Goal: Task Accomplishment & Management: Manage account settings

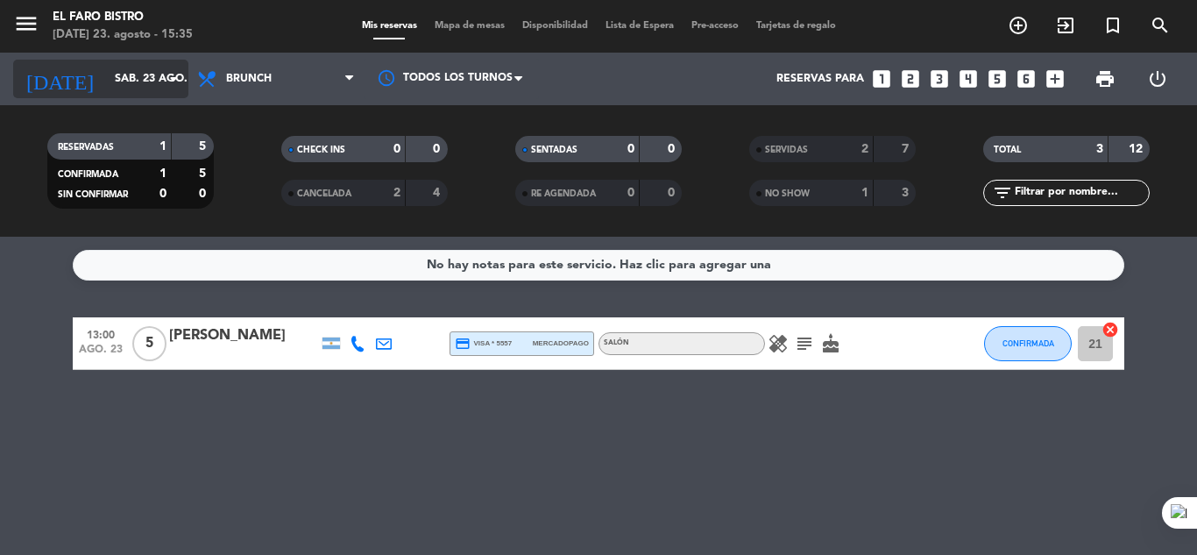
click at [173, 75] on icon "arrow_drop_down" at bounding box center [173, 78] width 21 height 21
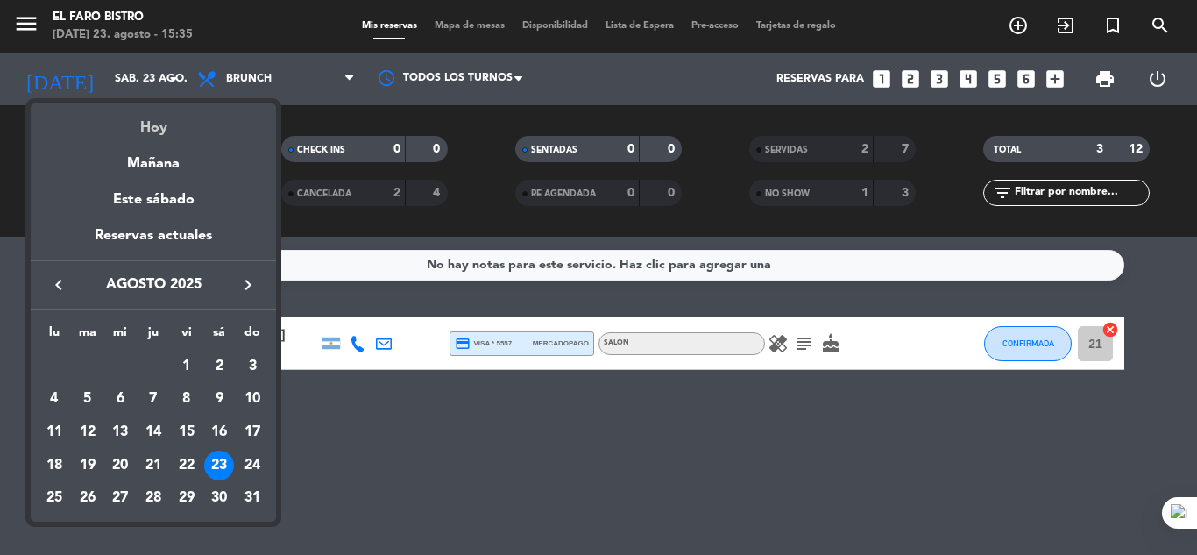
click at [177, 121] on div "Hoy" at bounding box center [153, 121] width 245 height 36
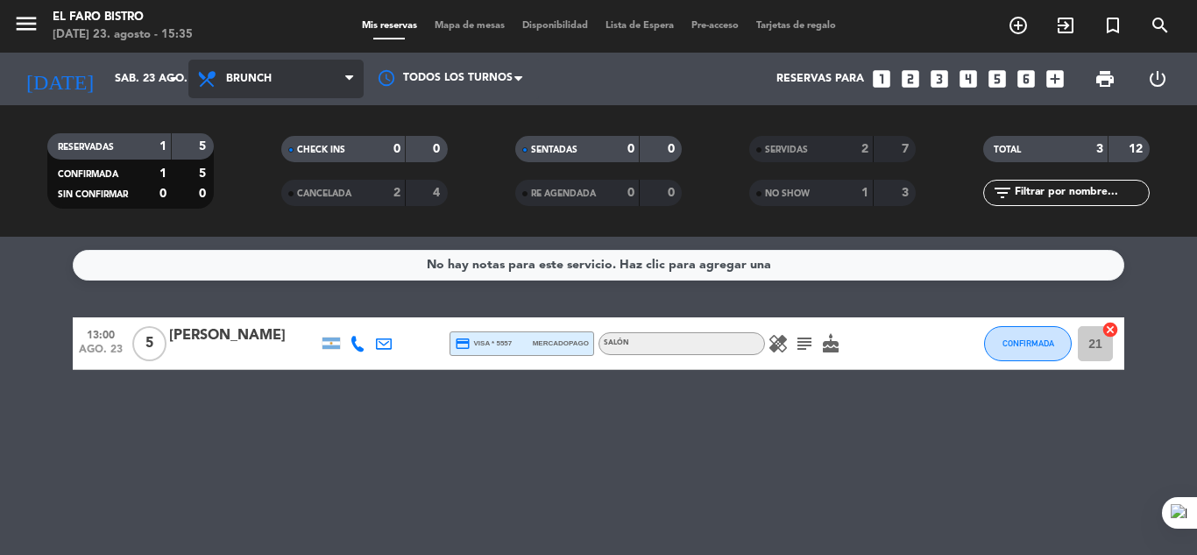
click at [299, 81] on span "Brunch" at bounding box center [275, 79] width 175 height 39
click at [301, 230] on div "menu El Faro Bistro [DATE] 23. agosto - 15:35 Mis reservas Mapa de mesas Dispon…" at bounding box center [598, 118] width 1197 height 237
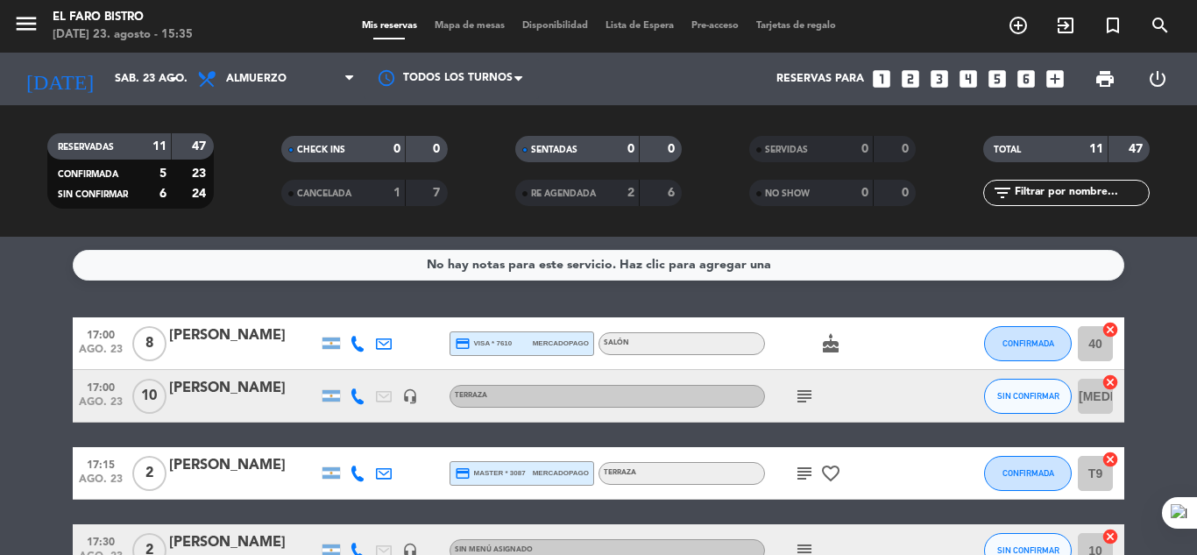
click at [810, 400] on icon "subject" at bounding box center [804, 396] width 21 height 21
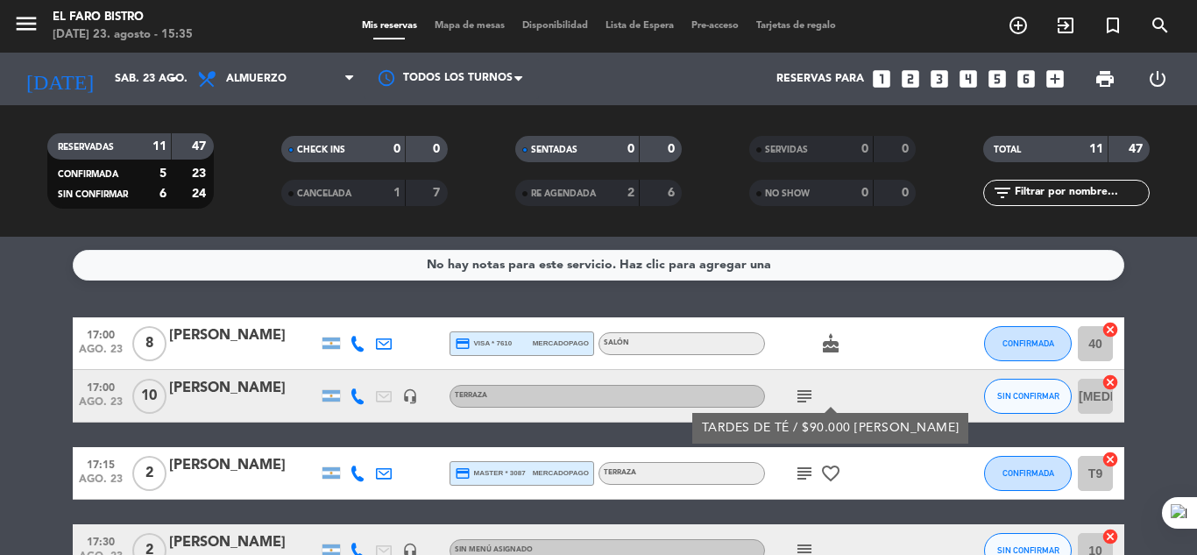
click at [874, 386] on div "subject TARDES DE TÉ / $90.000 [PERSON_NAME]" at bounding box center [844, 396] width 158 height 52
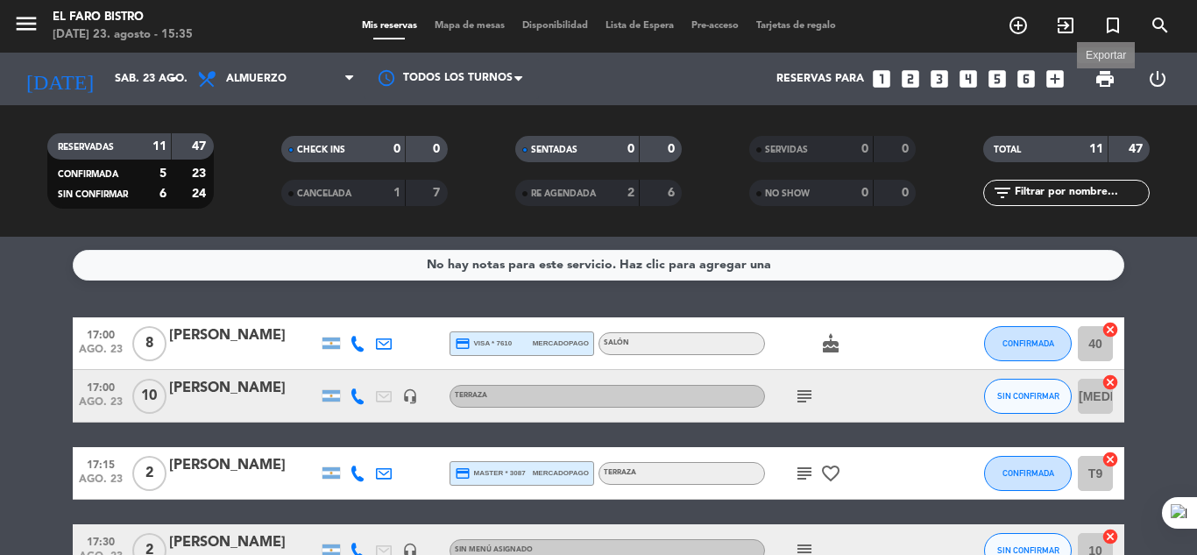
click at [1107, 78] on span "print" at bounding box center [1104, 78] width 21 height 21
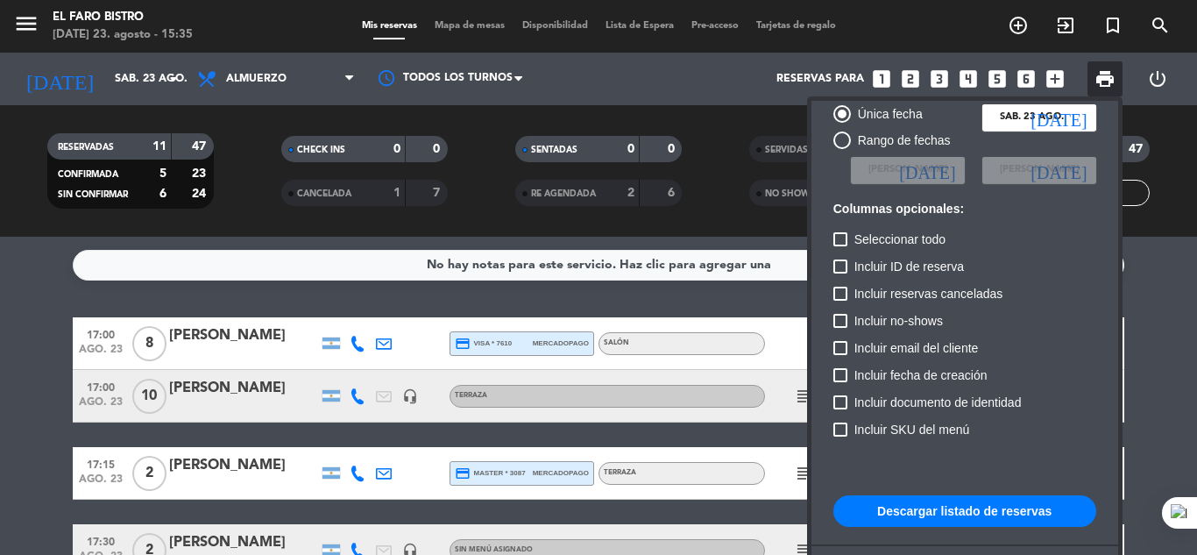
scroll to position [107, 0]
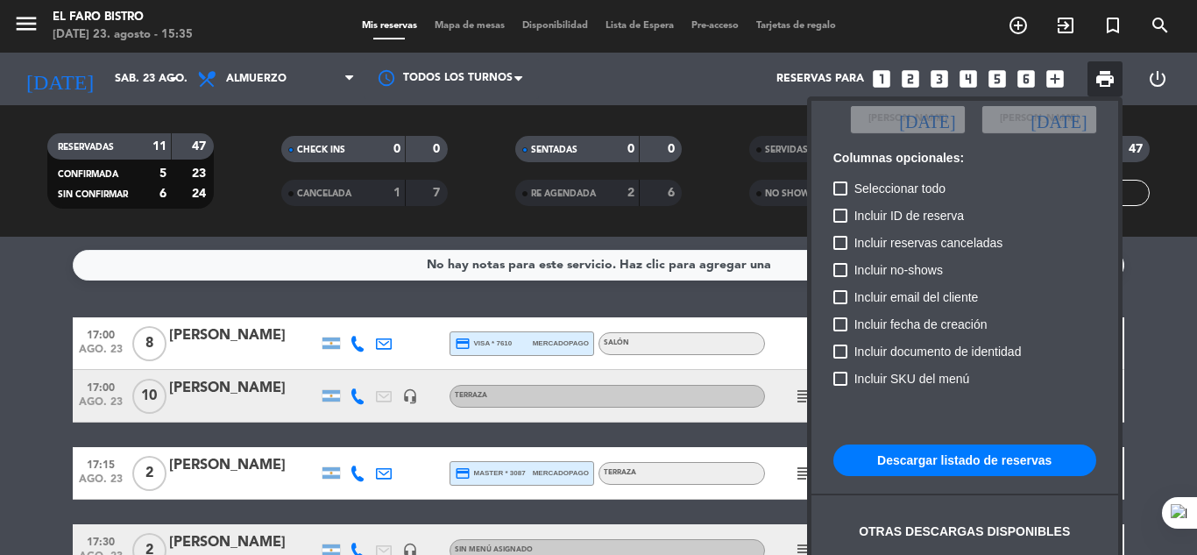
click at [960, 467] on button "Descargar listado de reservas" at bounding box center [964, 460] width 263 height 32
click at [1179, 292] on div at bounding box center [598, 277] width 1197 height 555
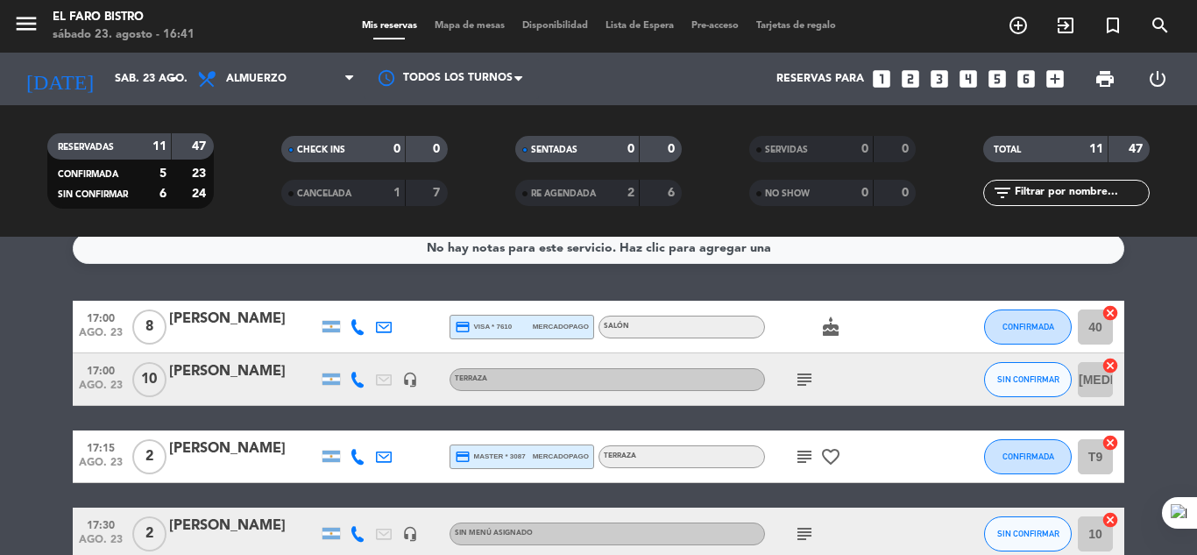
scroll to position [0, 0]
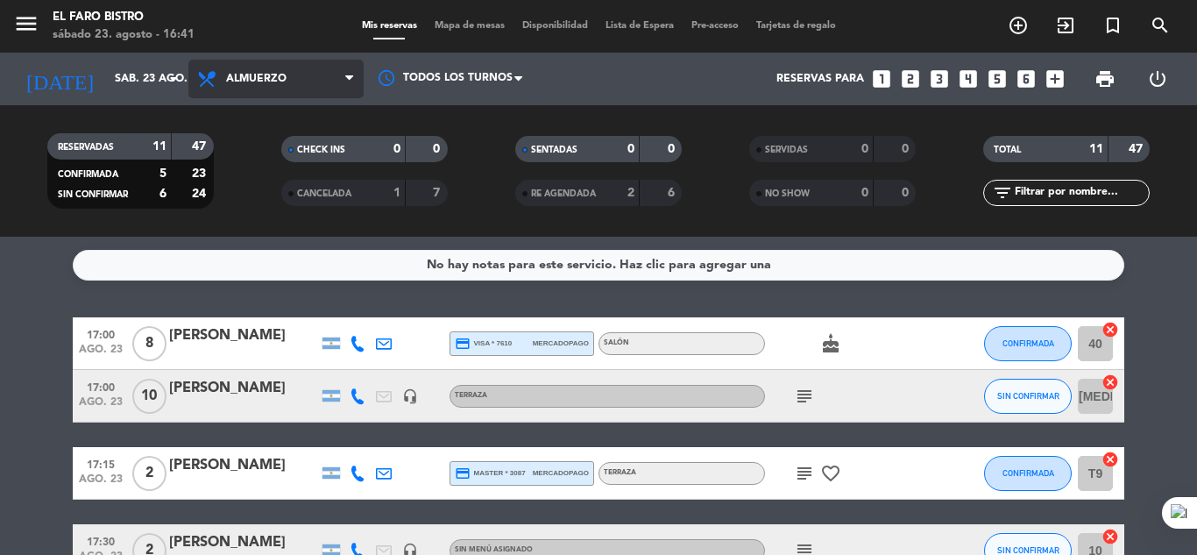
click at [352, 74] on icon at bounding box center [349, 79] width 8 height 14
click at [261, 267] on ng-component "menu El Faro Bistro [DATE] 23. agosto - 16:41 Mis reservas Mapa de mesas Dispon…" at bounding box center [598, 277] width 1197 height 555
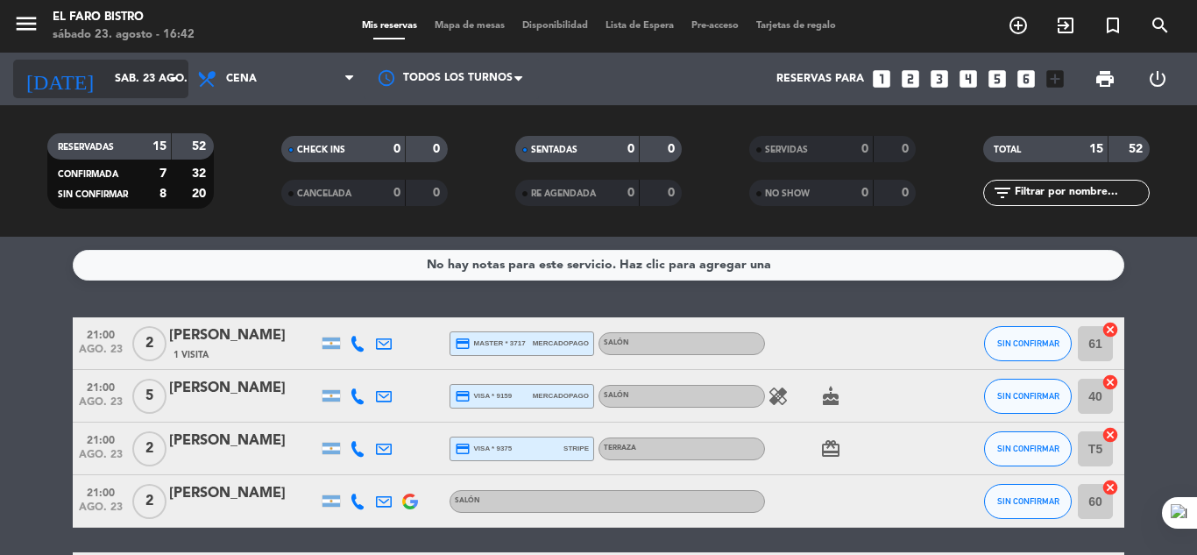
click at [173, 76] on icon "arrow_drop_down" at bounding box center [173, 78] width 21 height 21
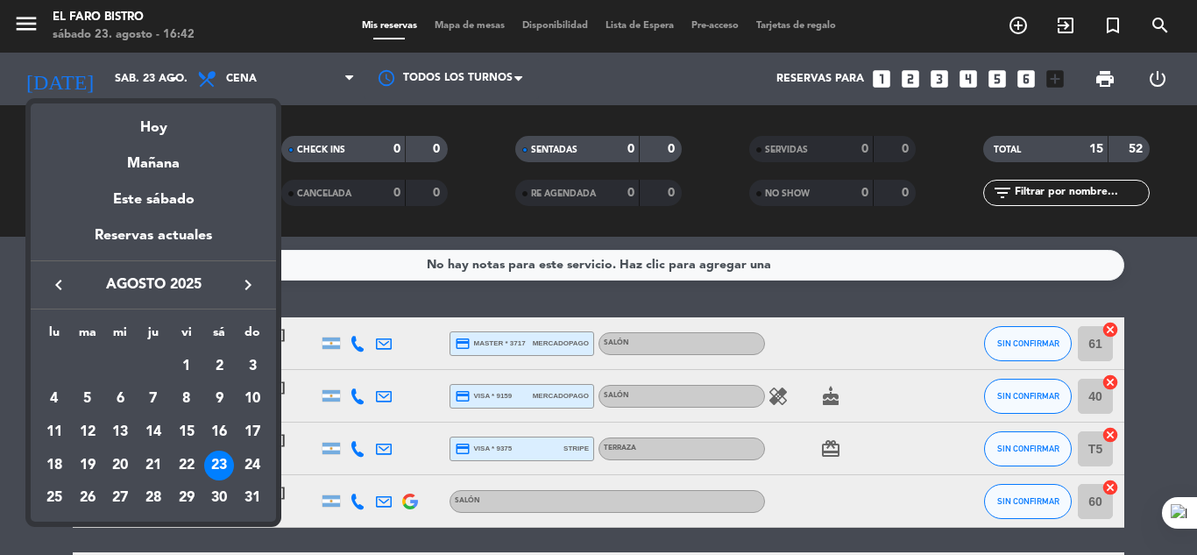
click at [55, 21] on div at bounding box center [598, 277] width 1197 height 555
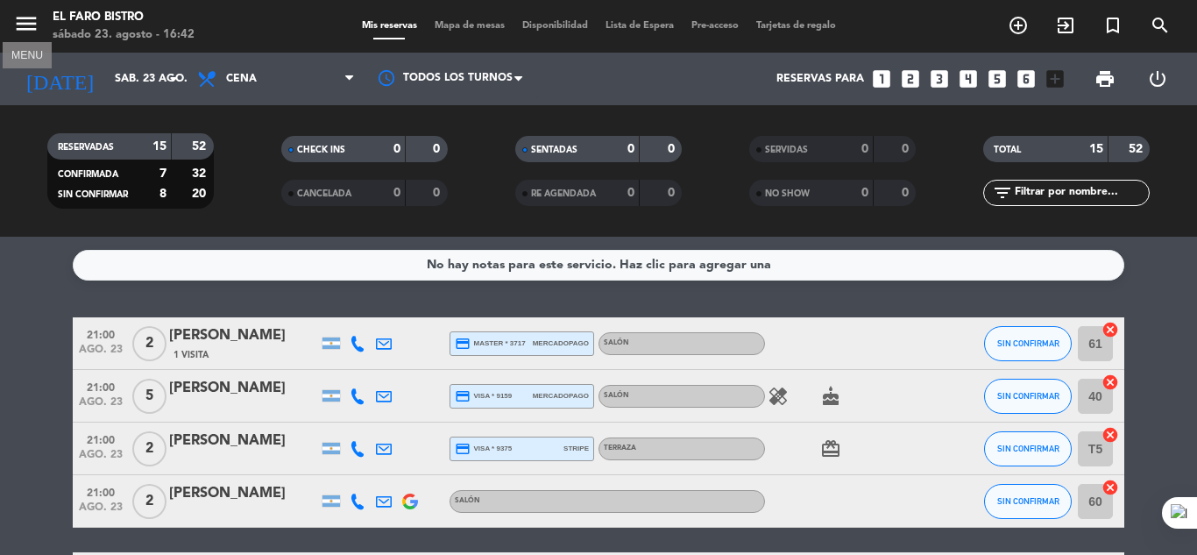
click at [18, 23] on icon "menu" at bounding box center [26, 24] width 26 height 26
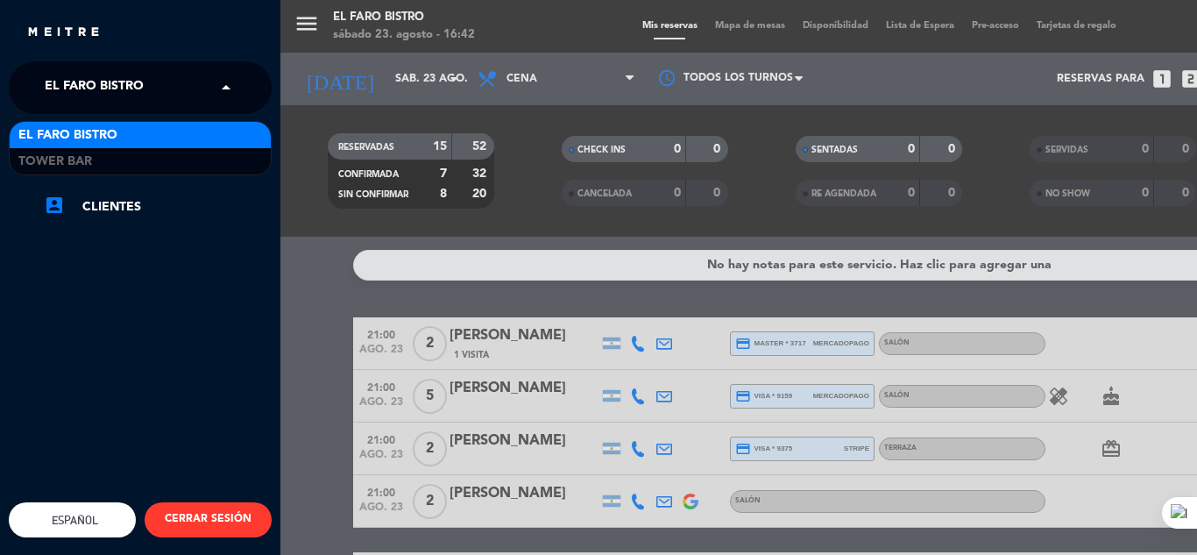
click at [220, 88] on span at bounding box center [231, 87] width 30 height 37
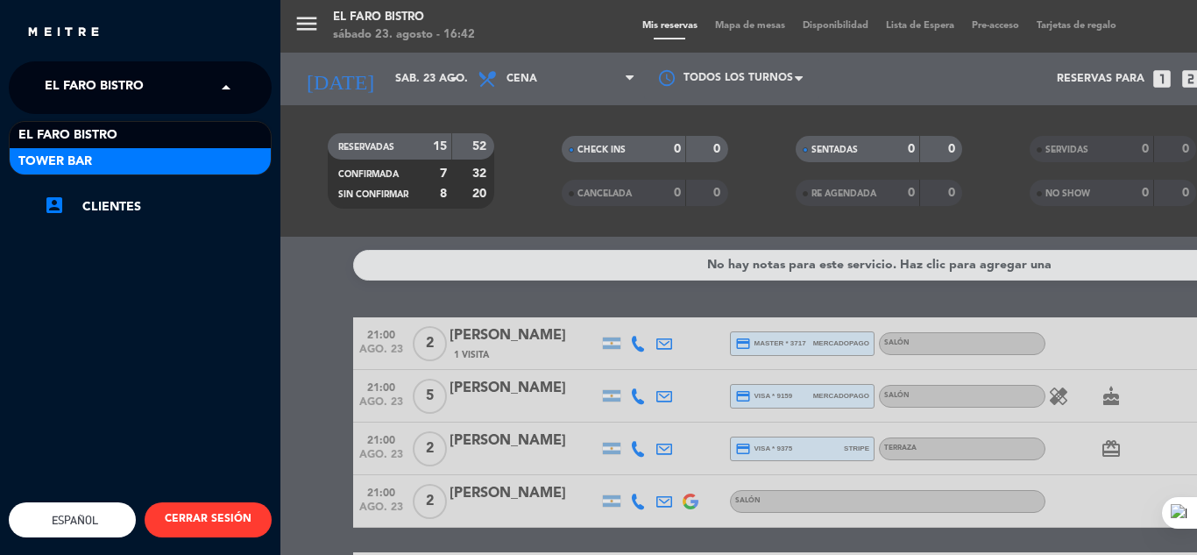
click at [168, 162] on div "Tower Bar" at bounding box center [140, 161] width 261 height 26
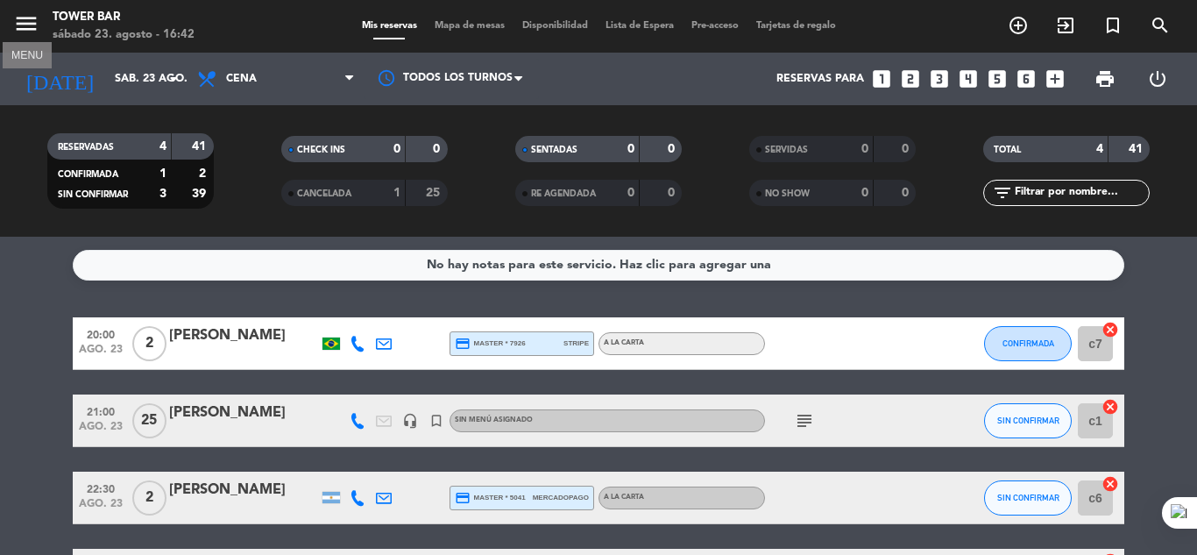
click at [27, 19] on icon "menu" at bounding box center [26, 24] width 26 height 26
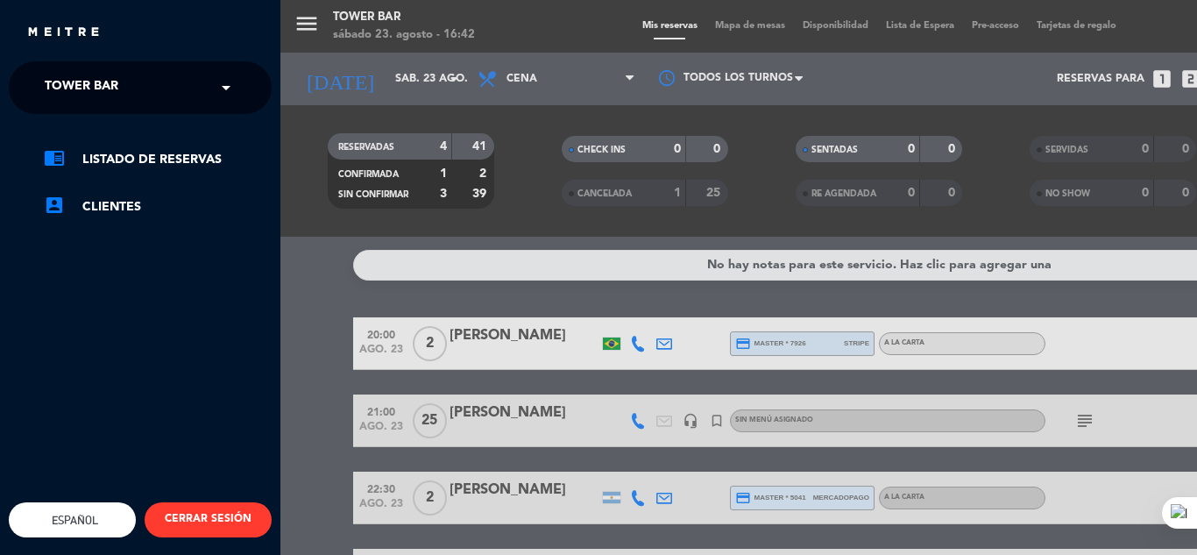
click at [223, 88] on span at bounding box center [231, 87] width 30 height 37
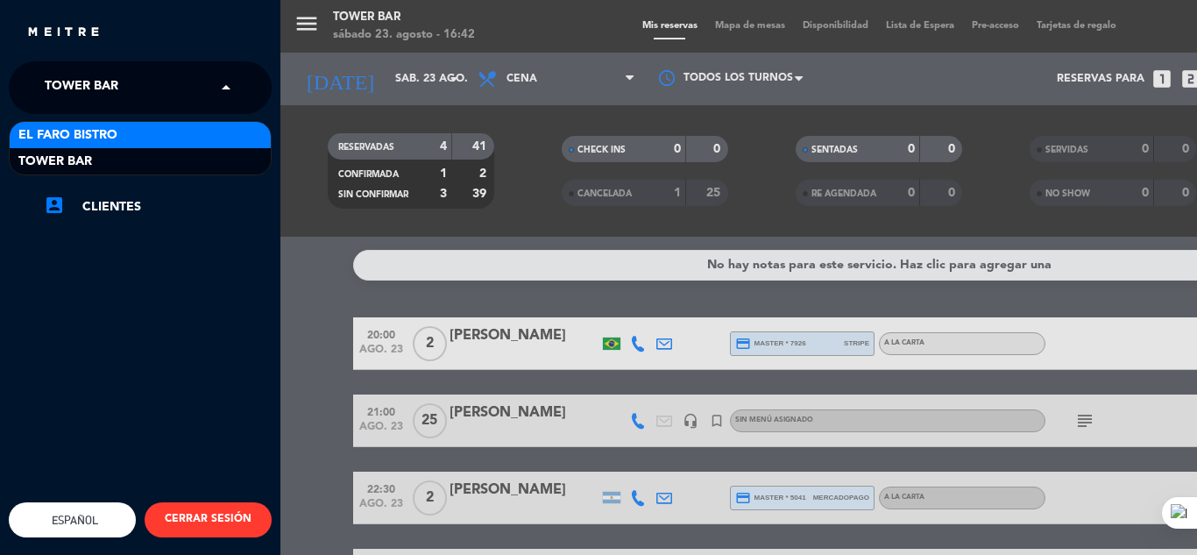
click at [172, 134] on div "El Faro Bistro" at bounding box center [140, 135] width 261 height 26
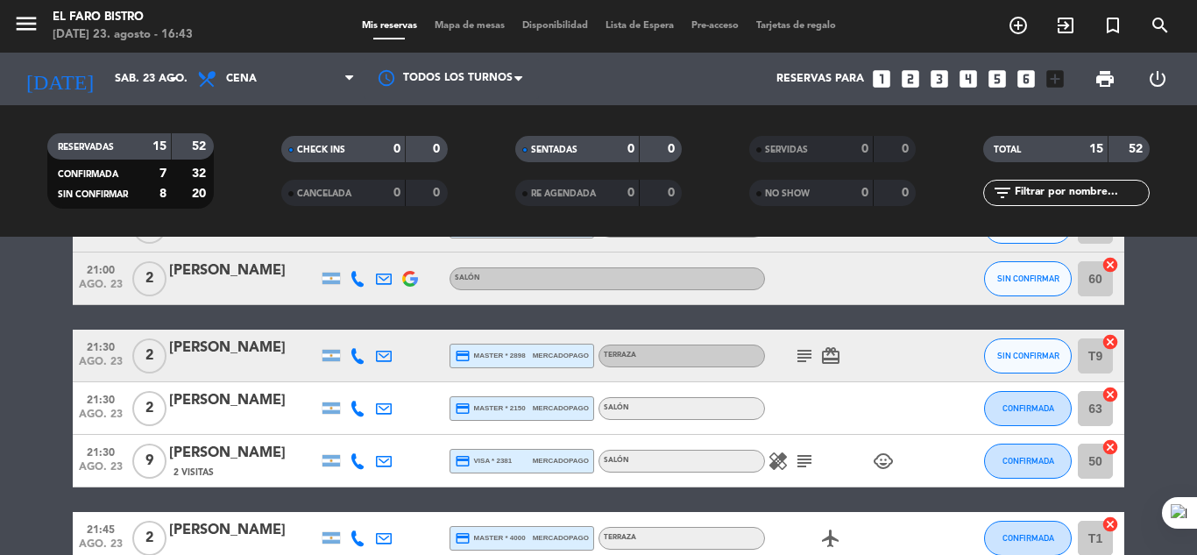
scroll to position [263, 0]
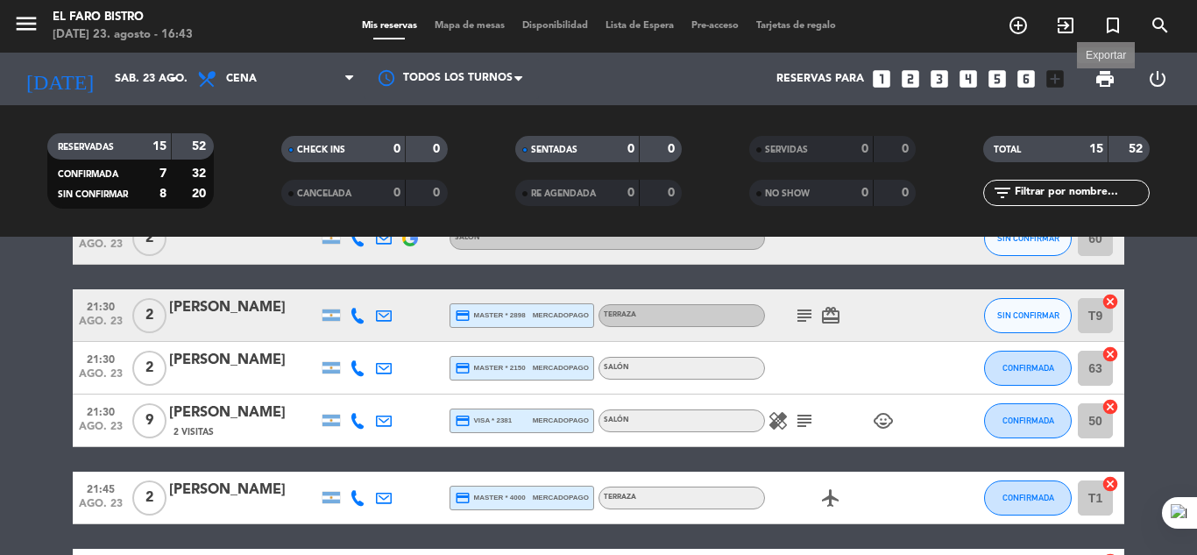
click at [1106, 76] on span "print" at bounding box center [1104, 78] width 21 height 21
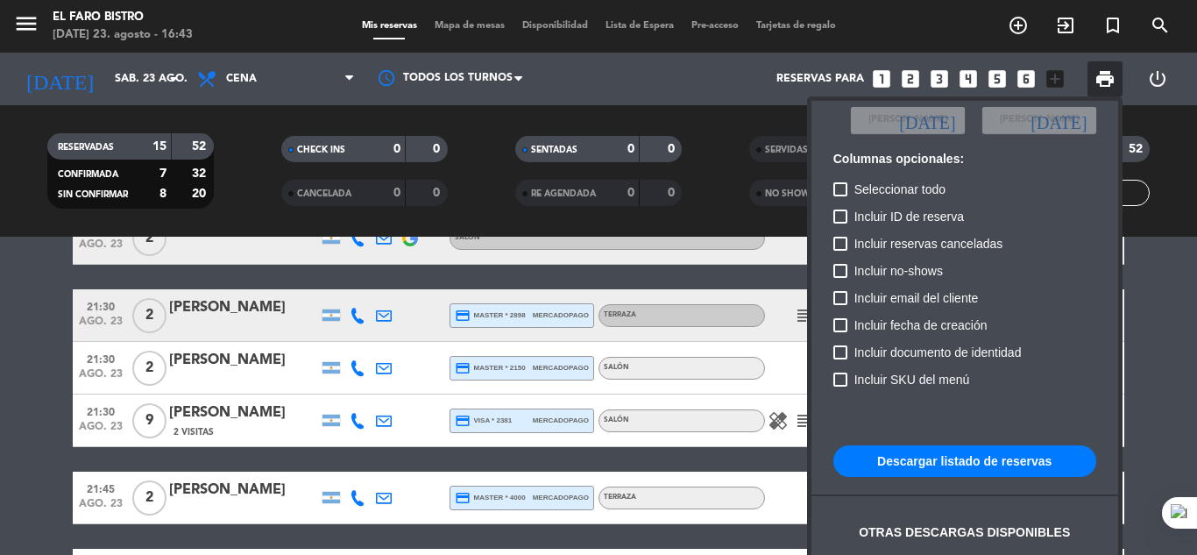
scroll to position [107, 0]
click at [970, 453] on button "Descargar listado de reservas" at bounding box center [964, 460] width 263 height 32
click at [50, 349] on div at bounding box center [598, 277] width 1197 height 555
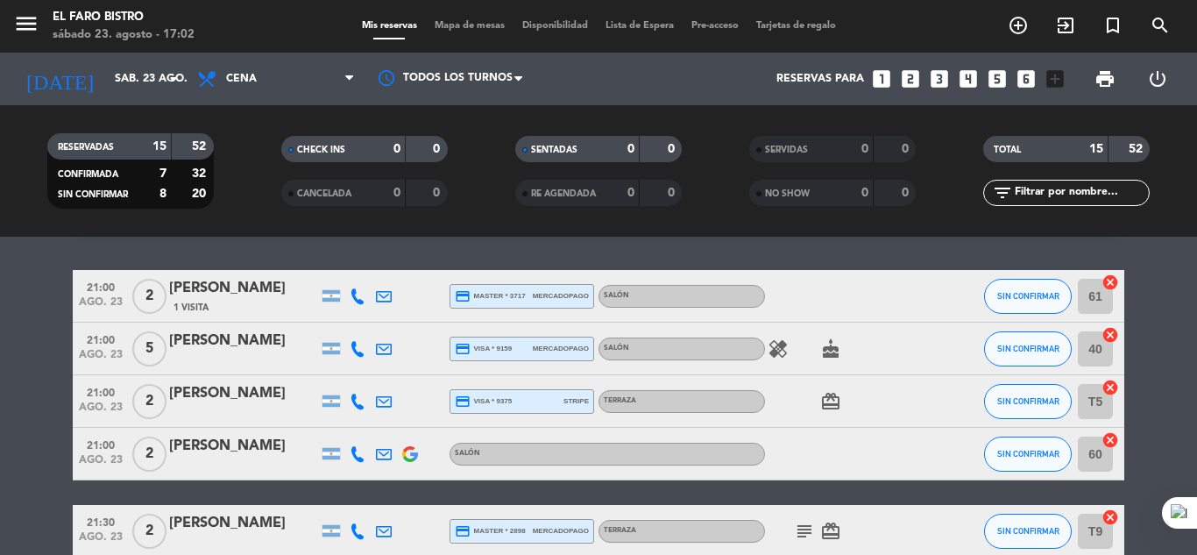
scroll to position [0, 0]
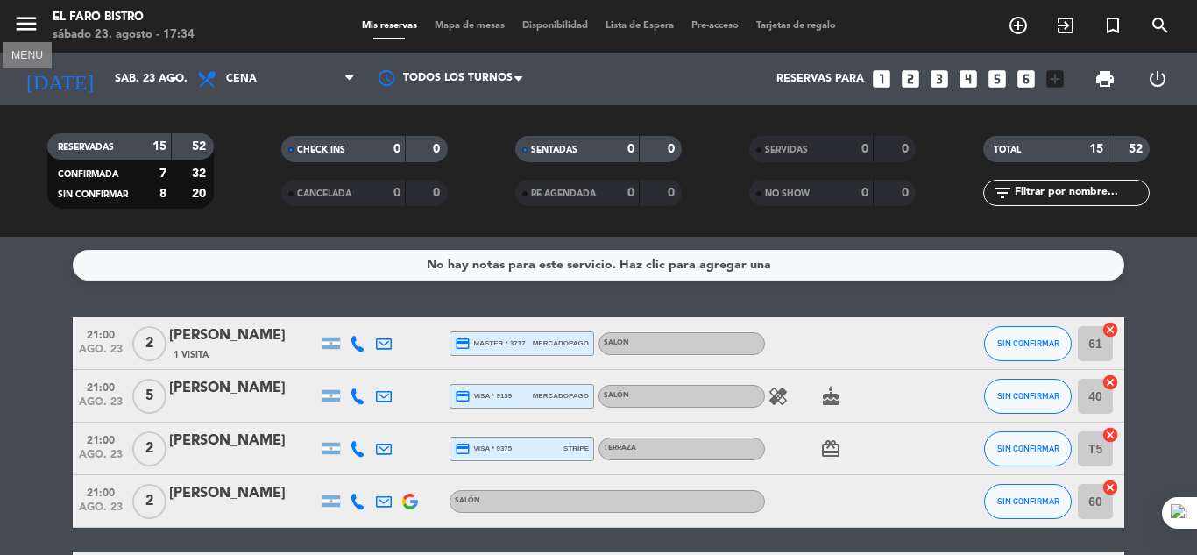
click at [28, 24] on icon "menu" at bounding box center [26, 24] width 26 height 26
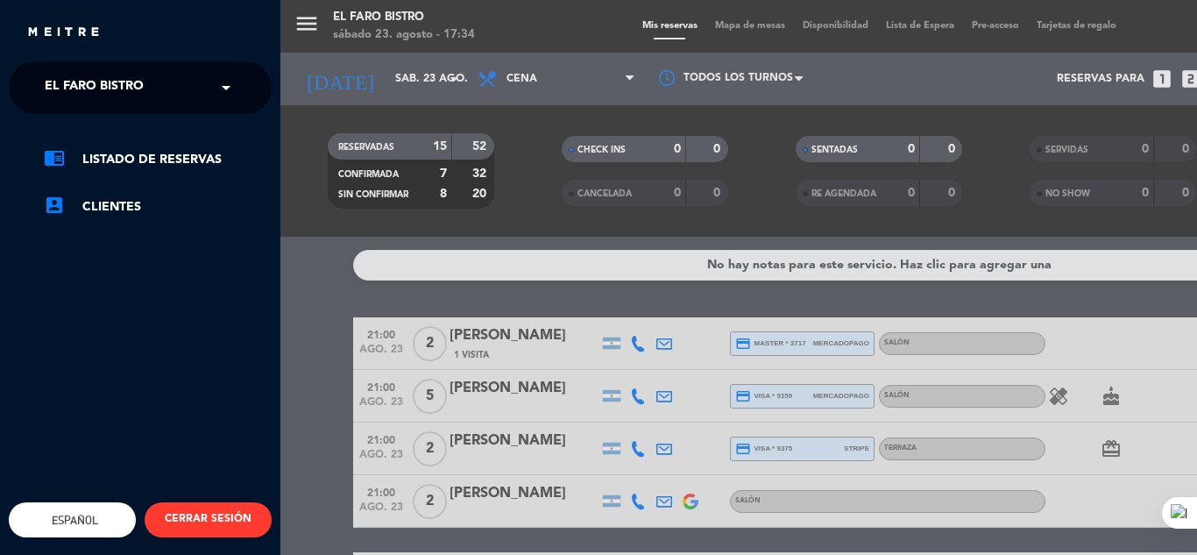
click at [113, 81] on span "El Faro Bistro" at bounding box center [94, 87] width 99 height 37
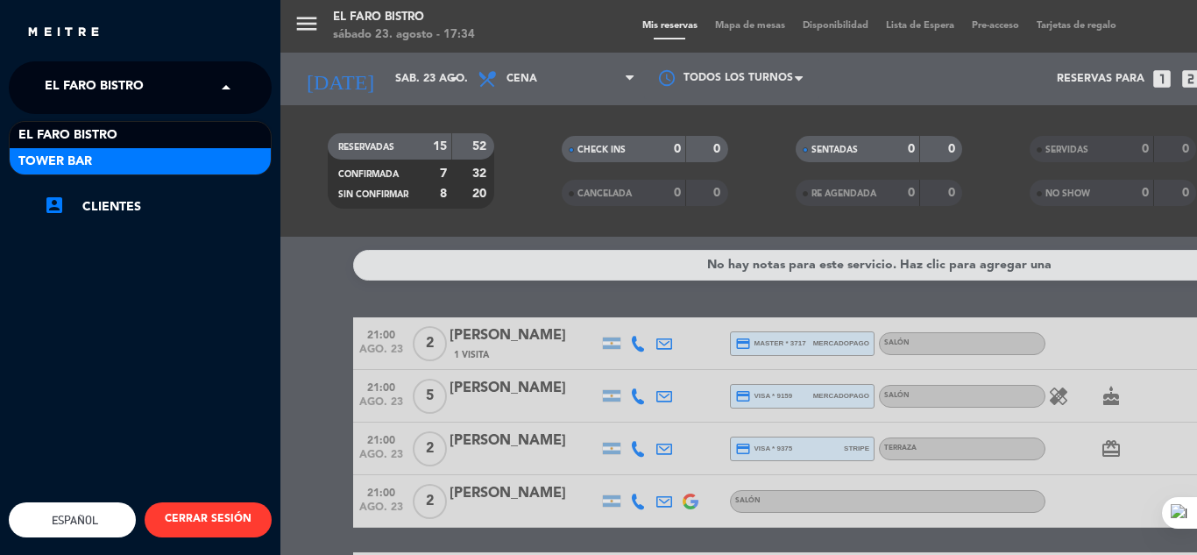
click at [137, 166] on div "Tower Bar" at bounding box center [140, 161] width 261 height 26
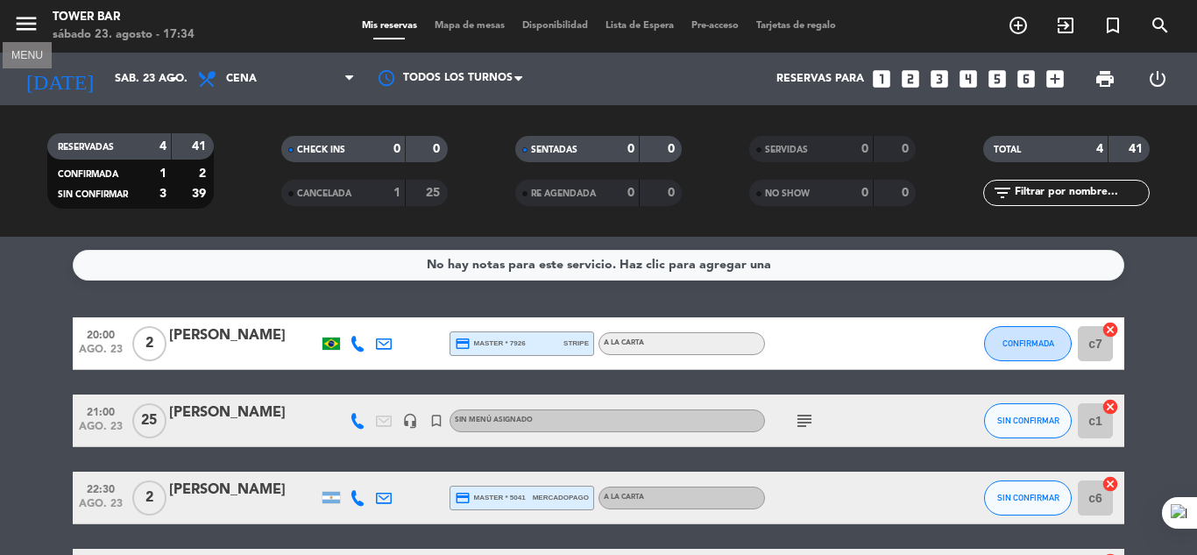
click at [23, 11] on icon "menu" at bounding box center [26, 24] width 26 height 26
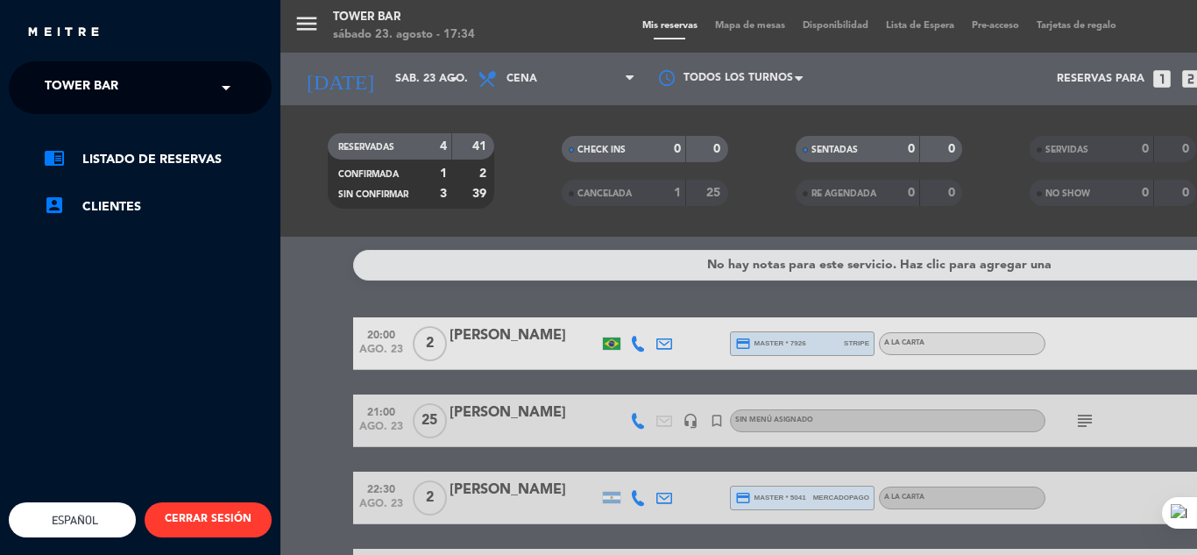
click at [123, 86] on div "× Tower Bar" at bounding box center [91, 87] width 107 height 37
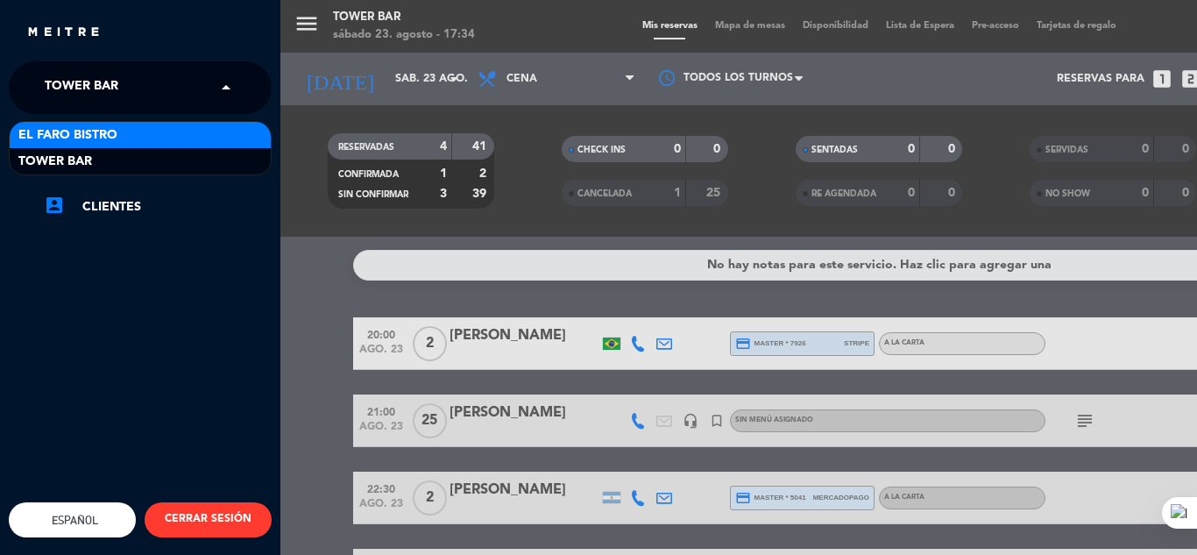
click at [270, 128] on ng-dropdown-panel "El Faro Bistro Tower Bar" at bounding box center [140, 149] width 263 height 53
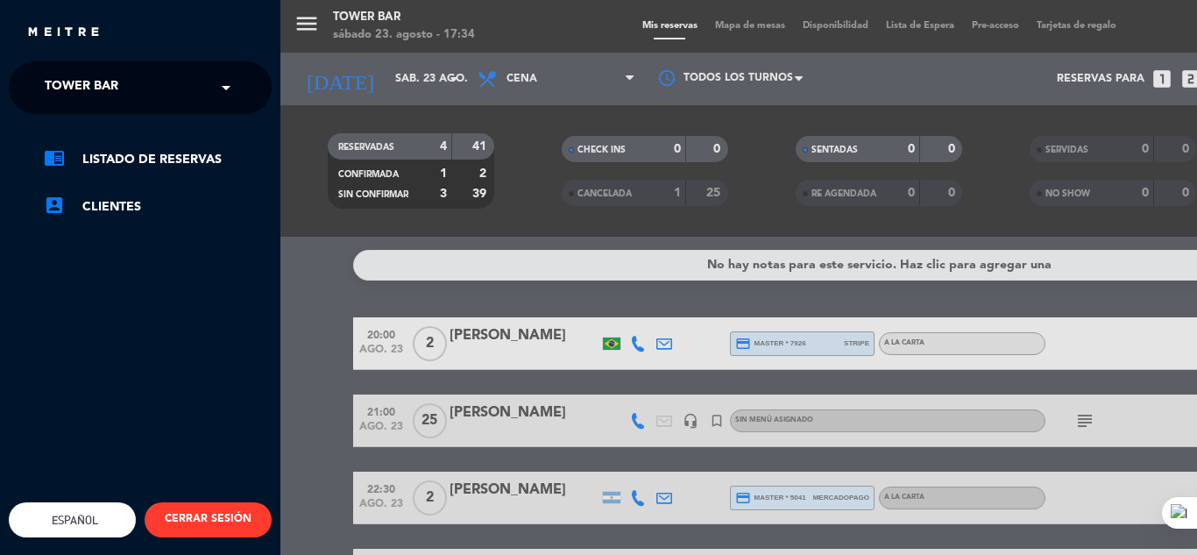
click at [278, 128] on div "chrome_reader_mode Listado de Reservas account_box Clientes" at bounding box center [140, 192] width 289 height 156
click at [421, 117] on div "menu Tower Bar [DATE] 23. agosto - 17:34 Mis reservas Mapa de mesas Disponibili…" at bounding box center [878, 277] width 1197 height 555
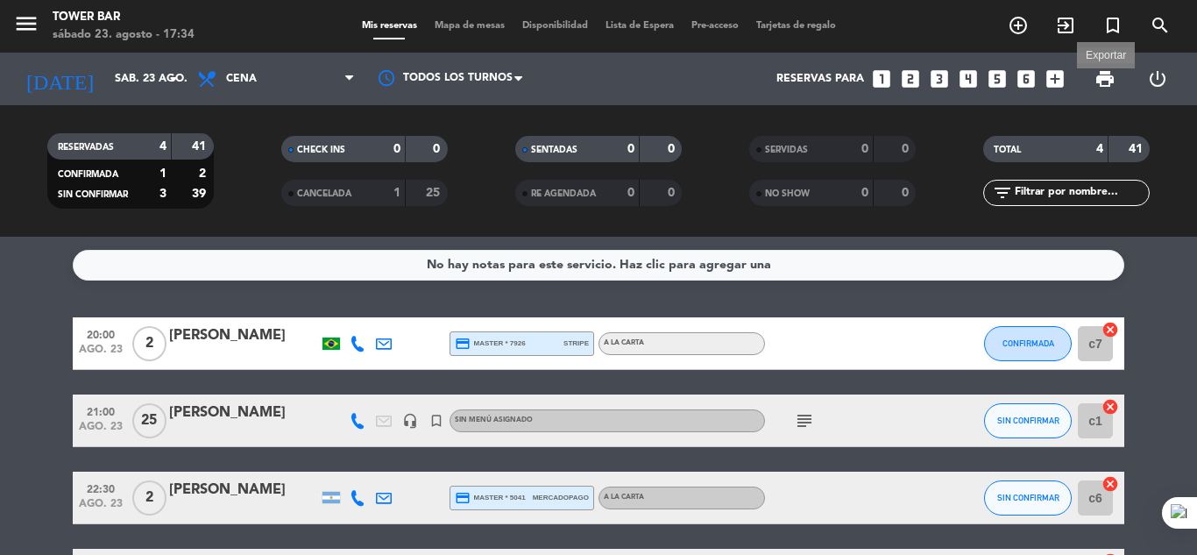
click at [1098, 79] on span "print" at bounding box center [1104, 78] width 21 height 21
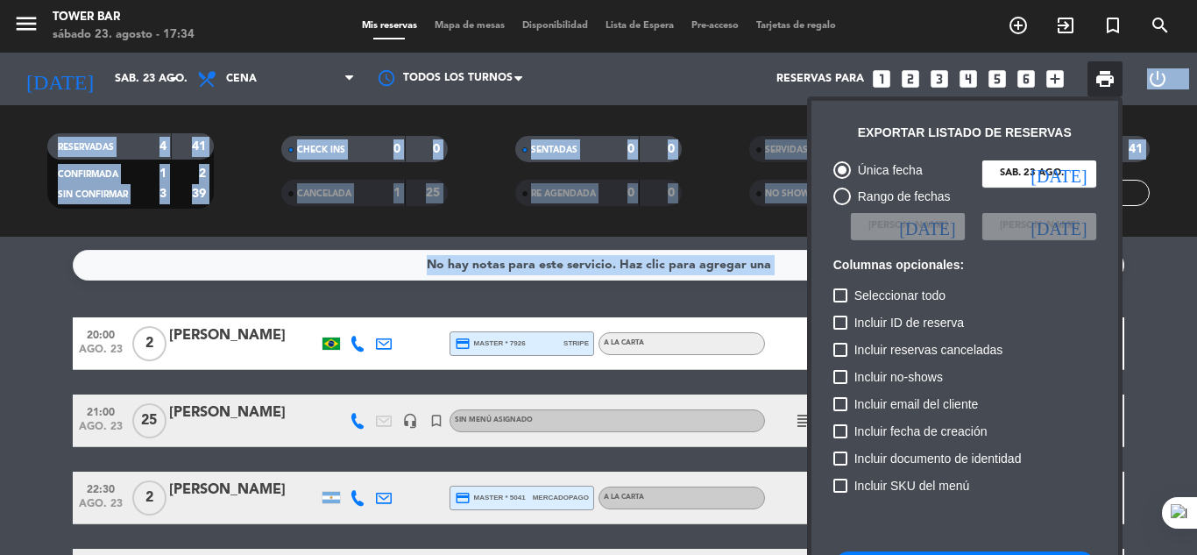
click at [902, 554] on html "close × Tower Bar × chrome_reader_mode Listado de Reservas account_box Clientes…" at bounding box center [598, 277] width 1197 height 555
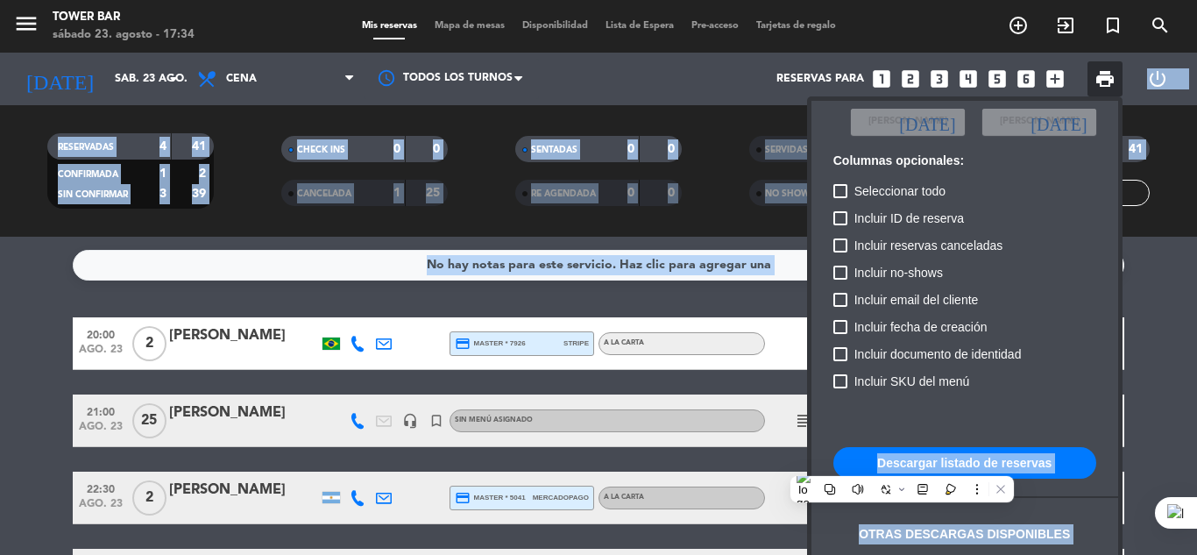
scroll to position [107, 0]
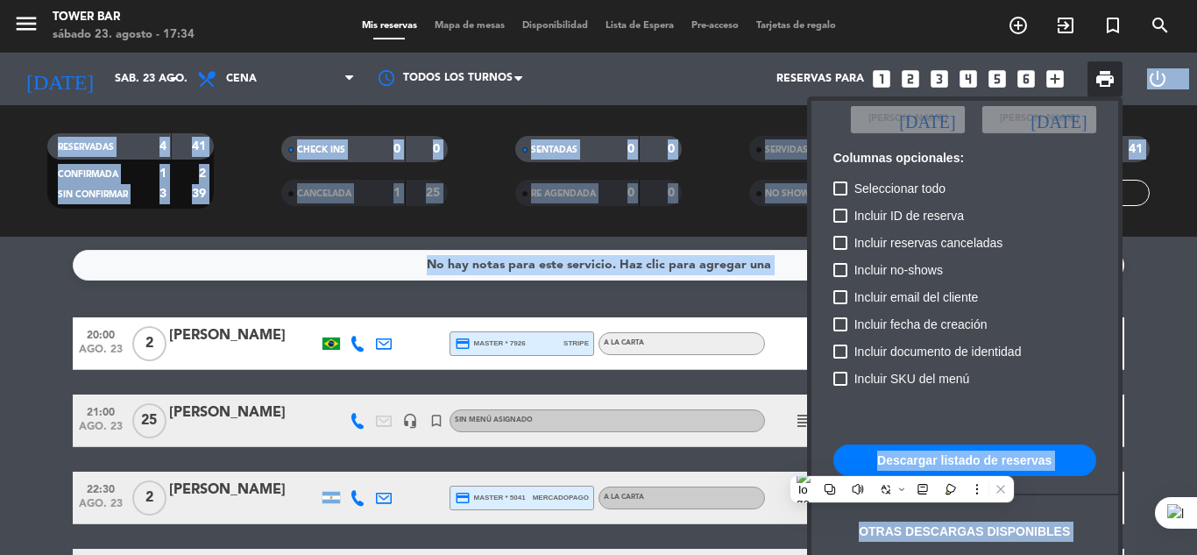
click at [1061, 453] on button "Descargar listado de reservas" at bounding box center [964, 460] width 263 height 32
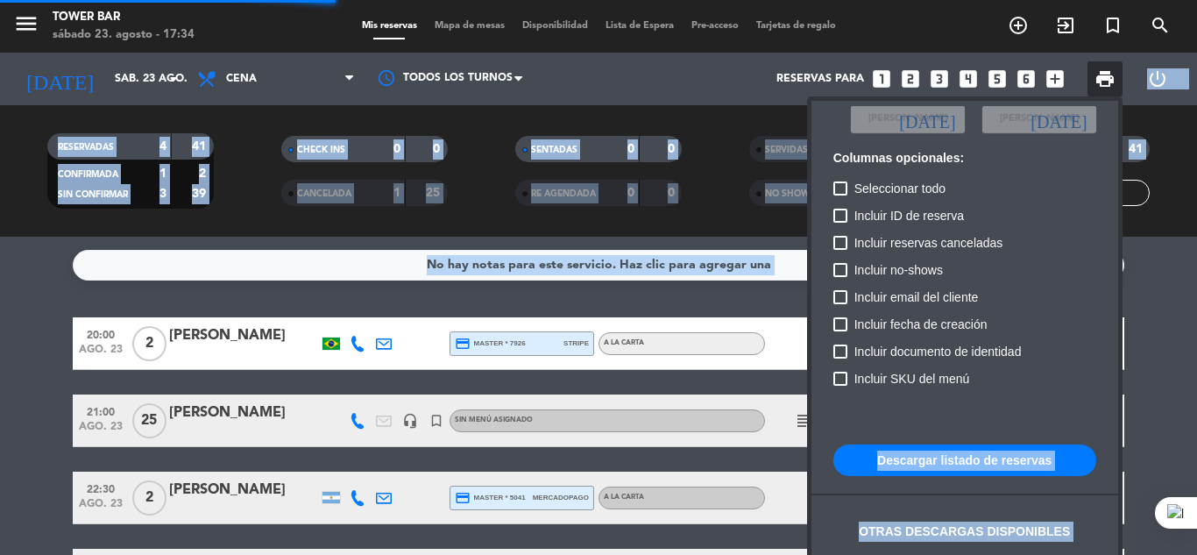
click at [1039, 457] on button "Descargar listado de reservas" at bounding box center [964, 460] width 263 height 32
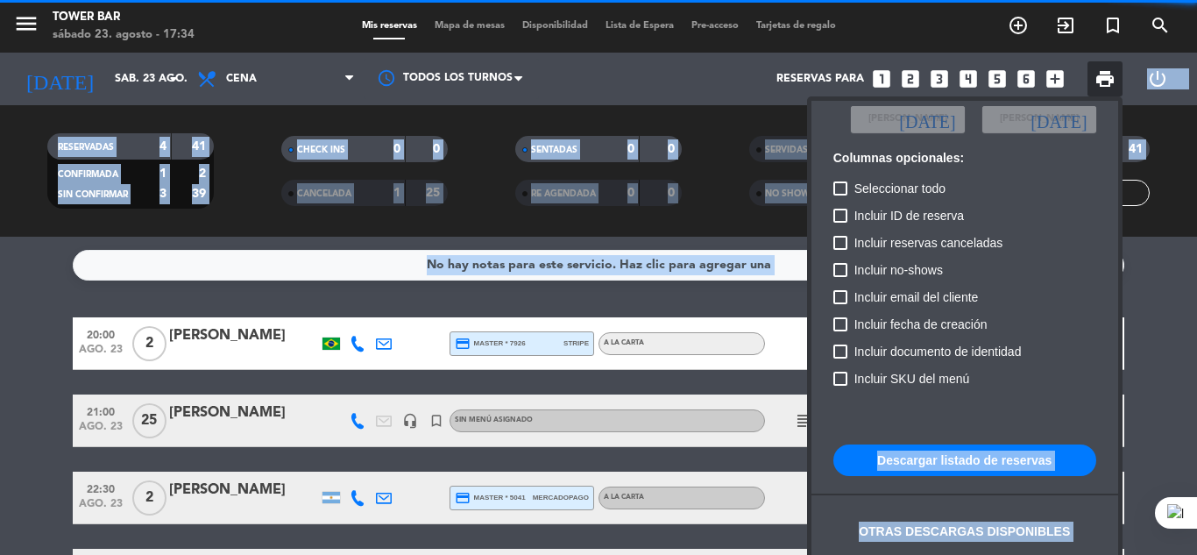
click at [1013, 411] on div at bounding box center [964, 417] width 263 height 18
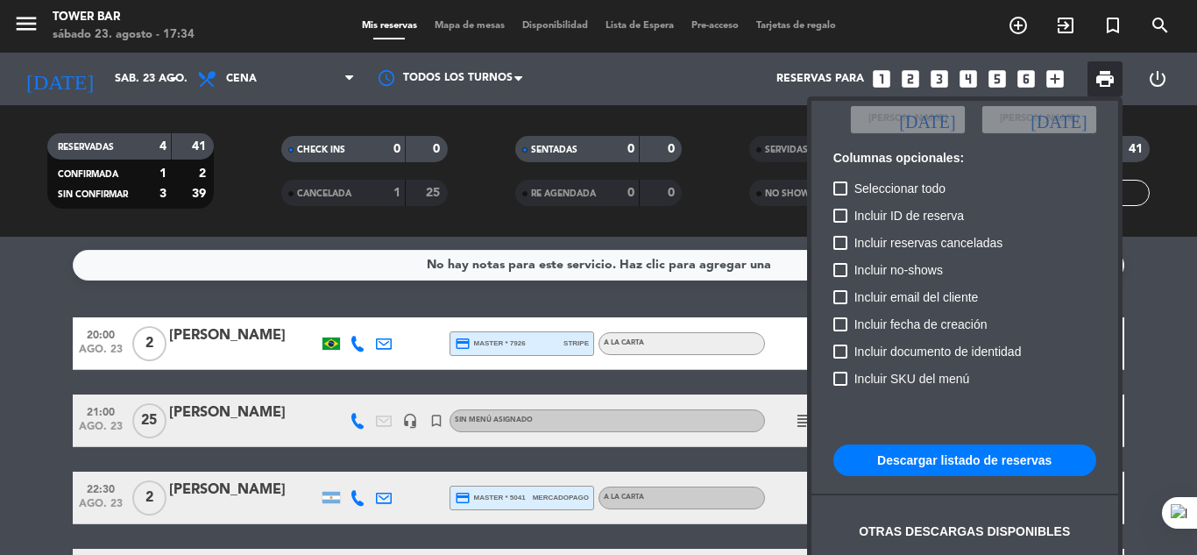
click at [30, 20] on div at bounding box center [598, 277] width 1197 height 555
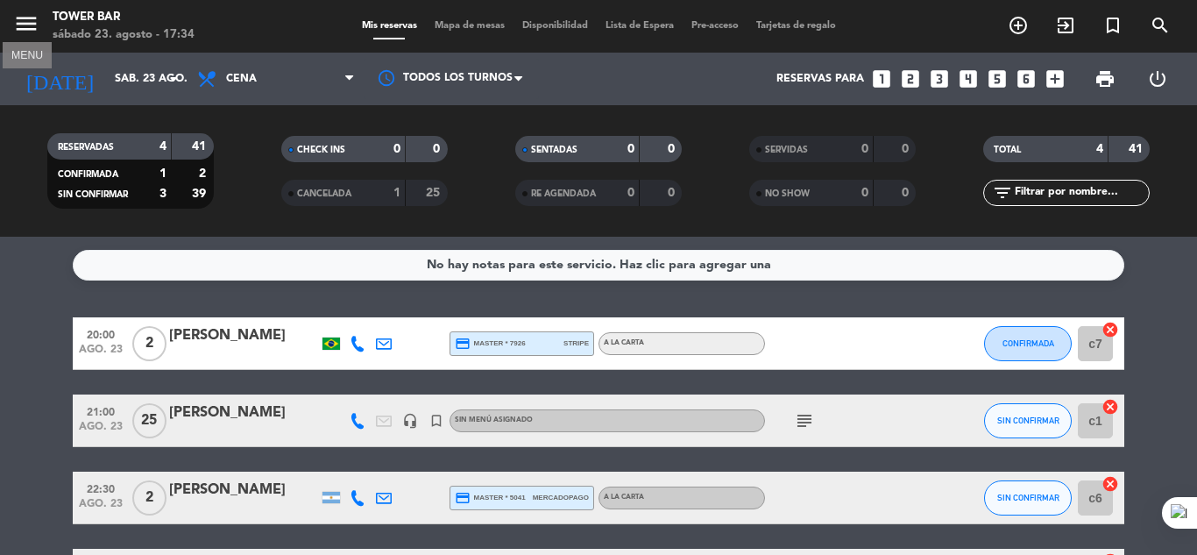
click at [30, 20] on icon "menu" at bounding box center [26, 24] width 26 height 26
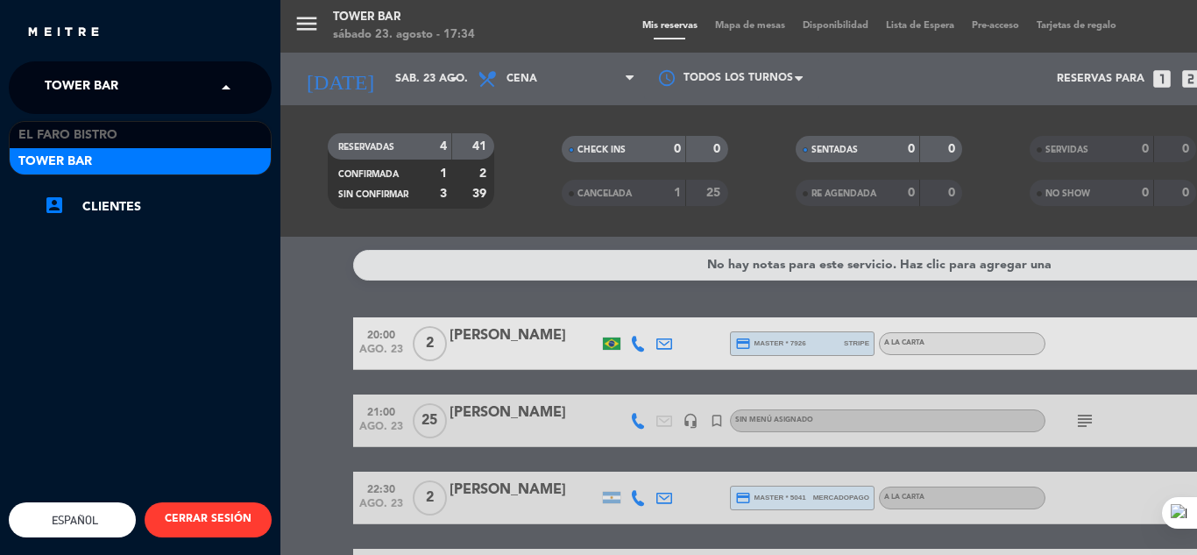
drag, startPoint x: 101, startPoint y: 70, endPoint x: 114, endPoint y: 88, distance: 21.9
click at [103, 72] on span "Tower Bar" at bounding box center [82, 87] width 74 height 37
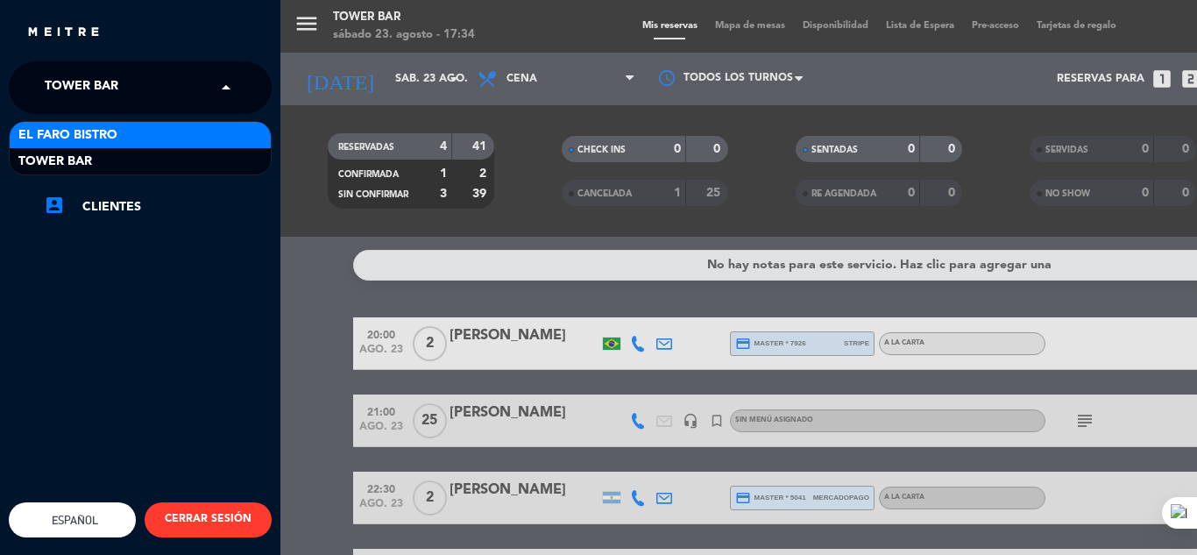
click at [125, 132] on div "El Faro Bistro" at bounding box center [140, 135] width 261 height 26
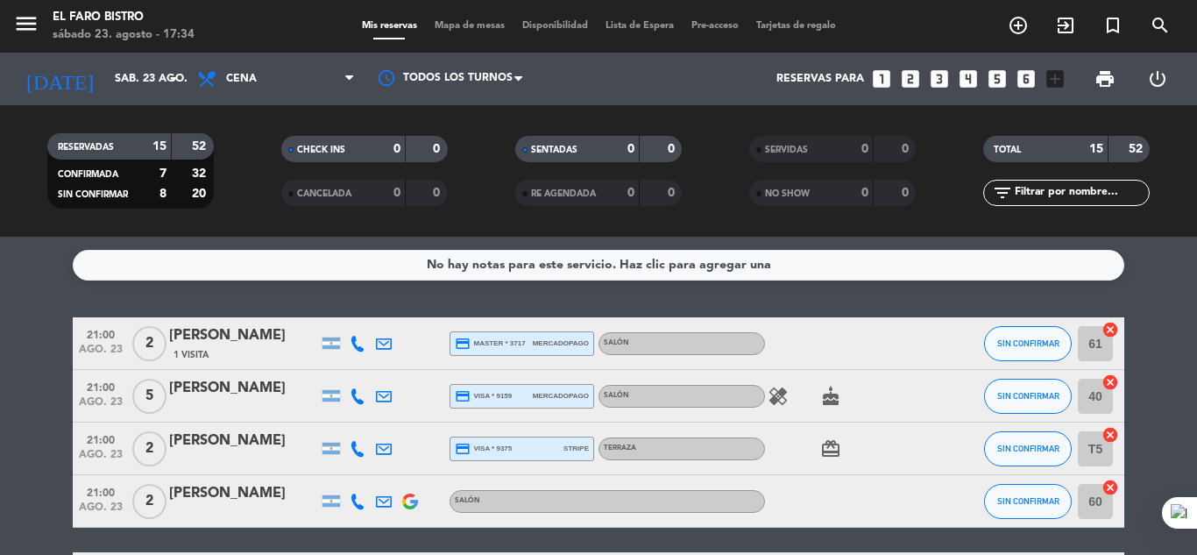
click at [260, 84] on span "Cena" at bounding box center [275, 79] width 175 height 39
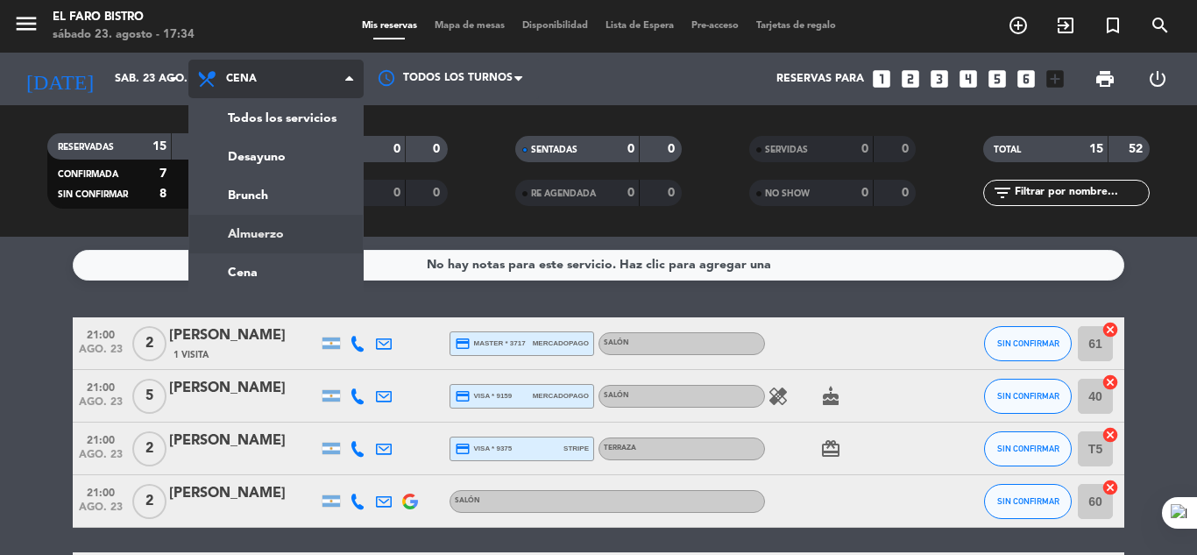
click at [271, 241] on ng-component "menu El Faro Bistro [DATE] 23. agosto - 17:34 Mis reservas Mapa de mesas Dispon…" at bounding box center [598, 277] width 1197 height 555
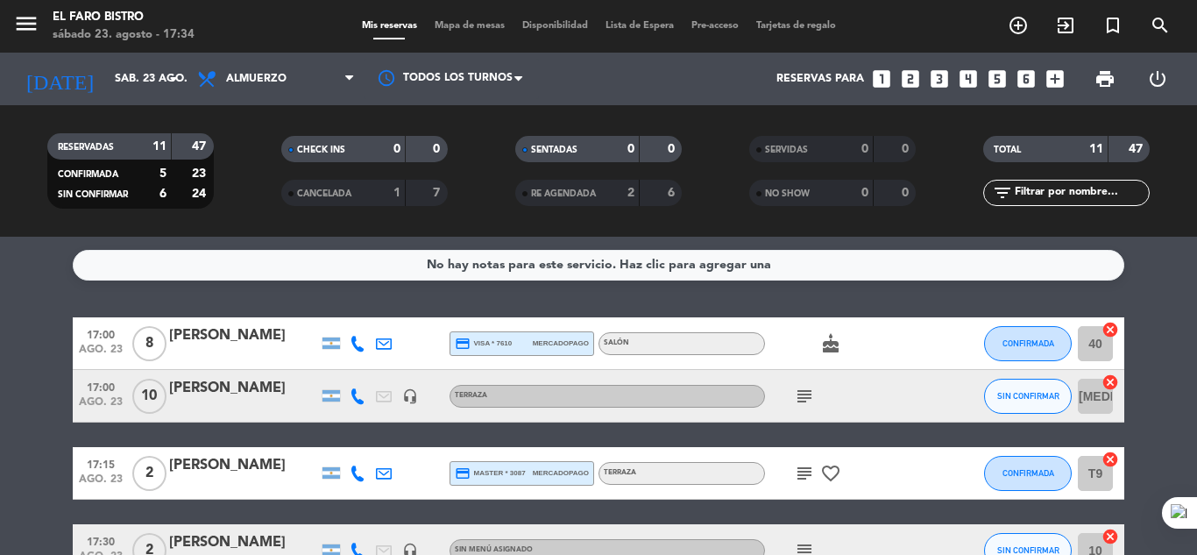
click at [579, 340] on span "mercadopago" at bounding box center [561, 342] width 56 height 11
click at [348, 308] on div "No hay notas para este servicio. Haz clic para agregar una 17:00 [DATE] 8 [PERS…" at bounding box center [598, 396] width 1197 height 318
click at [813, 400] on icon "subject" at bounding box center [804, 396] width 21 height 21
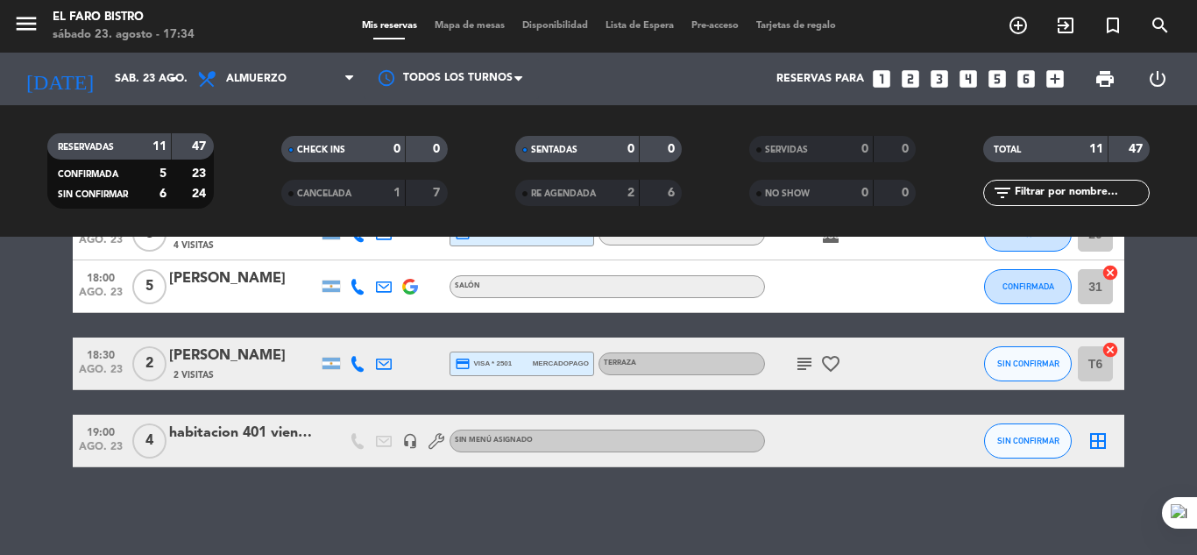
scroll to position [488, 0]
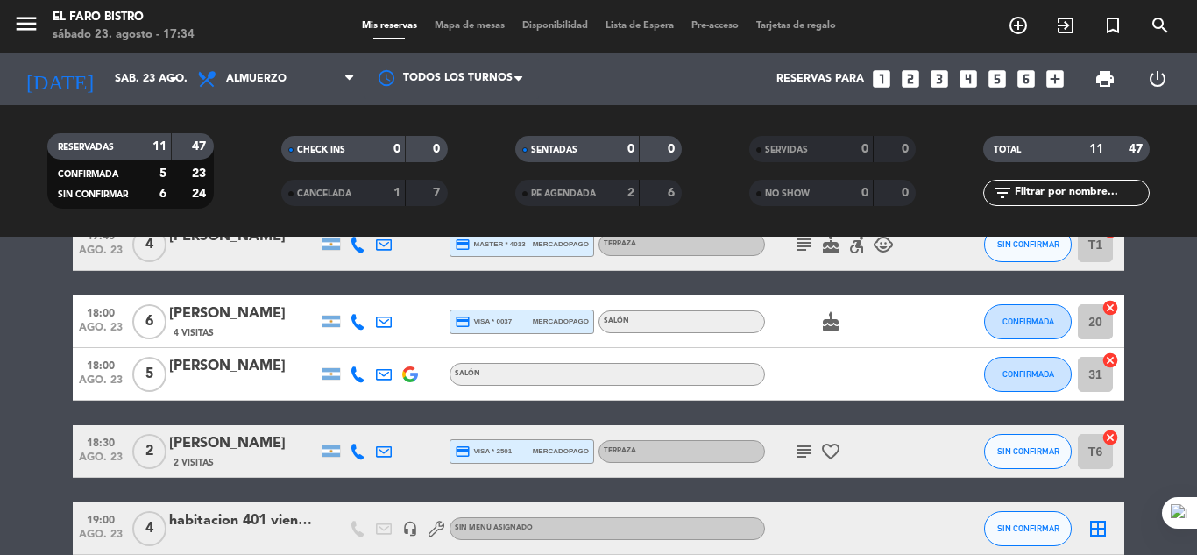
click at [300, 517] on div "habitacion 401 vienen 20:00 terraza" at bounding box center [243, 520] width 149 height 23
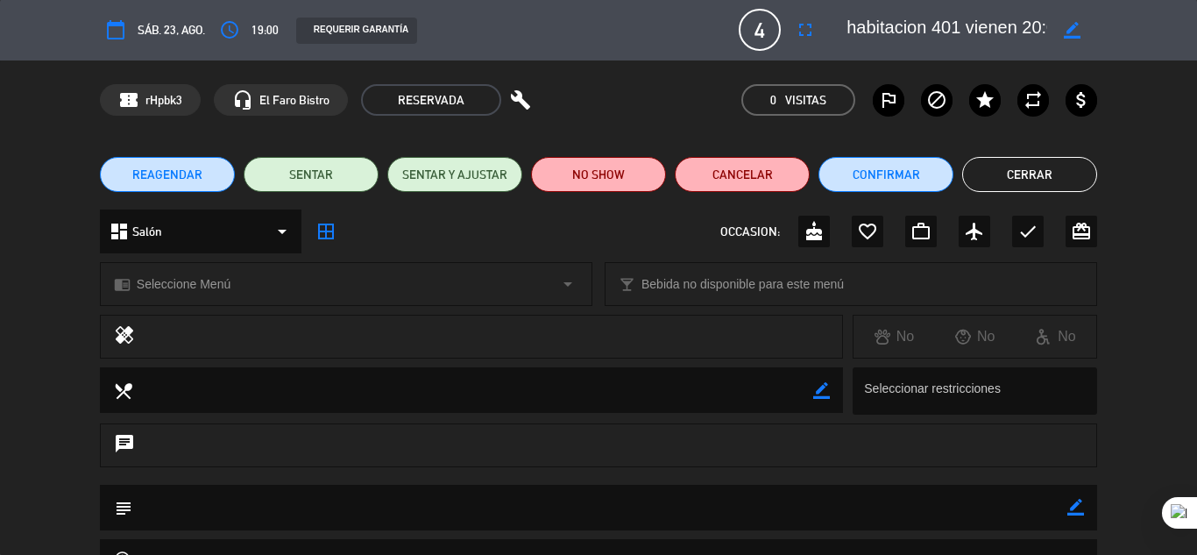
scroll to position [0, 0]
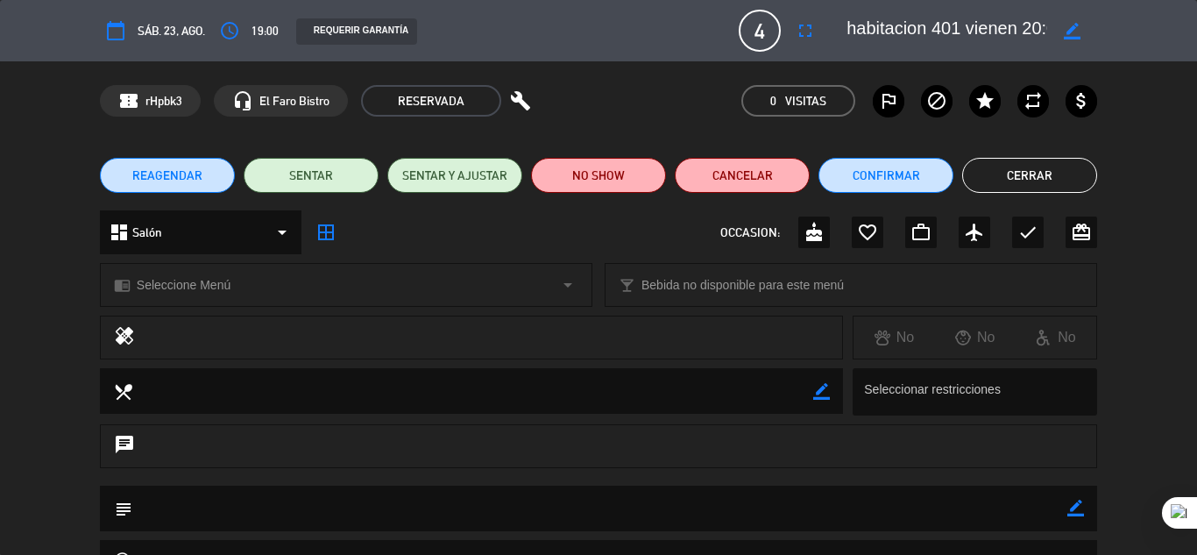
click at [1031, 170] on button "Cerrar" at bounding box center [1029, 175] width 135 height 35
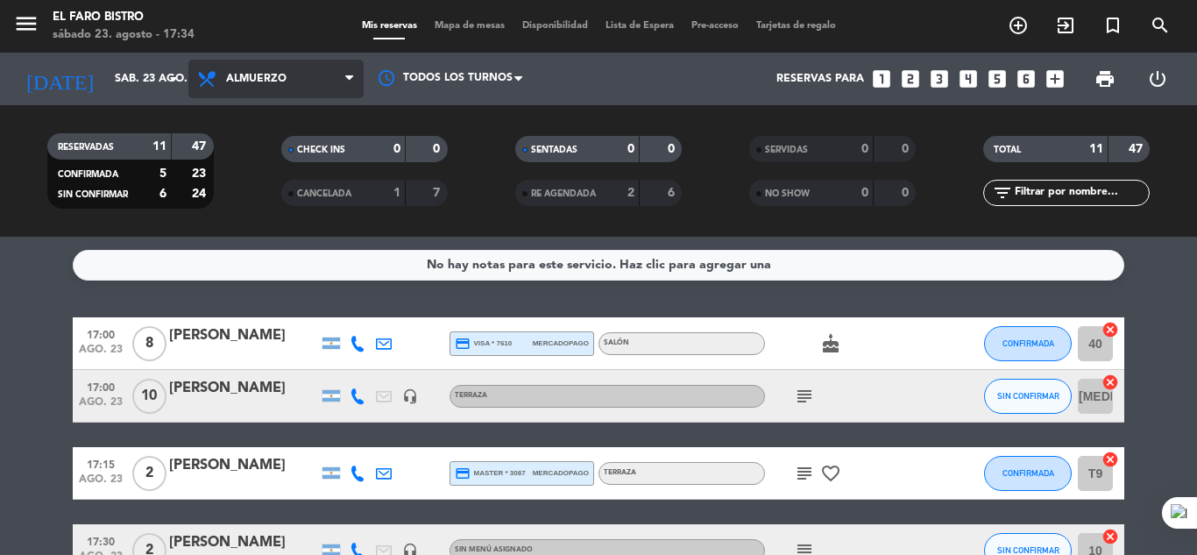
click at [323, 78] on span "Almuerzo" at bounding box center [275, 79] width 175 height 39
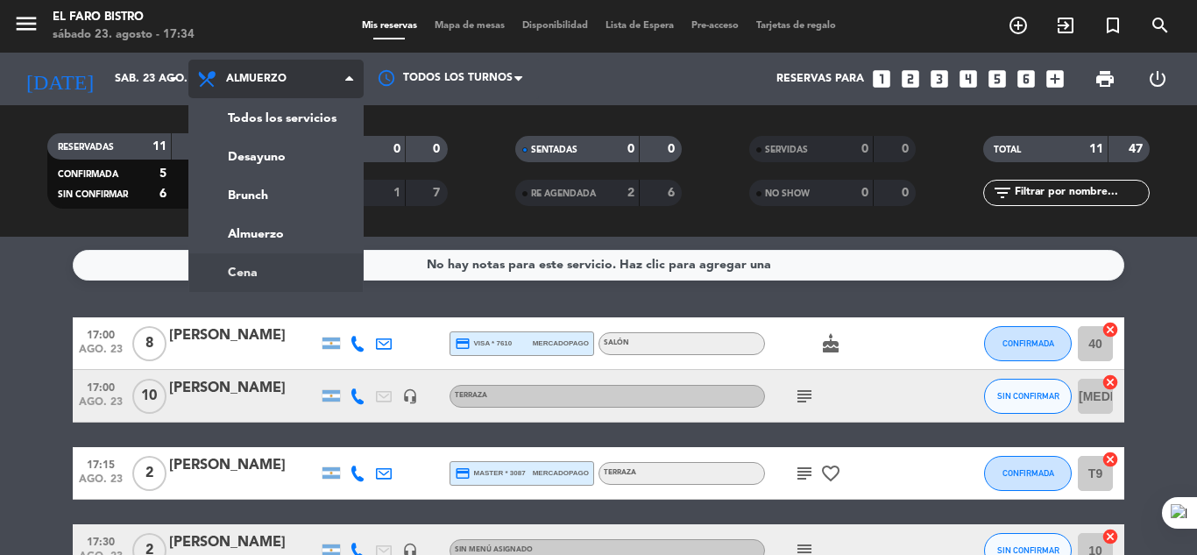
click at [285, 264] on ng-component "menu El Faro Bistro [DATE] 23. agosto - 17:34 Mis reservas Mapa de mesas Dispon…" at bounding box center [598, 277] width 1197 height 555
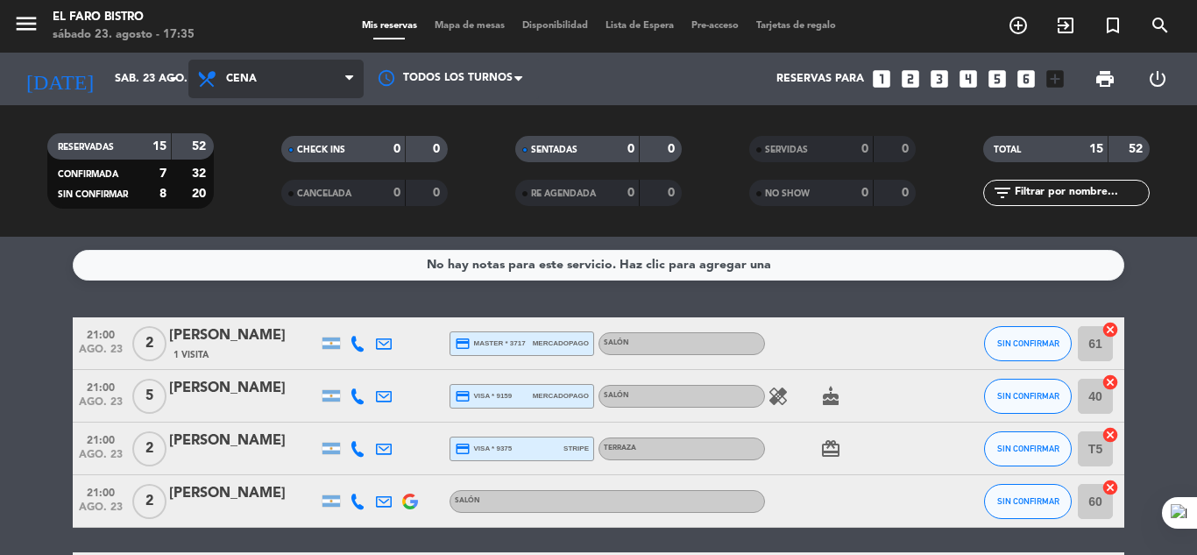
click at [304, 77] on span "Cena" at bounding box center [275, 79] width 175 height 39
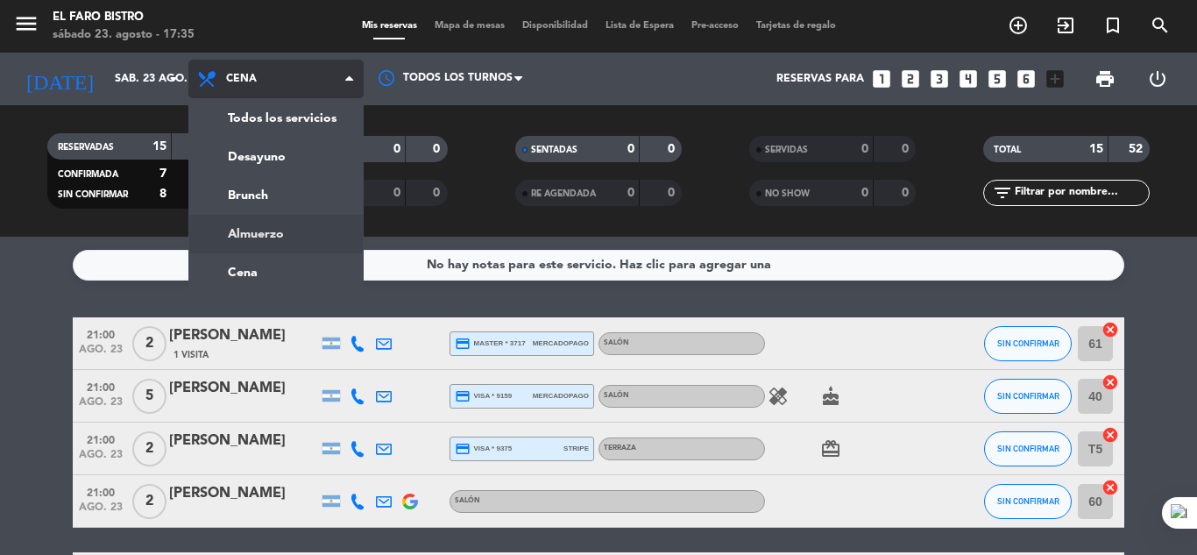
click at [306, 221] on div "menu El Faro Bistro [DATE] 23. agosto - 17:35 Mis reservas Mapa de mesas Dispon…" at bounding box center [598, 118] width 1197 height 237
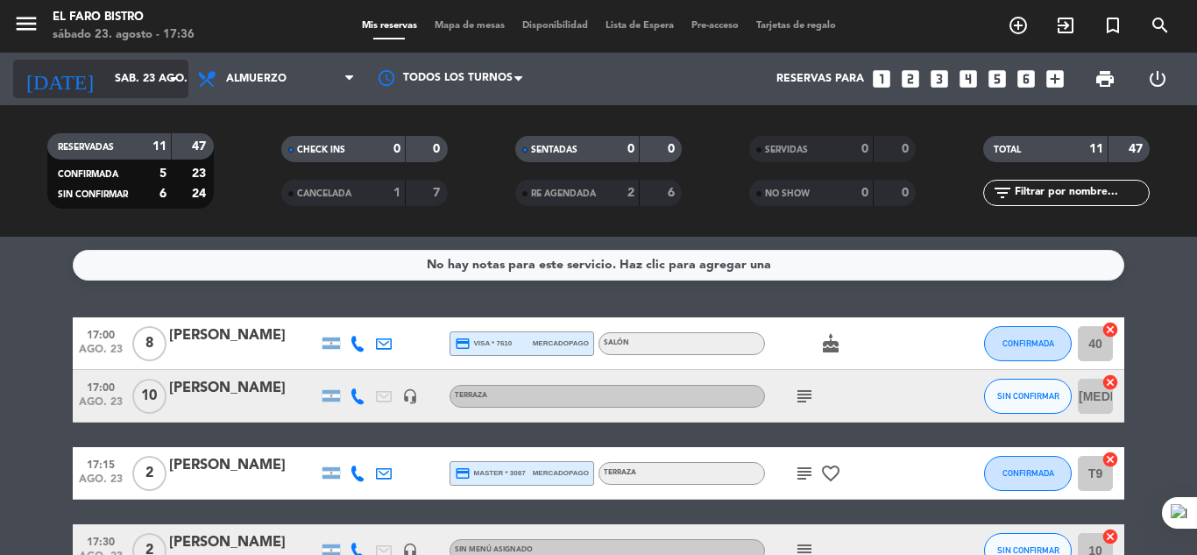
click at [161, 90] on input "sáb. 23 ago." at bounding box center [180, 79] width 148 height 30
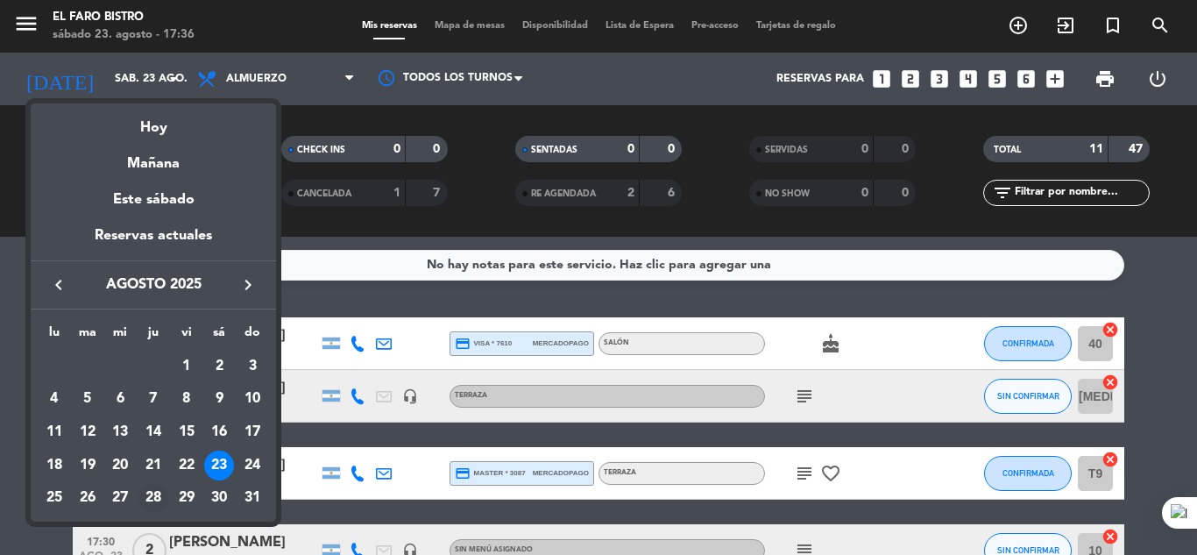
click at [164, 495] on div "28" at bounding box center [153, 499] width 30 height 30
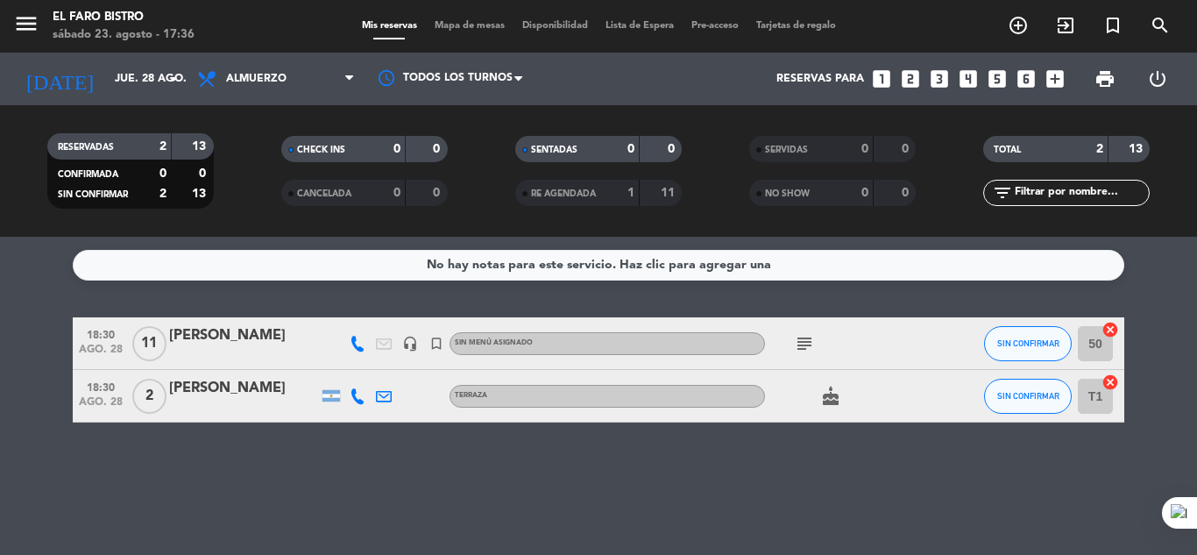
click at [798, 339] on icon "subject" at bounding box center [804, 343] width 21 height 21
click at [747, 471] on div "No hay notas para este servicio. Haz clic para agregar una 18:30 [DATE] [PERSON…" at bounding box center [598, 396] width 1197 height 318
click at [142, 66] on input "jue. 28 ago." at bounding box center [180, 79] width 148 height 30
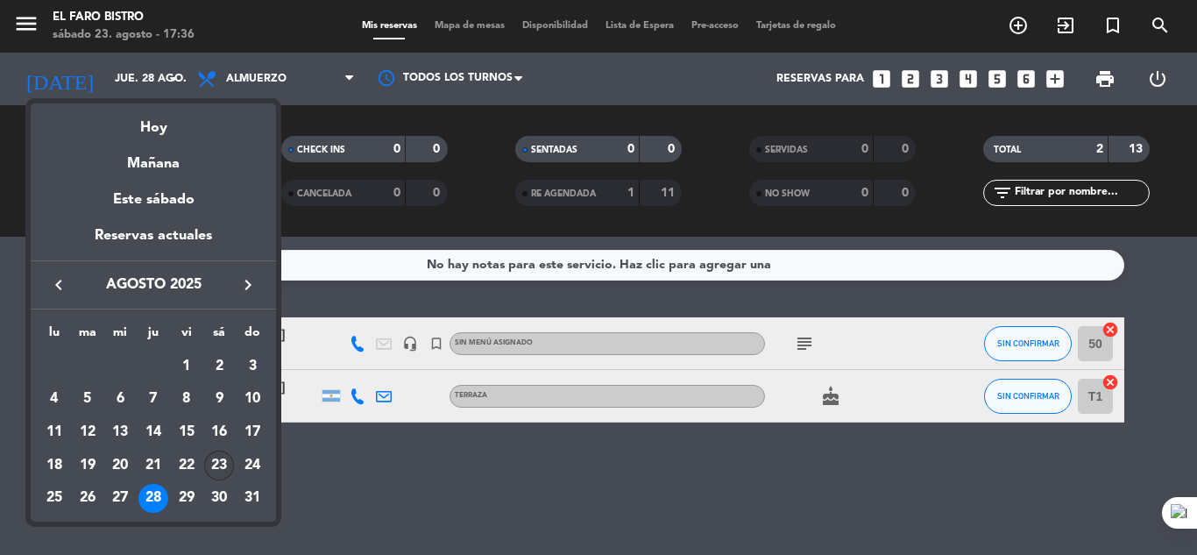
click at [218, 471] on div "23" at bounding box center [219, 465] width 30 height 30
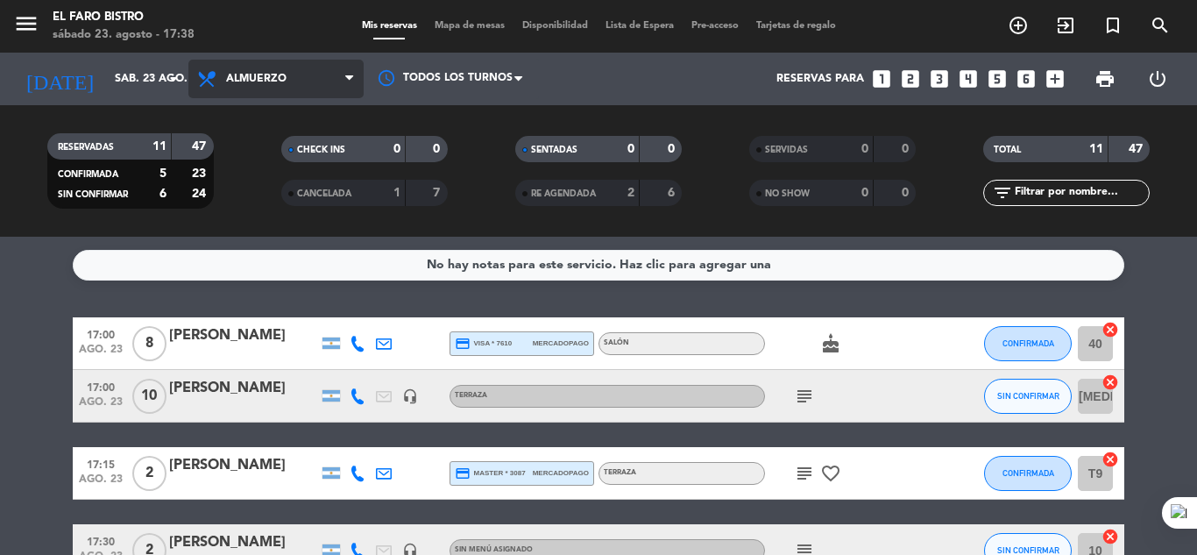
click at [351, 78] on icon at bounding box center [349, 79] width 8 height 14
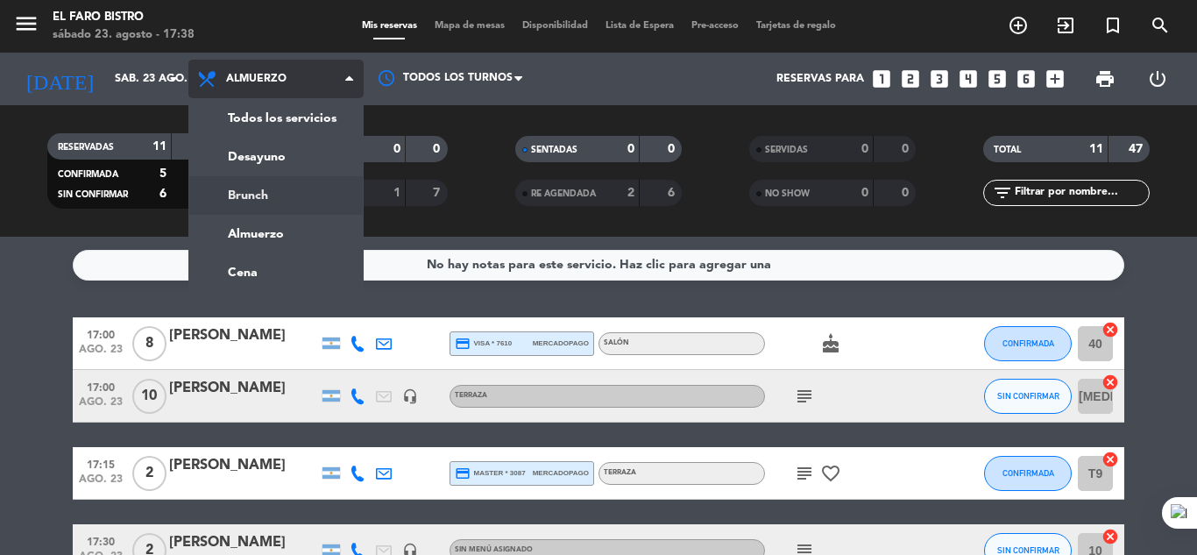
click at [253, 194] on div "menu El Faro Bistro [DATE] 23. agosto - 17:38 Mis reservas Mapa de mesas Dispon…" at bounding box center [598, 118] width 1197 height 237
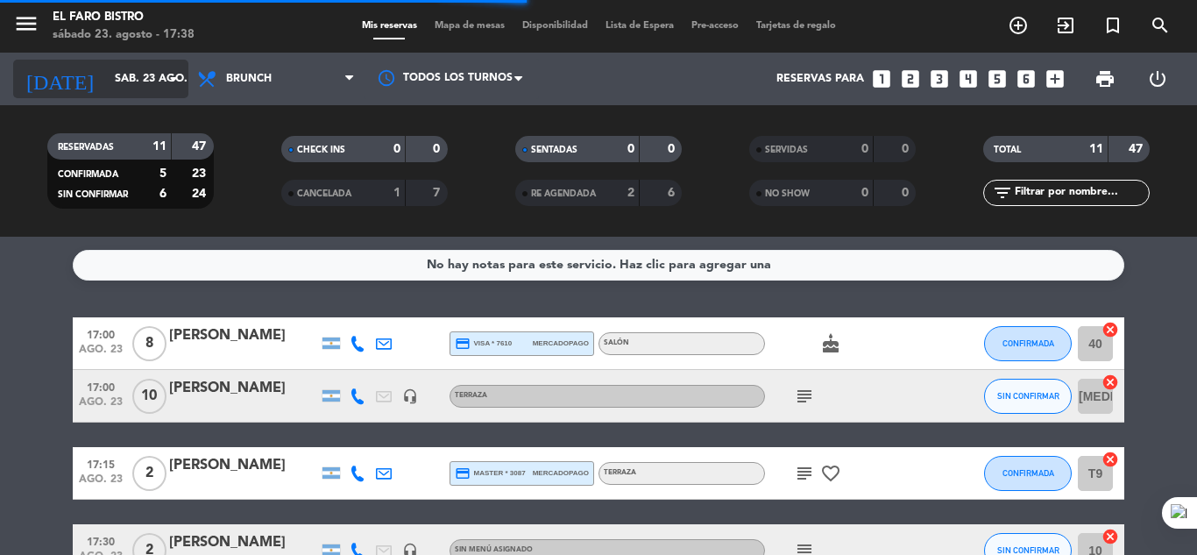
click at [170, 74] on icon "arrow_drop_down" at bounding box center [173, 78] width 21 height 21
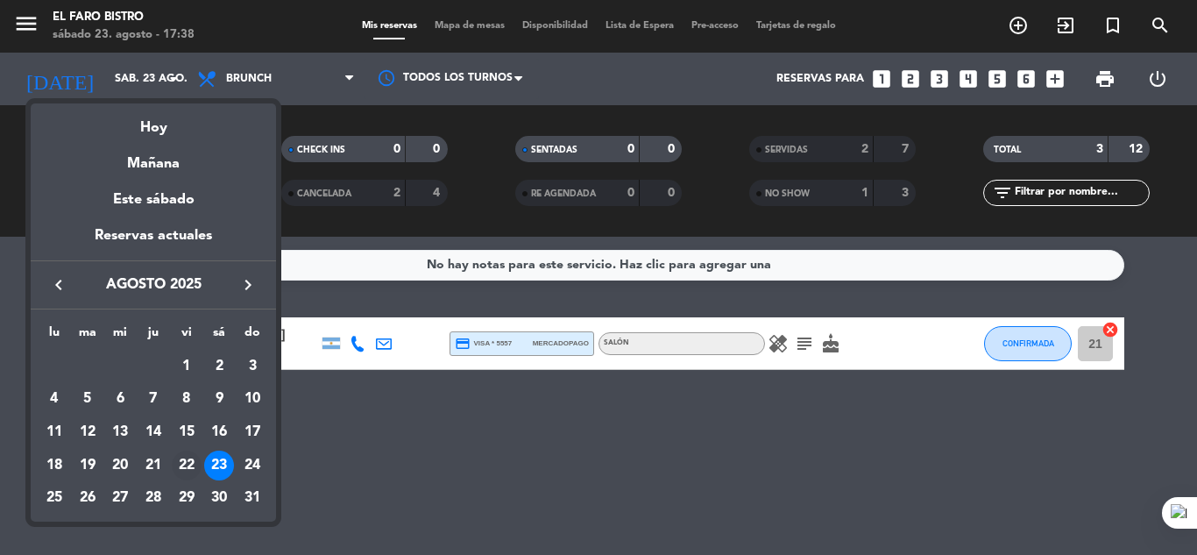
click at [184, 463] on div "22" at bounding box center [187, 465] width 30 height 30
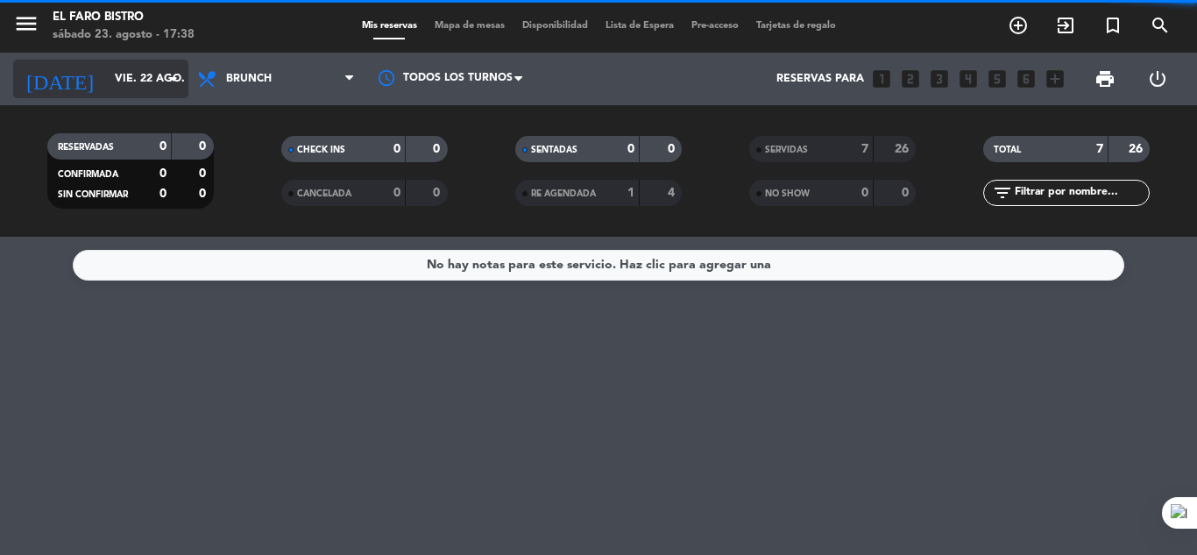
click at [180, 74] on icon "arrow_drop_down" at bounding box center [173, 78] width 21 height 21
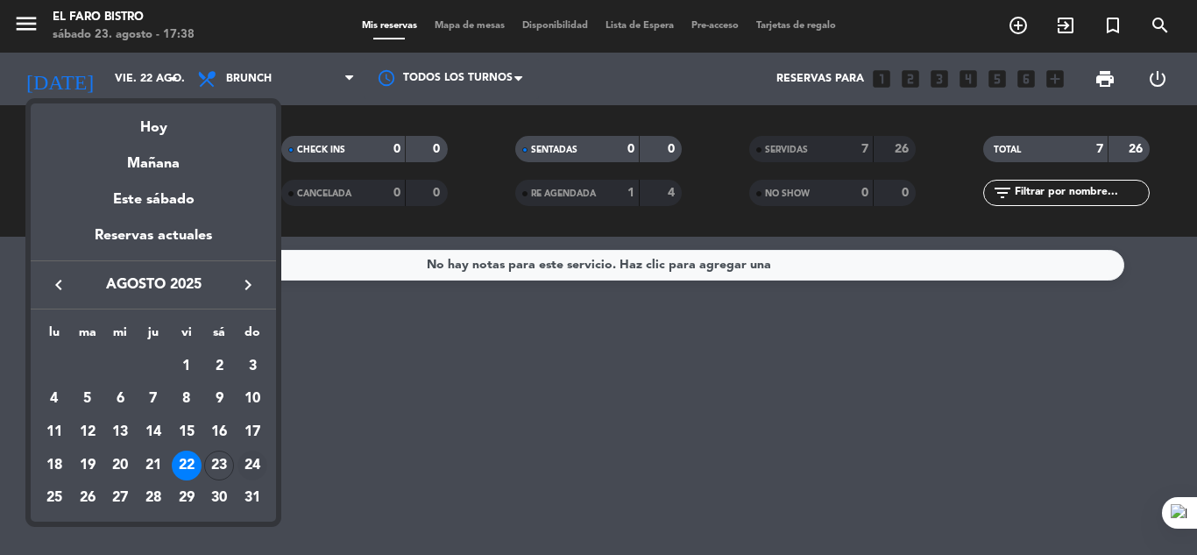
click at [257, 463] on div "24" at bounding box center [252, 465] width 30 height 30
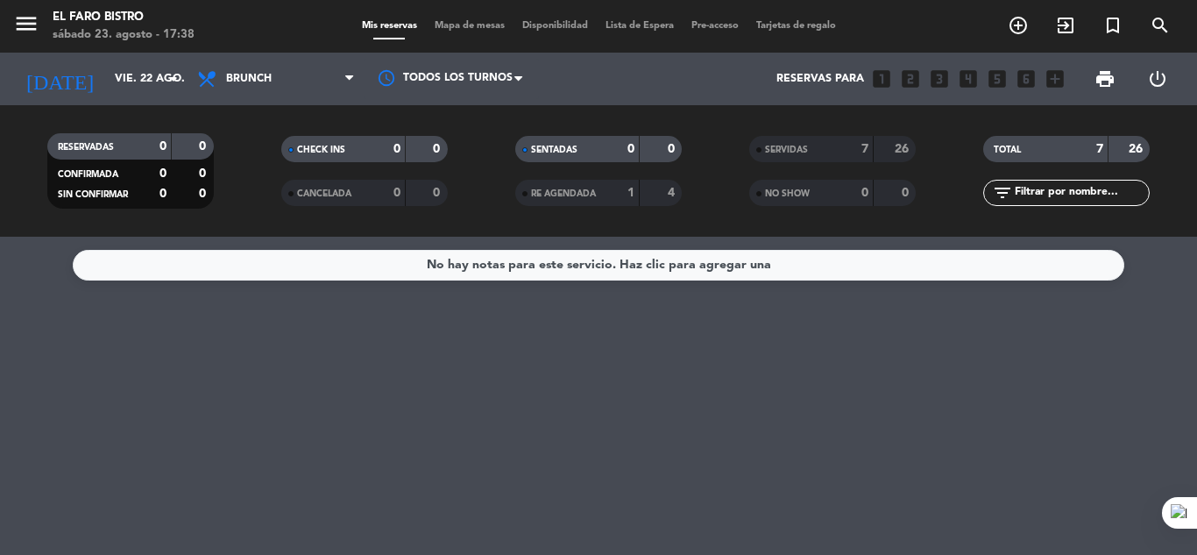
type input "dom. 24 ago."
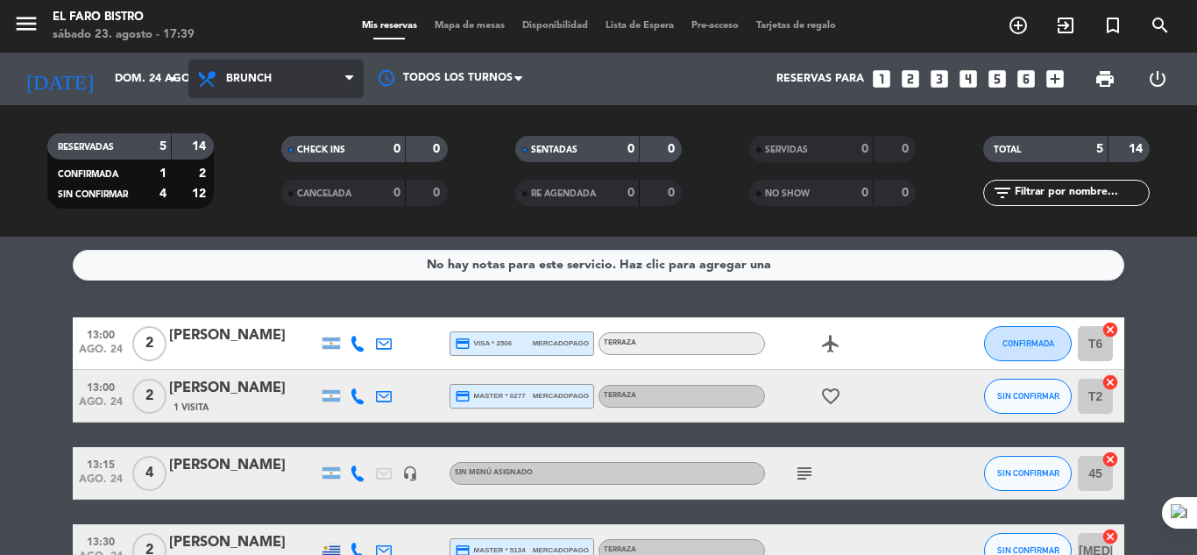
click at [354, 74] on span at bounding box center [354, 79] width 18 height 17
click at [265, 155] on div "menu El Faro Bistro [DATE] 23. agosto - 17:39 Mis reservas Mapa de mesas Dispon…" at bounding box center [598, 118] width 1197 height 237
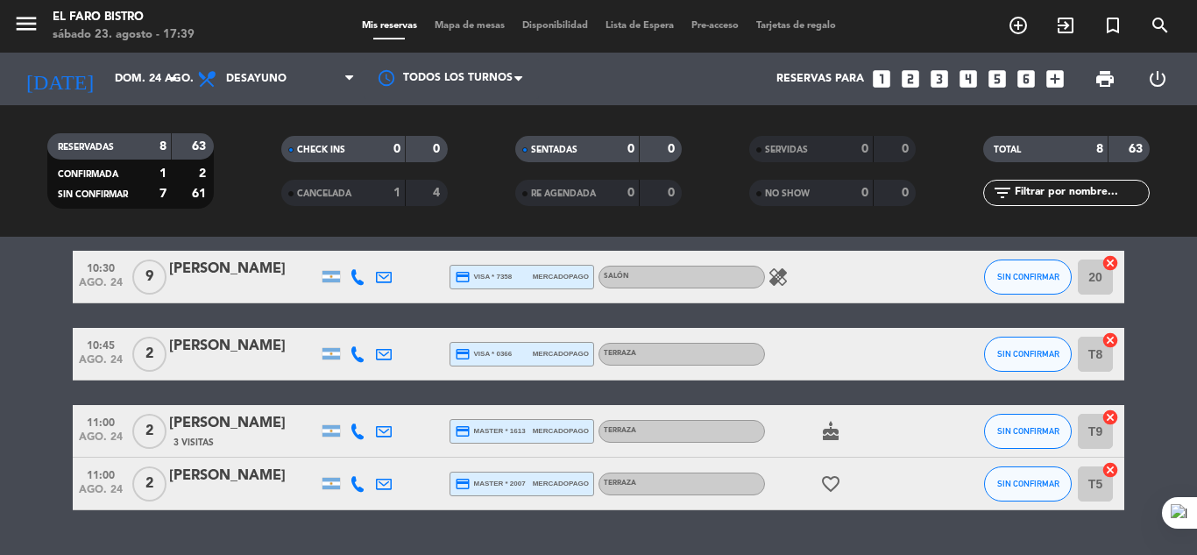
scroll to position [393, 0]
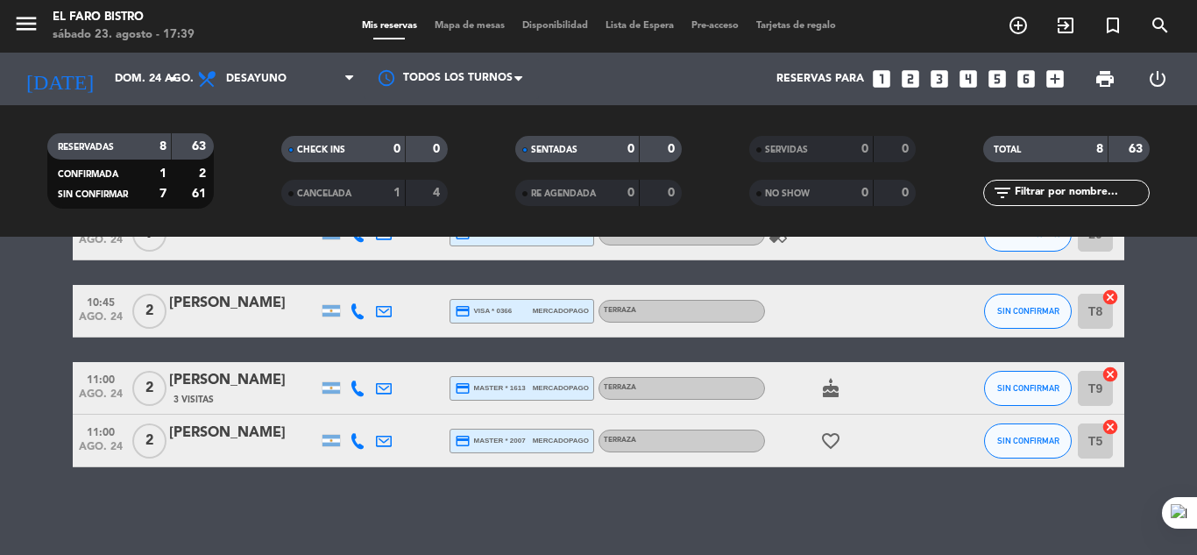
click at [838, 434] on icon "favorite_border" at bounding box center [830, 440] width 21 height 21
click at [552, 438] on span "mercadopago" at bounding box center [561, 440] width 56 height 11
click at [598, 479] on div "No hay notas para este servicio. Haz clic para agregar una 07:00 [DATE] DESAYUN…" at bounding box center [598, 396] width 1197 height 318
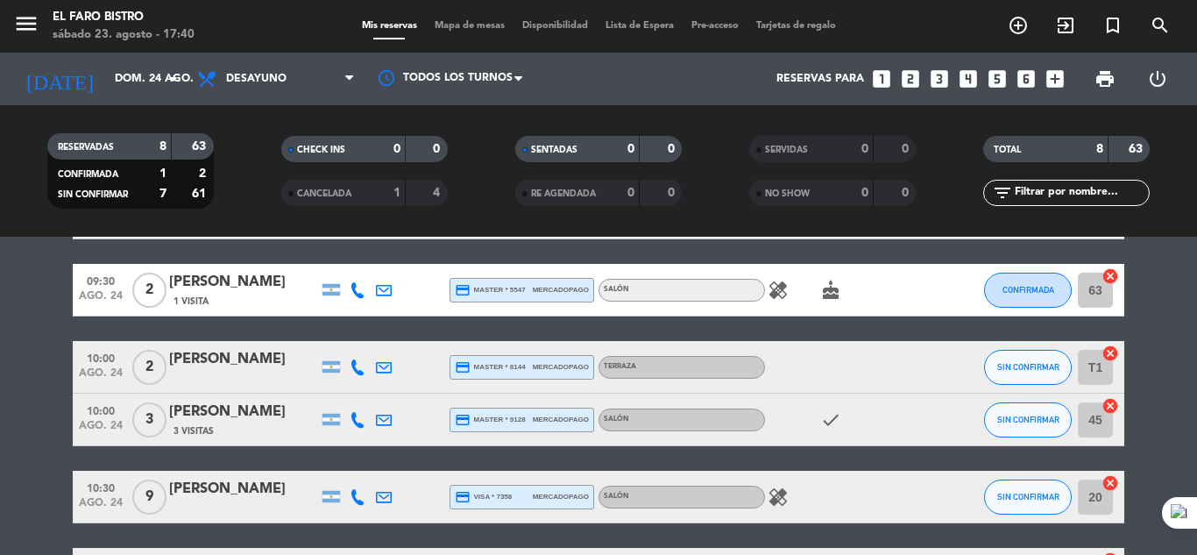
scroll to position [43, 0]
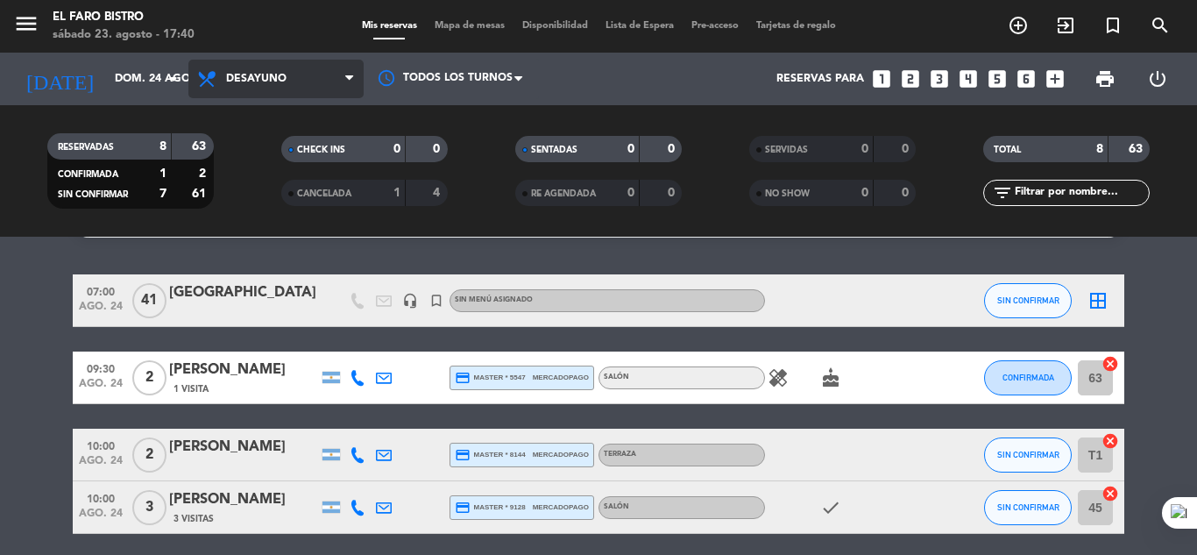
click at [350, 81] on icon at bounding box center [349, 79] width 8 height 14
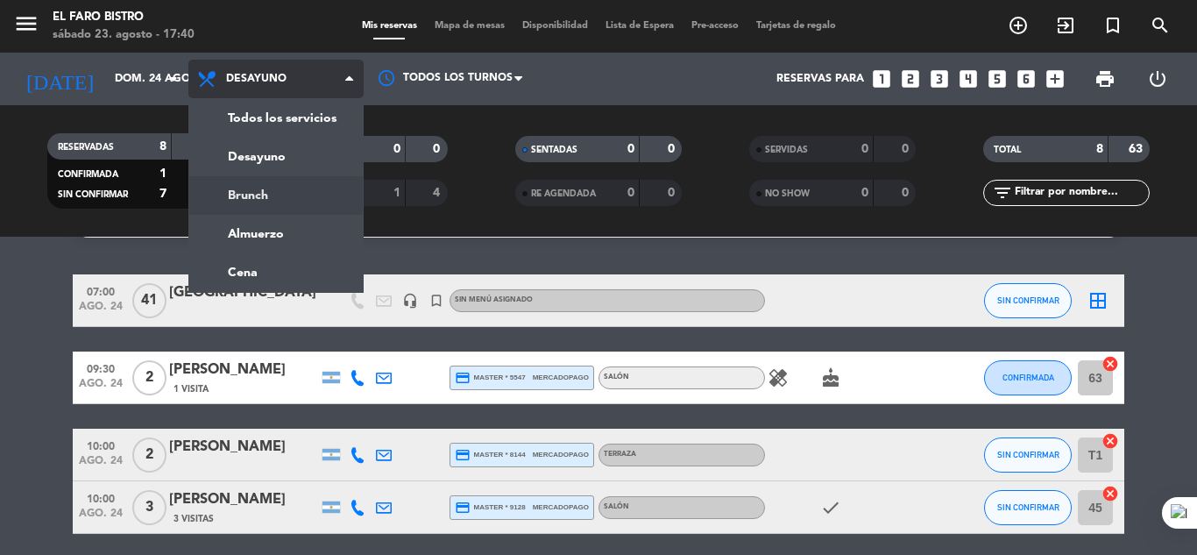
click at [258, 196] on div "menu El Faro Bistro [DATE] 23. agosto - 17:40 Mis reservas Mapa de mesas Dispon…" at bounding box center [598, 118] width 1197 height 237
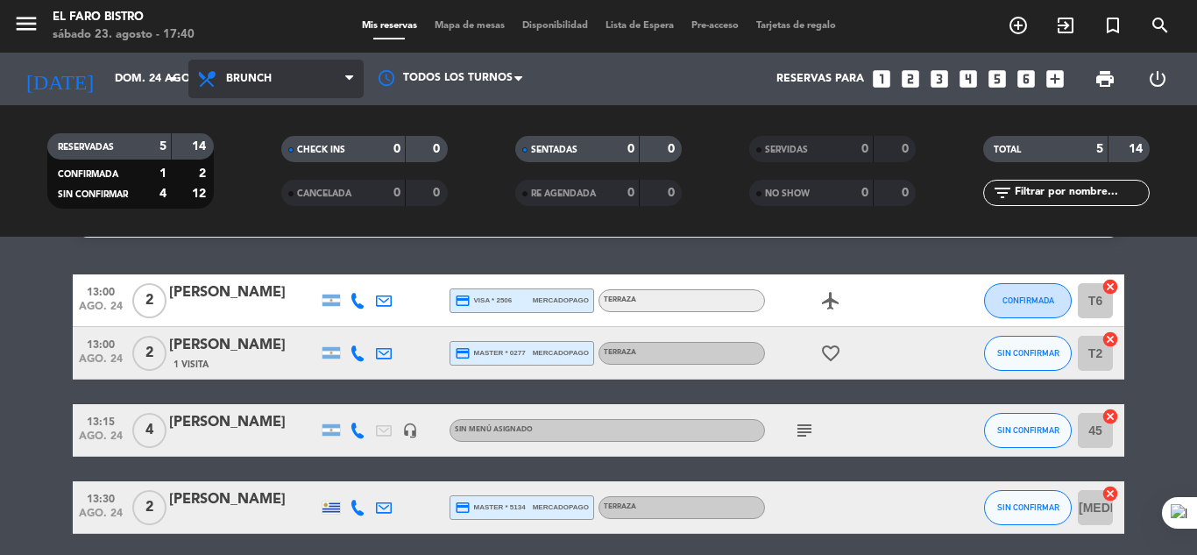
click at [345, 78] on icon at bounding box center [349, 79] width 8 height 14
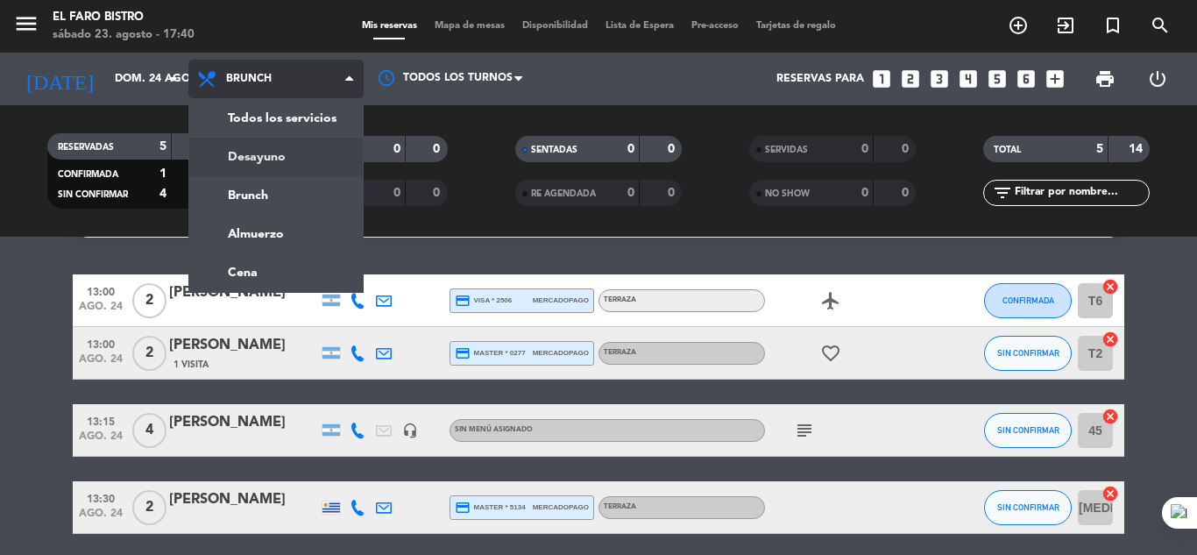
click at [272, 152] on div "menu El Faro Bistro [DATE] 23. agosto - 17:40 Mis reservas Mapa de mesas Dispon…" at bounding box center [598, 118] width 1197 height 237
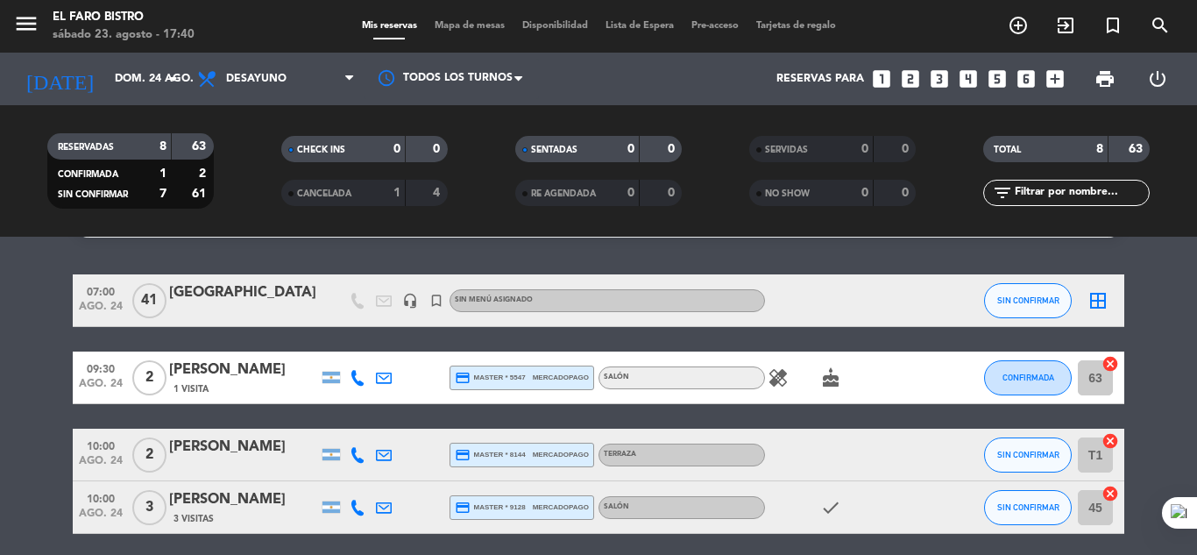
click at [909, 82] on icon "looks_two" at bounding box center [910, 78] width 23 height 23
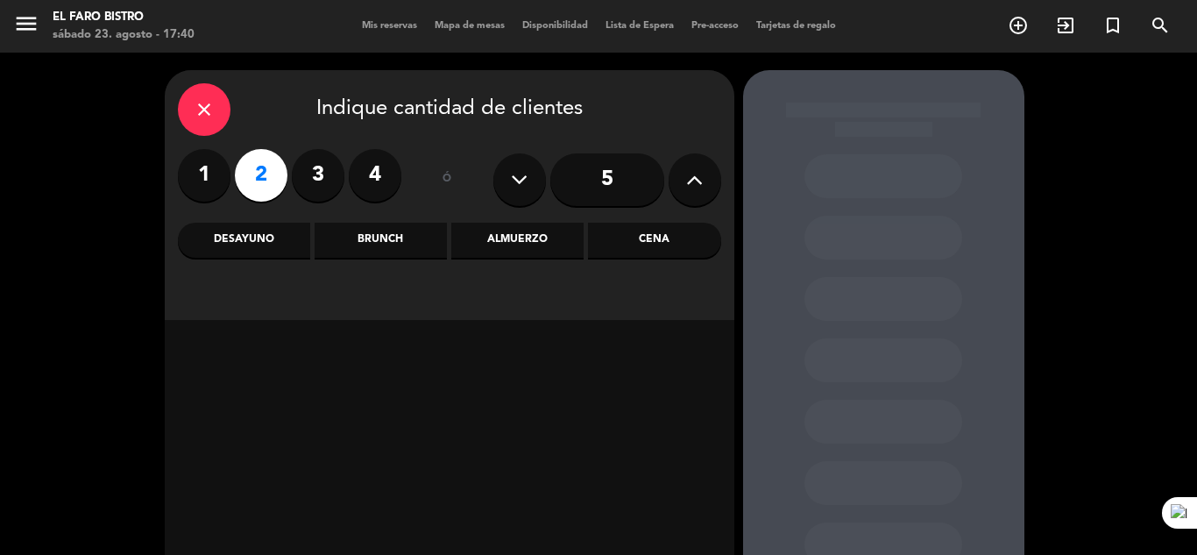
click at [266, 180] on label "2" at bounding box center [261, 175] width 53 height 53
click at [260, 237] on div "Desayuno" at bounding box center [244, 240] width 132 height 35
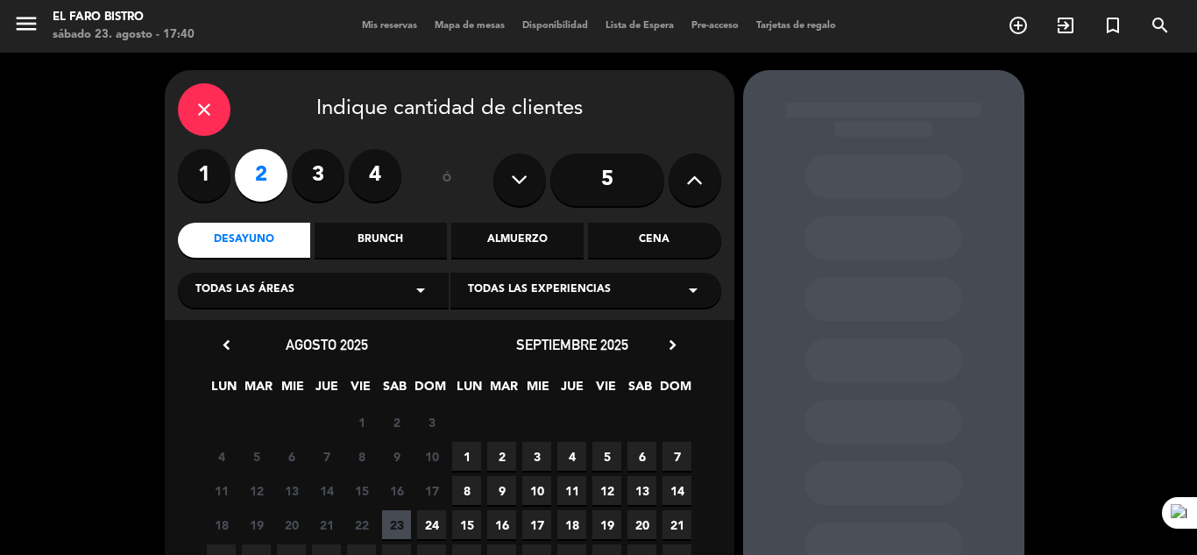
click at [426, 516] on span "24" at bounding box center [431, 524] width 29 height 29
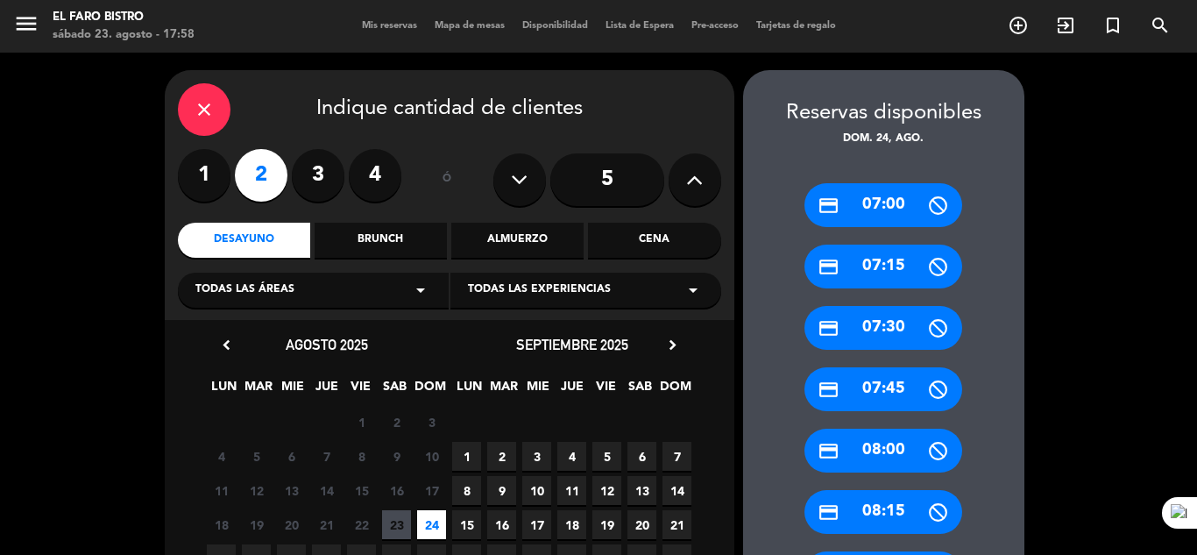
click at [198, 113] on icon "close" at bounding box center [204, 109] width 21 height 21
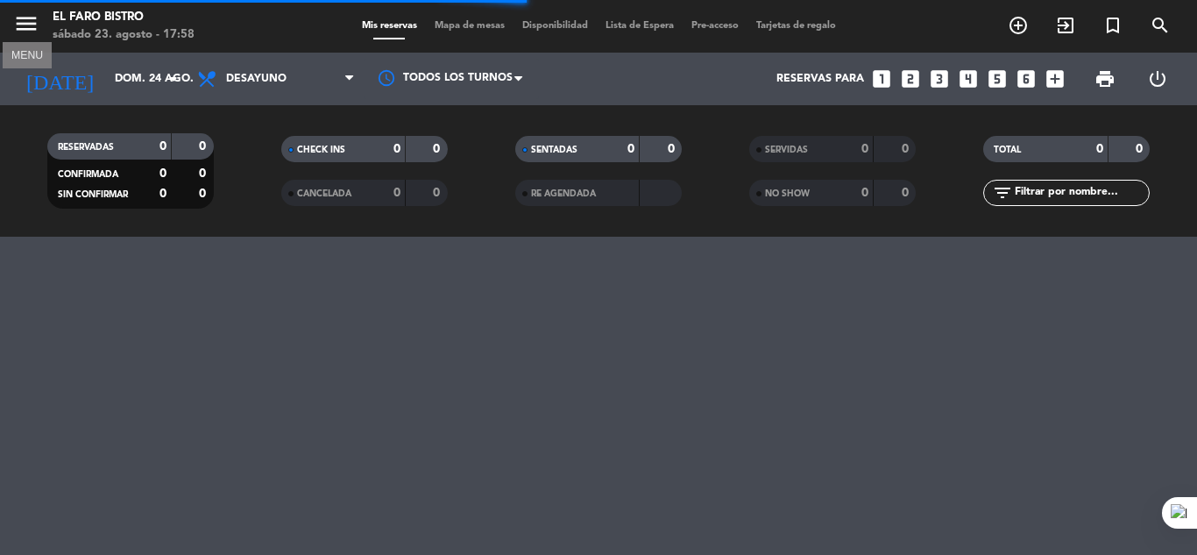
click at [18, 20] on icon "menu" at bounding box center [26, 24] width 26 height 26
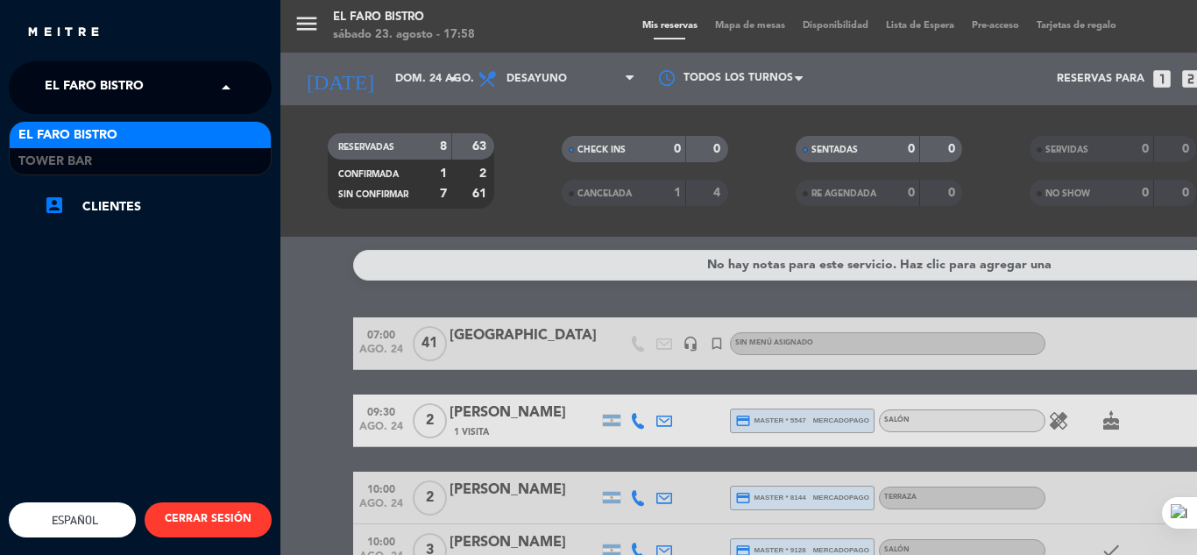
click at [101, 86] on span "El Faro Bistro" at bounding box center [94, 87] width 99 height 37
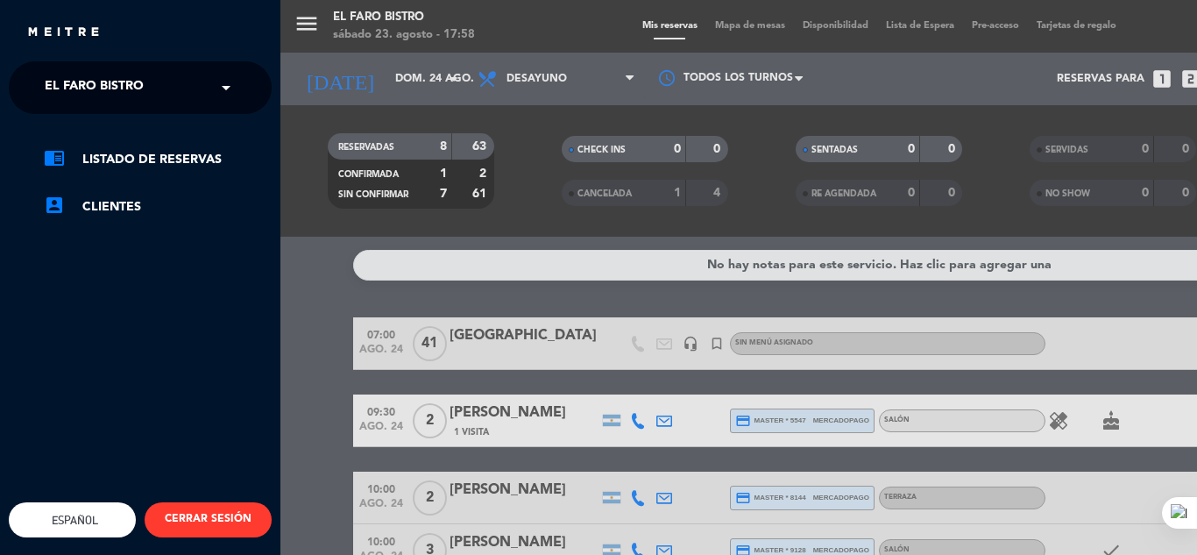
click at [336, 49] on div "menu El Faro Bistro [DATE] 23. agosto - 17:58 Mis reservas Mapa de mesas Dispon…" at bounding box center [878, 277] width 1197 height 555
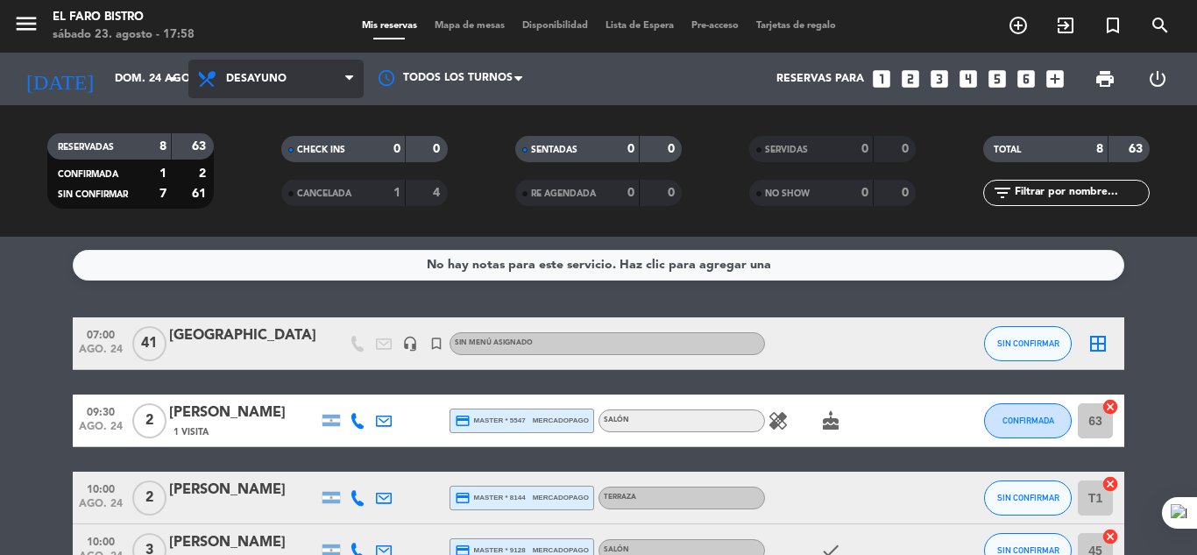
click at [295, 72] on span "Desayuno" at bounding box center [275, 79] width 175 height 39
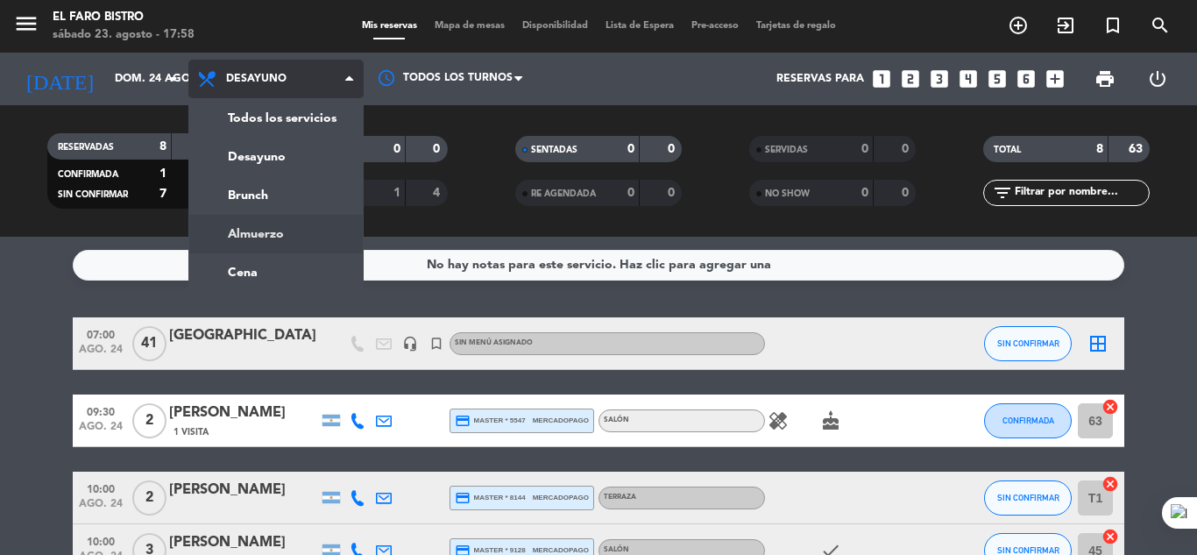
click at [308, 232] on div "menu El Faro Bistro [DATE] 23. agosto - 17:58 Mis reservas Mapa de mesas Dispon…" at bounding box center [598, 118] width 1197 height 237
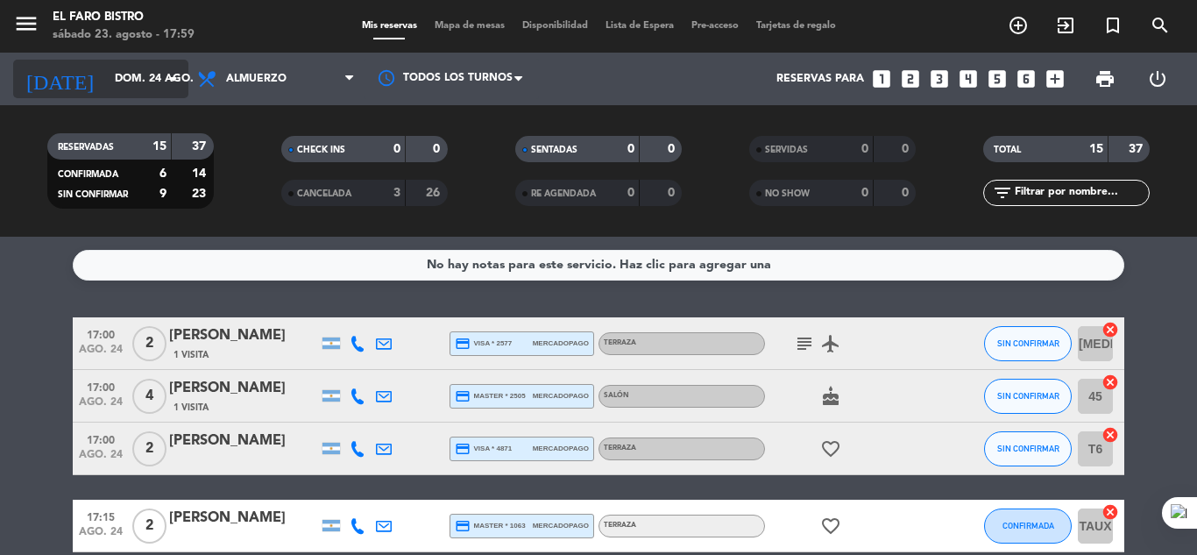
click at [177, 74] on icon "arrow_drop_down" at bounding box center [173, 78] width 21 height 21
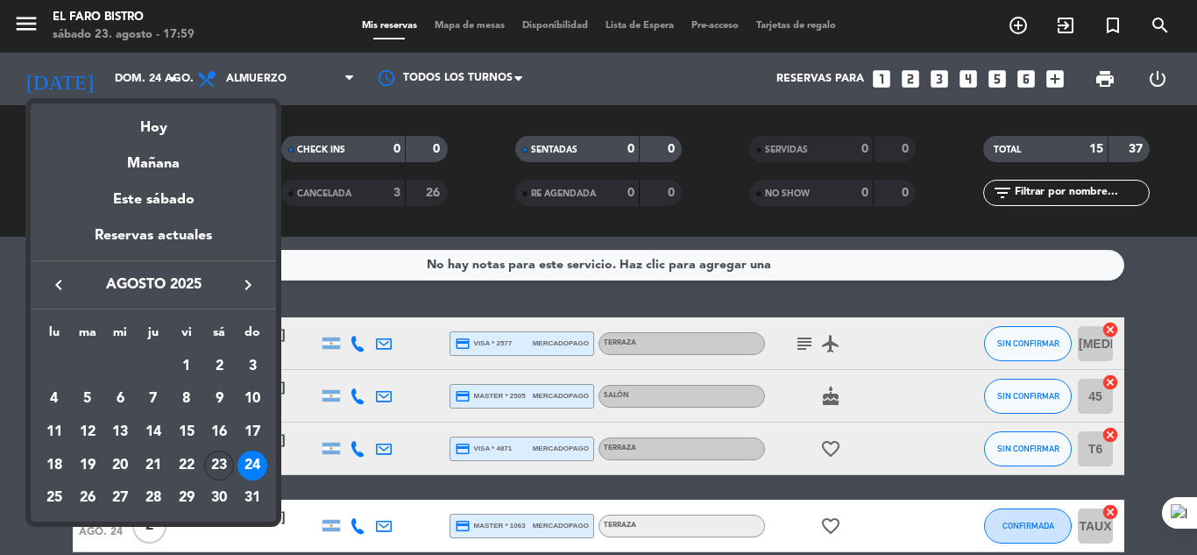
click at [209, 459] on div "23" at bounding box center [219, 465] width 30 height 30
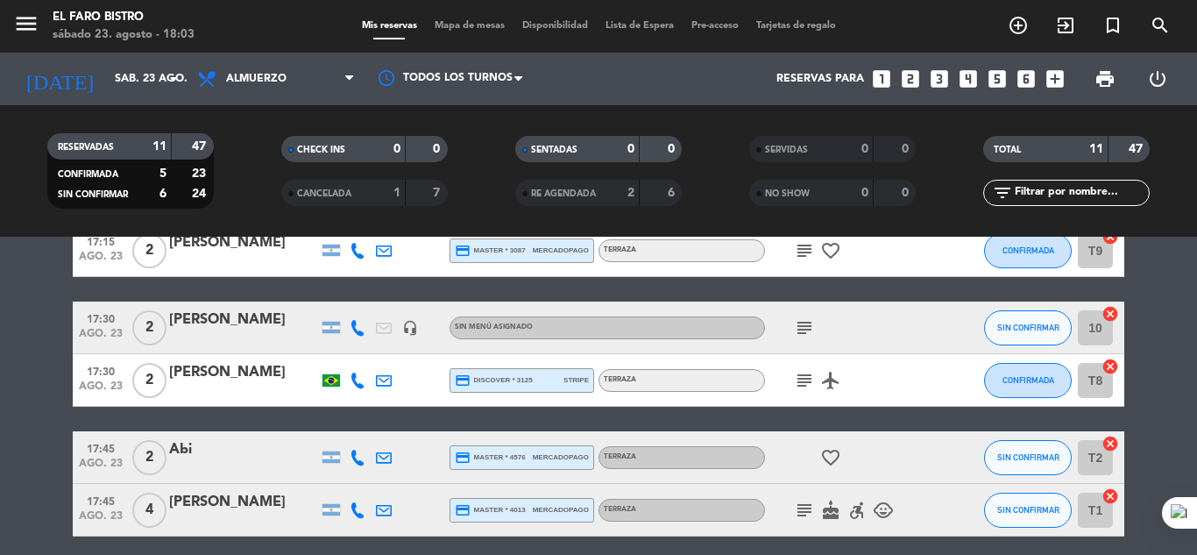
scroll to position [263, 0]
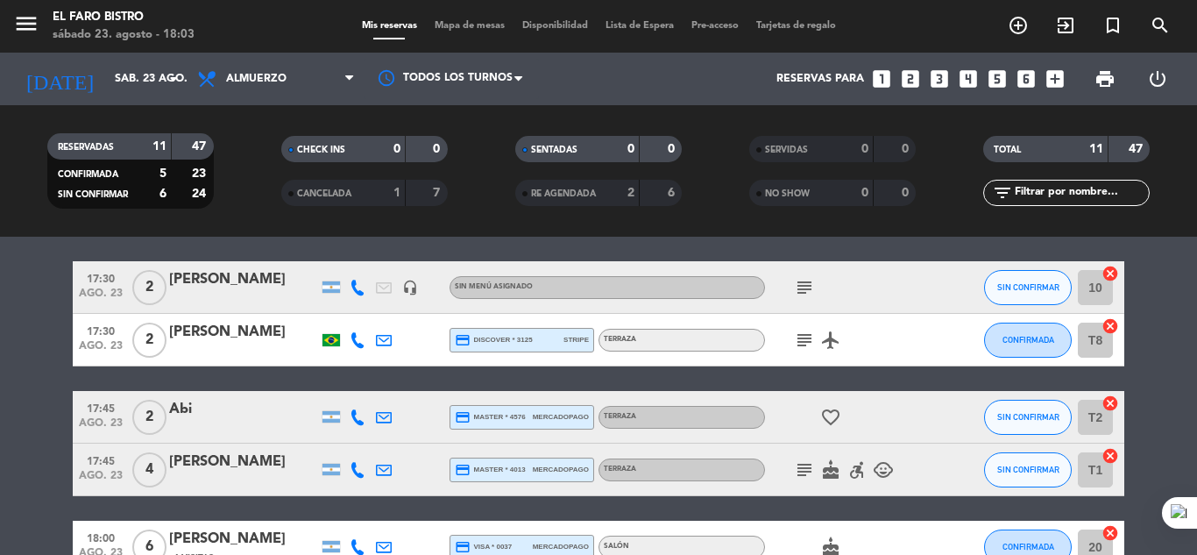
click at [795, 337] on icon "subject" at bounding box center [804, 339] width 21 height 21
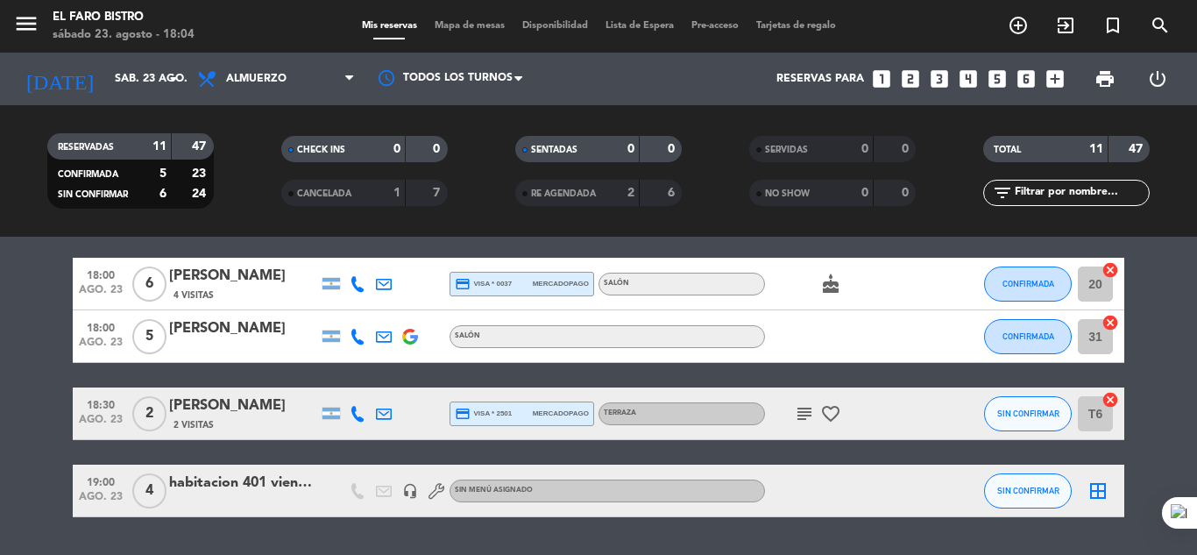
scroll to position [576, 0]
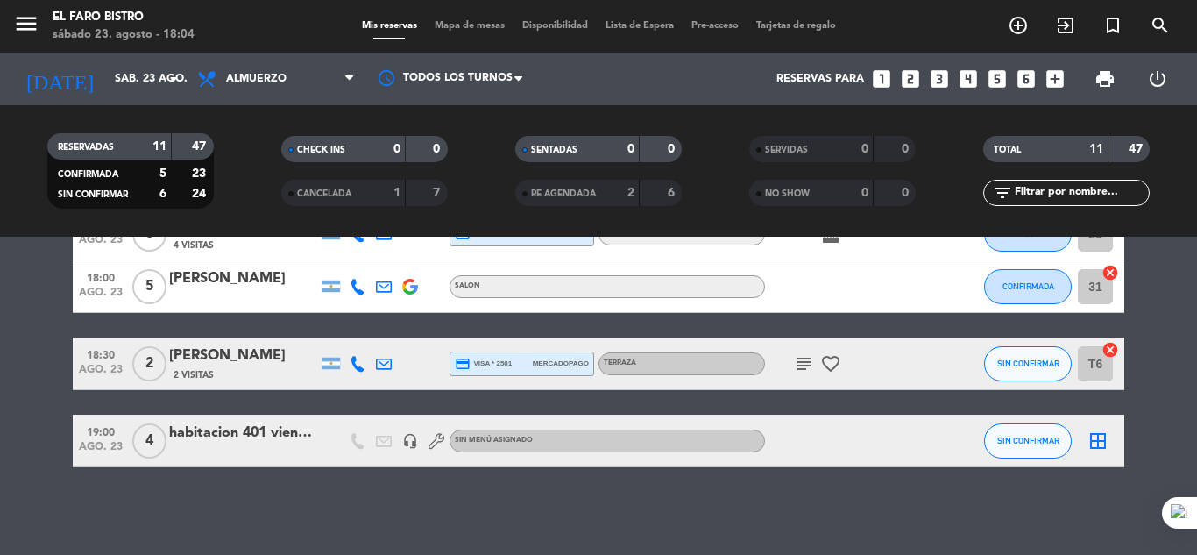
click at [802, 370] on icon "subject" at bounding box center [804, 363] width 21 height 21
click at [499, 356] on span "credit_card visa * 2501" at bounding box center [483, 364] width 57 height 16
click at [799, 357] on icon "subject" at bounding box center [804, 363] width 21 height 21
click at [819, 381] on div "subject Un lugar lindo con buena vista y velita ❤️ favorite_border" at bounding box center [844, 363] width 158 height 52
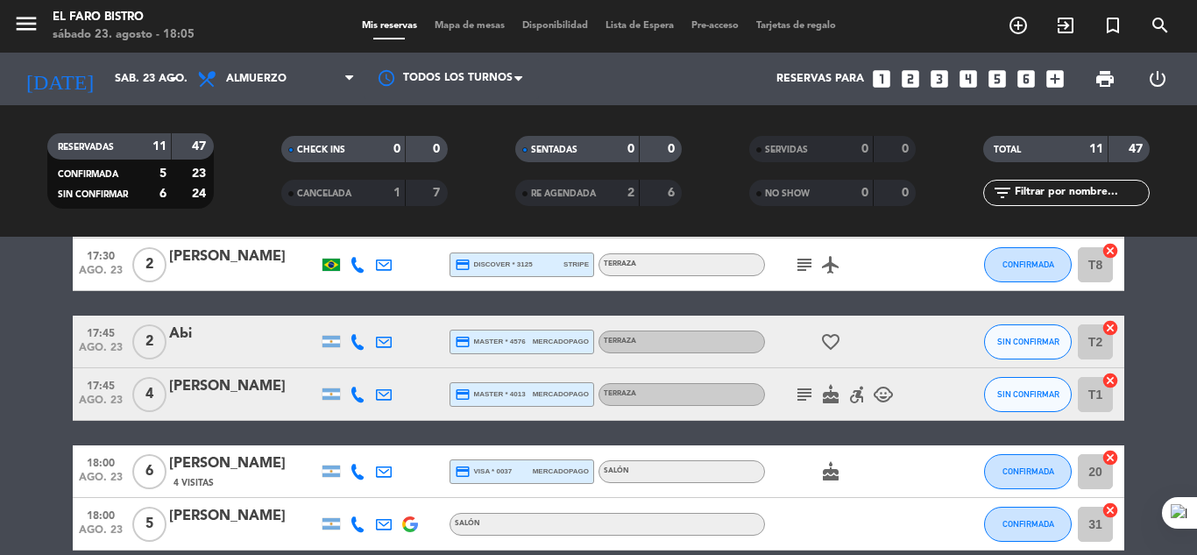
scroll to position [0, 0]
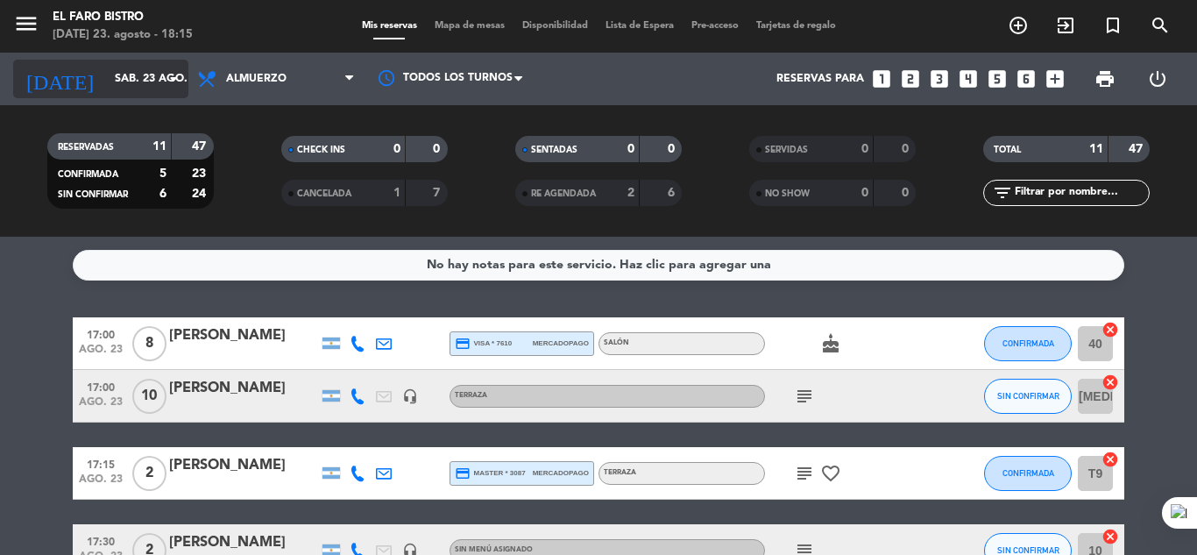
click at [178, 75] on icon "arrow_drop_down" at bounding box center [173, 78] width 21 height 21
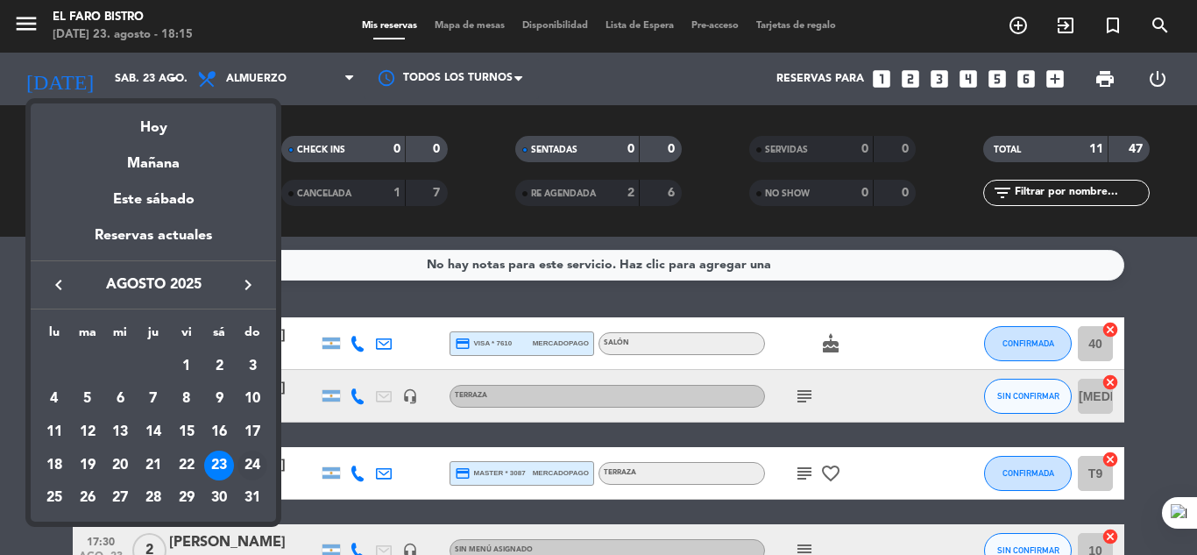
click at [247, 457] on div "24" at bounding box center [252, 465] width 30 height 30
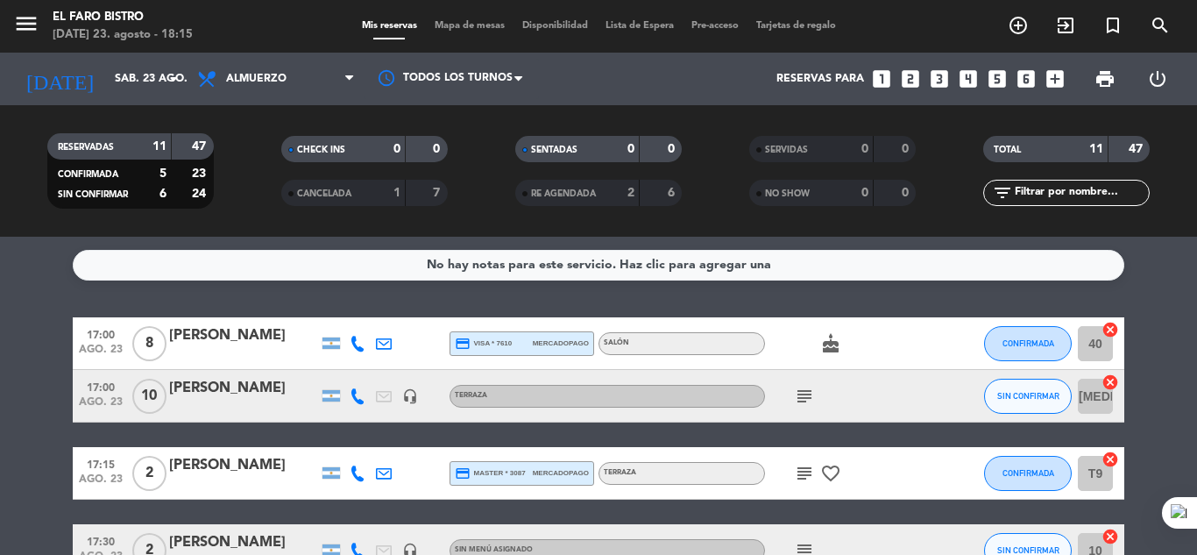
type input "dom. 24 ago."
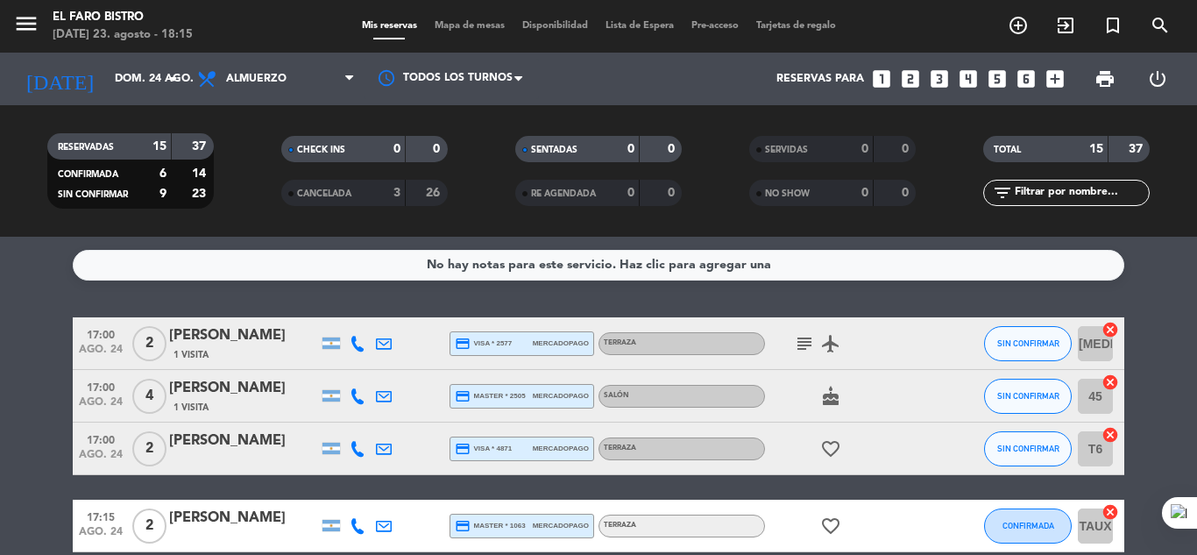
click at [258, 64] on span "Almuerzo" at bounding box center [275, 79] width 175 height 39
click at [308, 154] on div "menu El Faro Bistro [DATE] 23. agosto - 18:15 Mis reservas Mapa de mesas Dispon…" at bounding box center [598, 118] width 1197 height 237
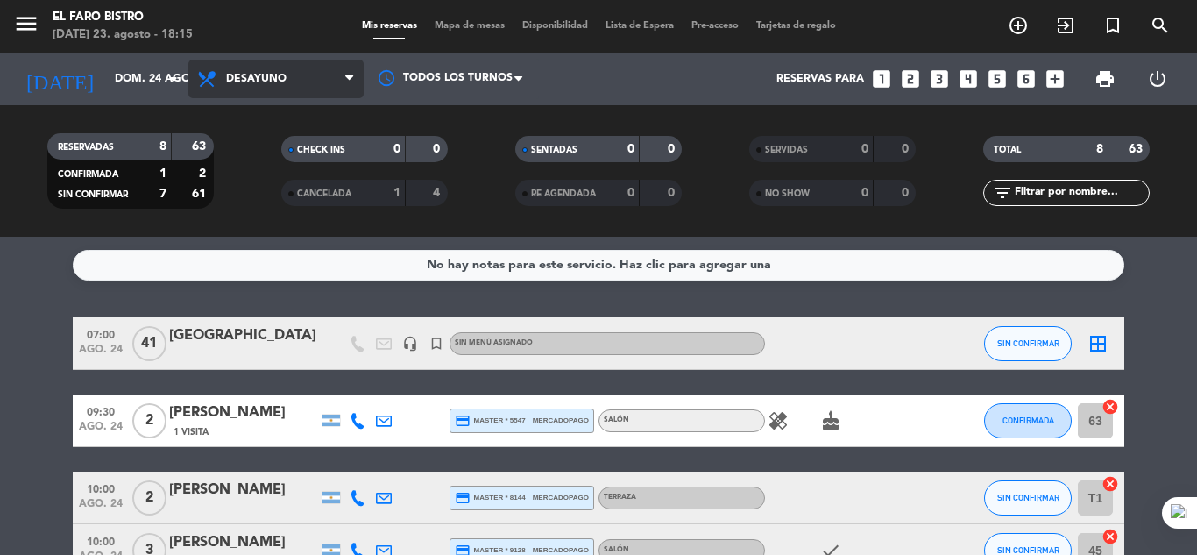
click at [308, 81] on span "Desayuno" at bounding box center [275, 79] width 175 height 39
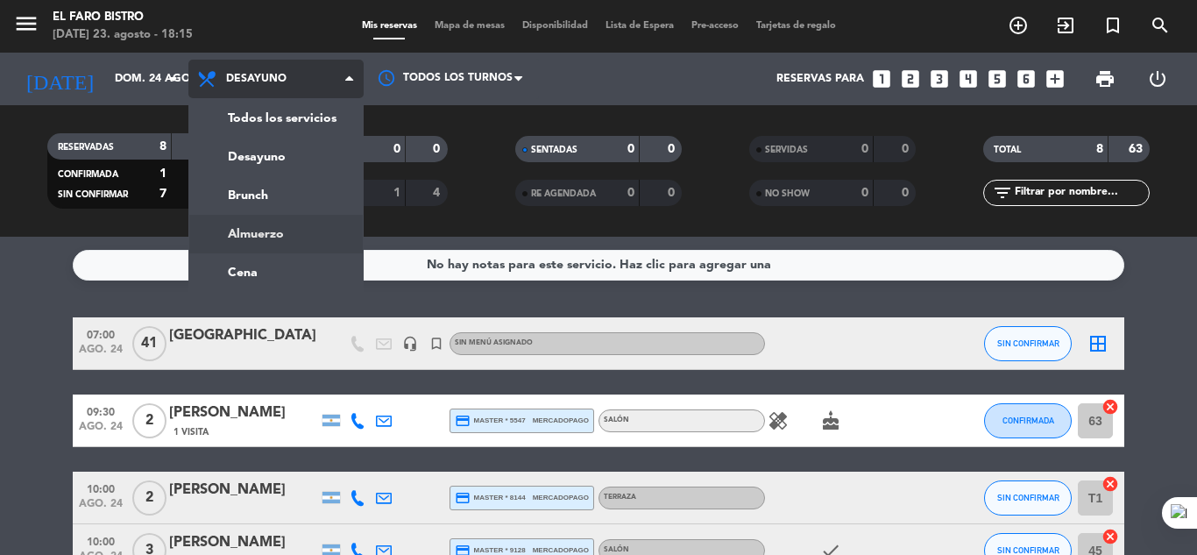
click at [303, 220] on div "menu El Faro Bistro [DATE] 23. agosto - 18:15 Mis reservas Mapa de mesas Dispon…" at bounding box center [598, 118] width 1197 height 237
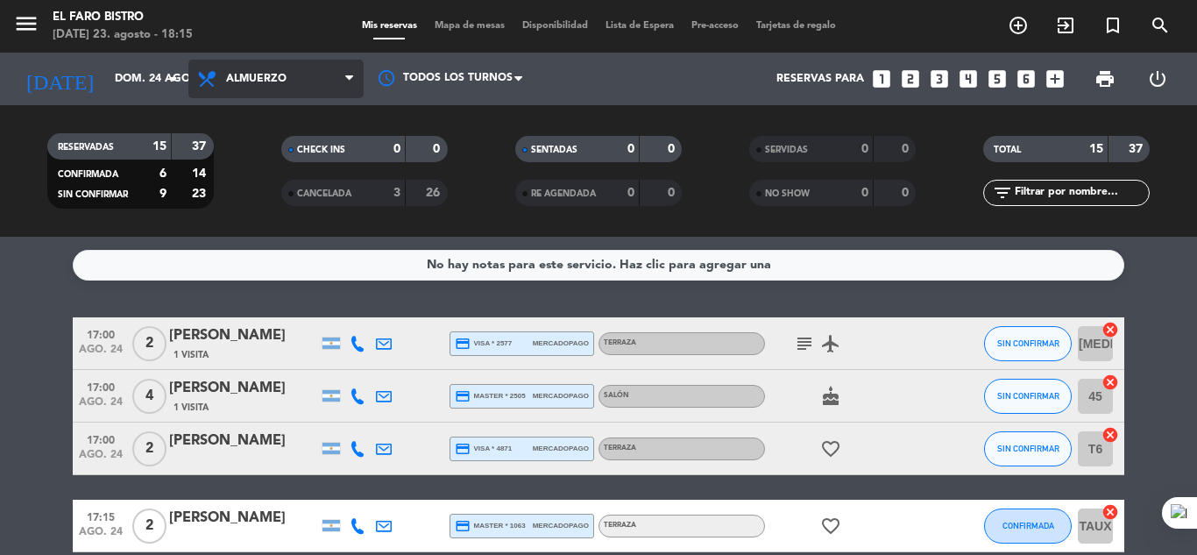
click at [231, 79] on span "Almuerzo" at bounding box center [256, 79] width 60 height 12
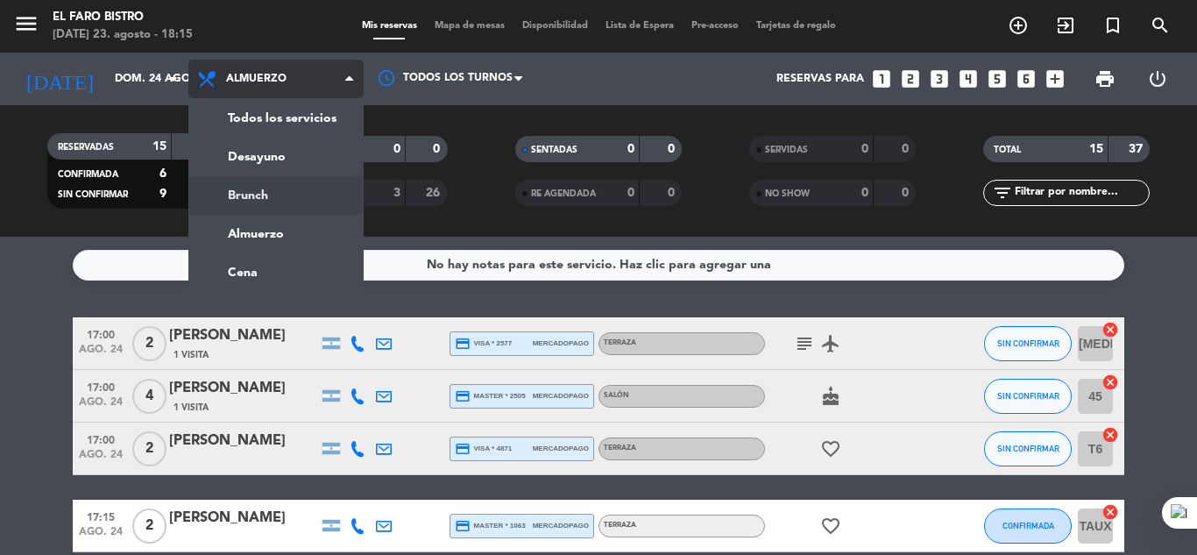
click at [292, 202] on div "menu El Faro Bistro [DATE] 23. agosto - 18:15 Mis reservas Mapa de mesas Dispon…" at bounding box center [598, 118] width 1197 height 237
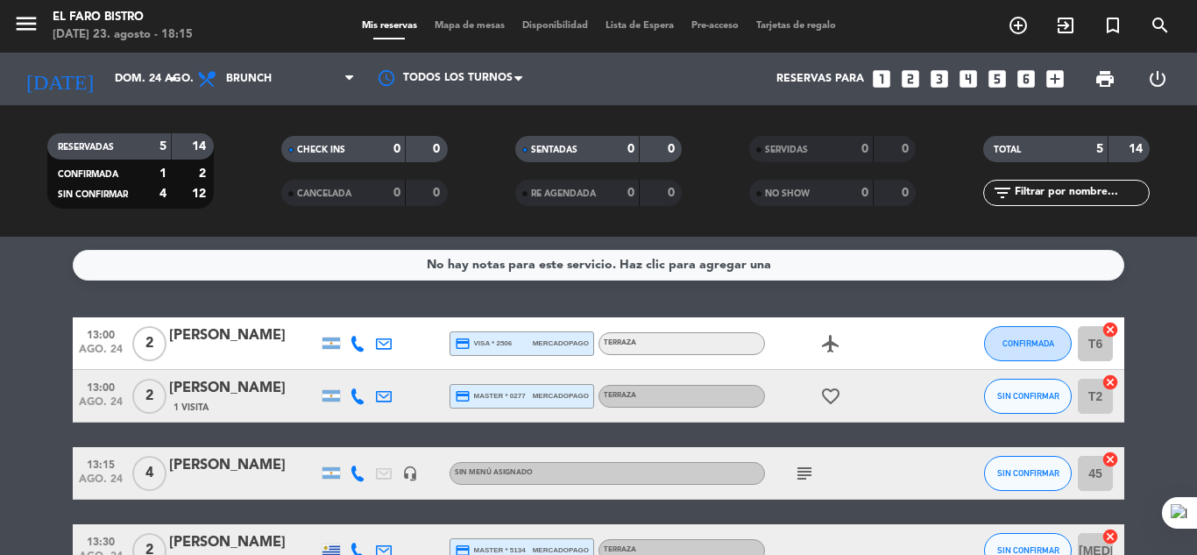
click at [808, 315] on div "No hay notas para este servicio. Haz clic para agregar una 13:00 [DATE] 2 [PERS…" at bounding box center [598, 396] width 1197 height 318
click at [809, 325] on div "airplanemode_active" at bounding box center [844, 343] width 158 height 52
click at [268, 340] on div "[PERSON_NAME]" at bounding box center [243, 335] width 149 height 23
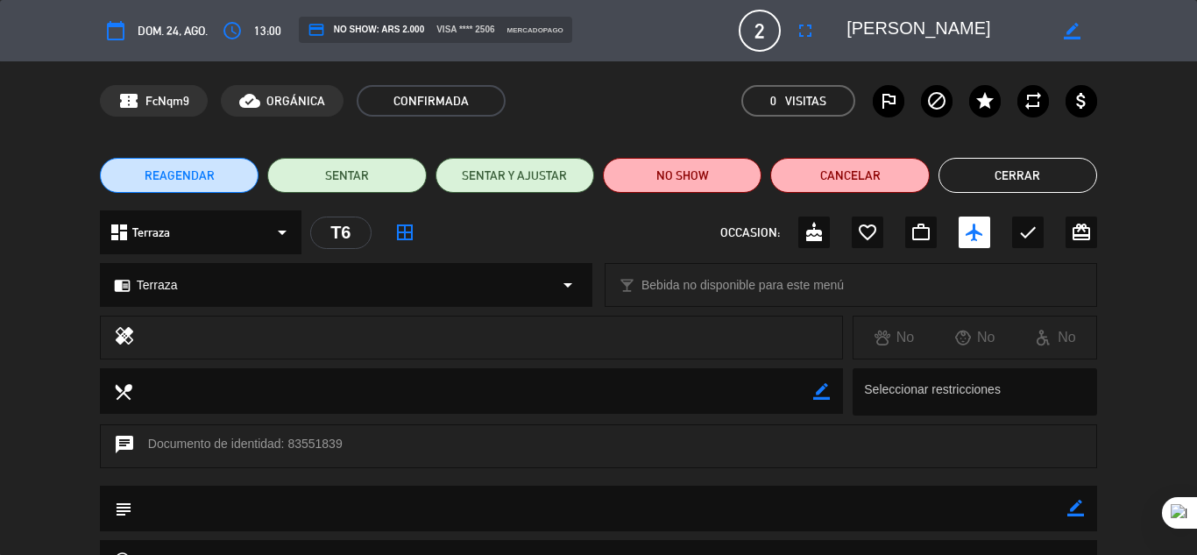
click at [235, 167] on button "REAGENDAR" at bounding box center [179, 175] width 159 height 35
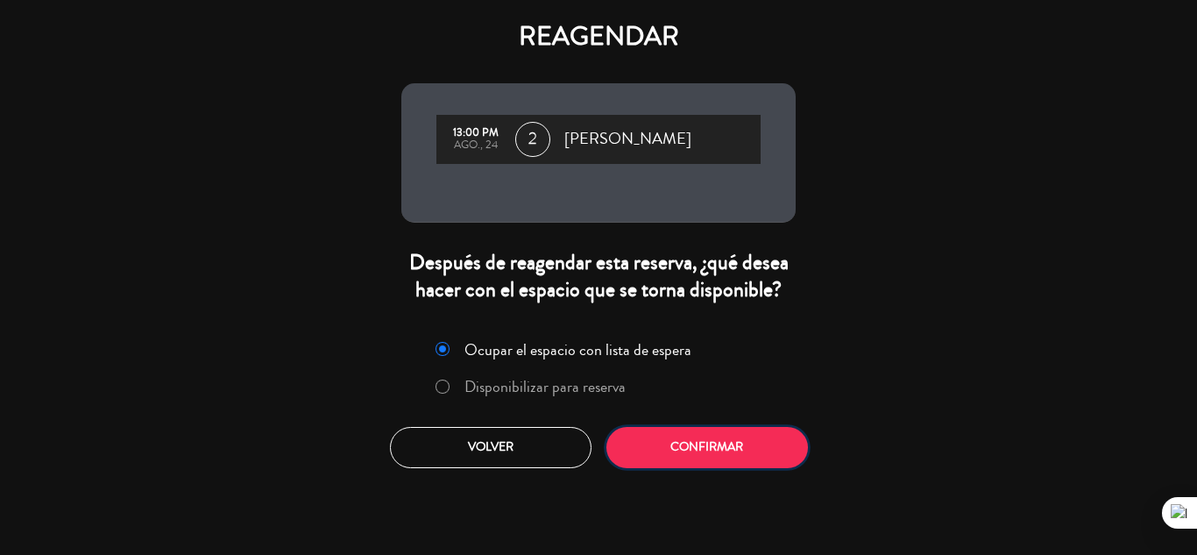
click at [673, 447] on button "Confirmar" at bounding box center [707, 447] width 202 height 41
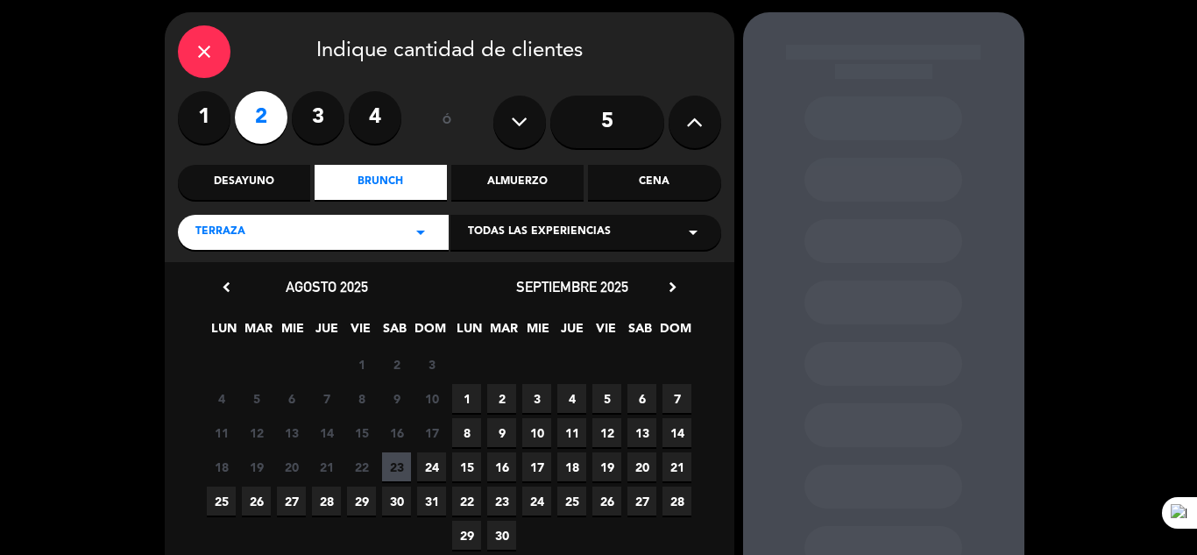
scroll to position [88, 0]
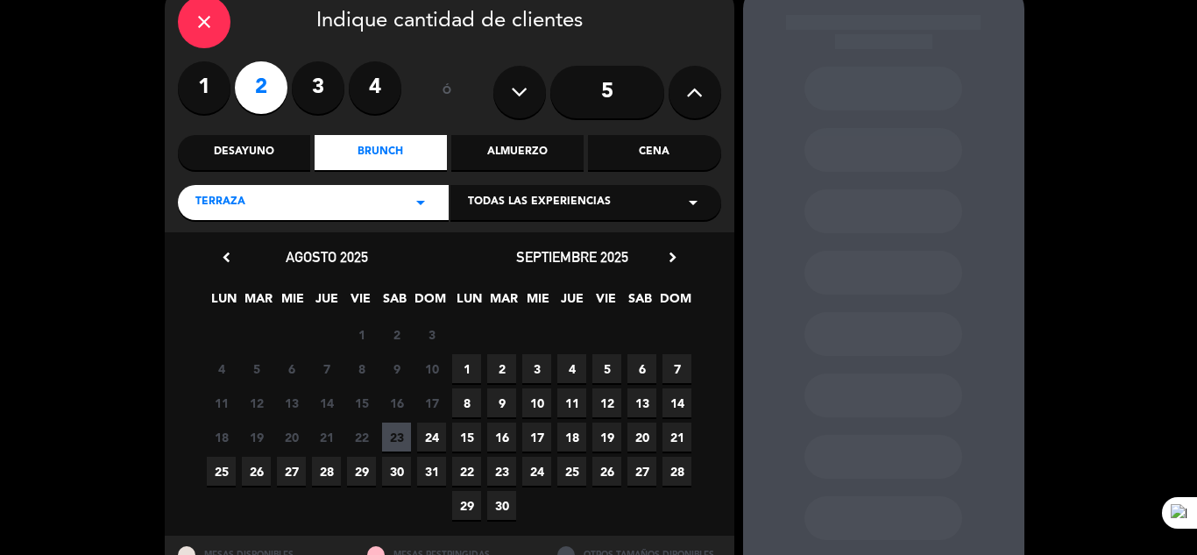
click at [435, 430] on span "24" at bounding box center [431, 436] width 29 height 29
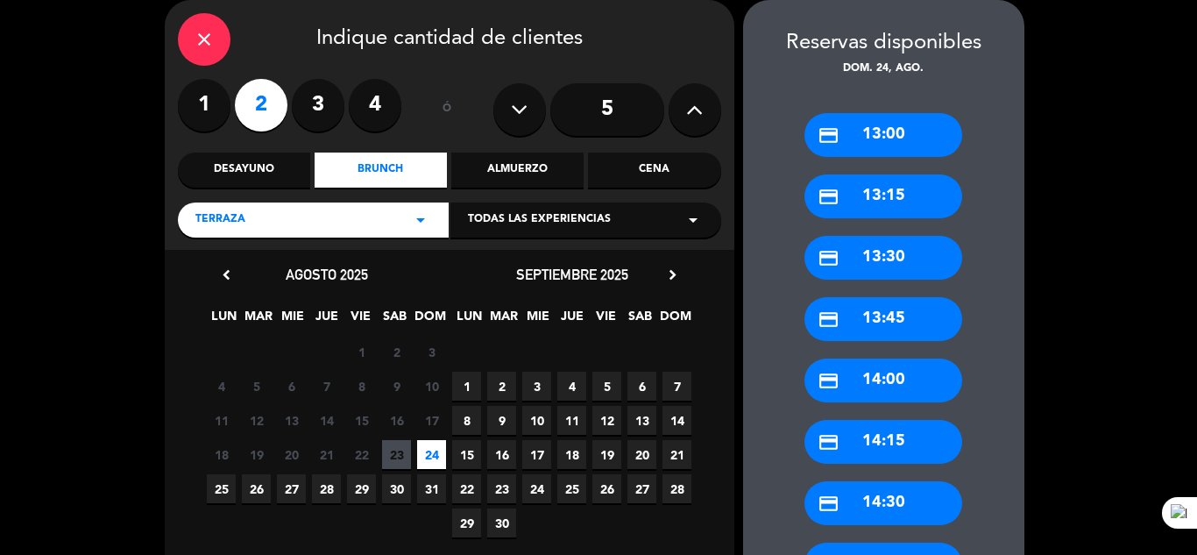
click at [249, 168] on div "Desayuno" at bounding box center [244, 169] width 132 height 35
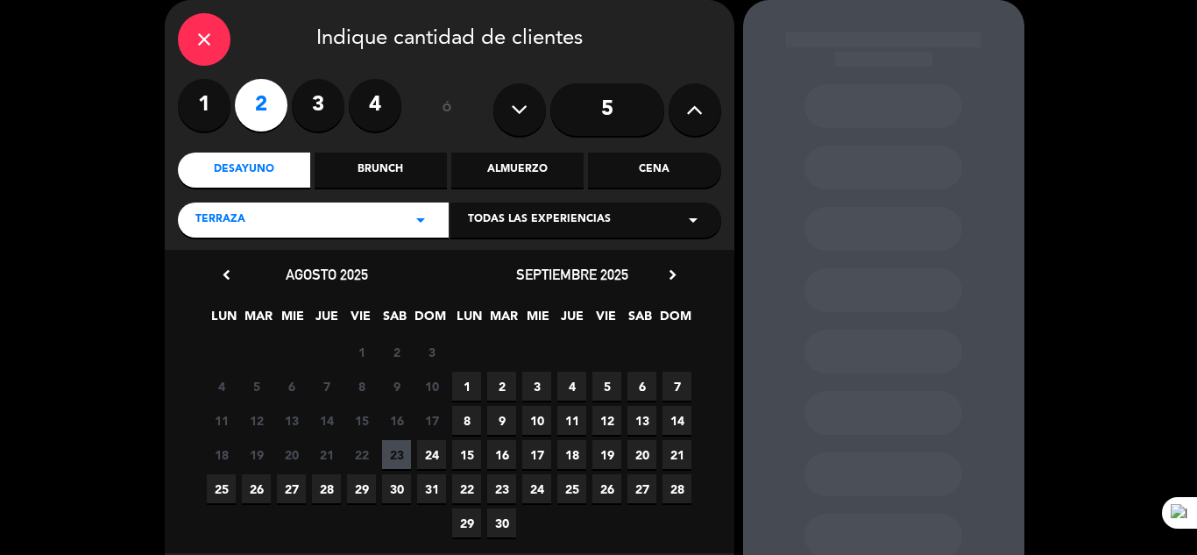
click at [428, 448] on span "24" at bounding box center [431, 454] width 29 height 29
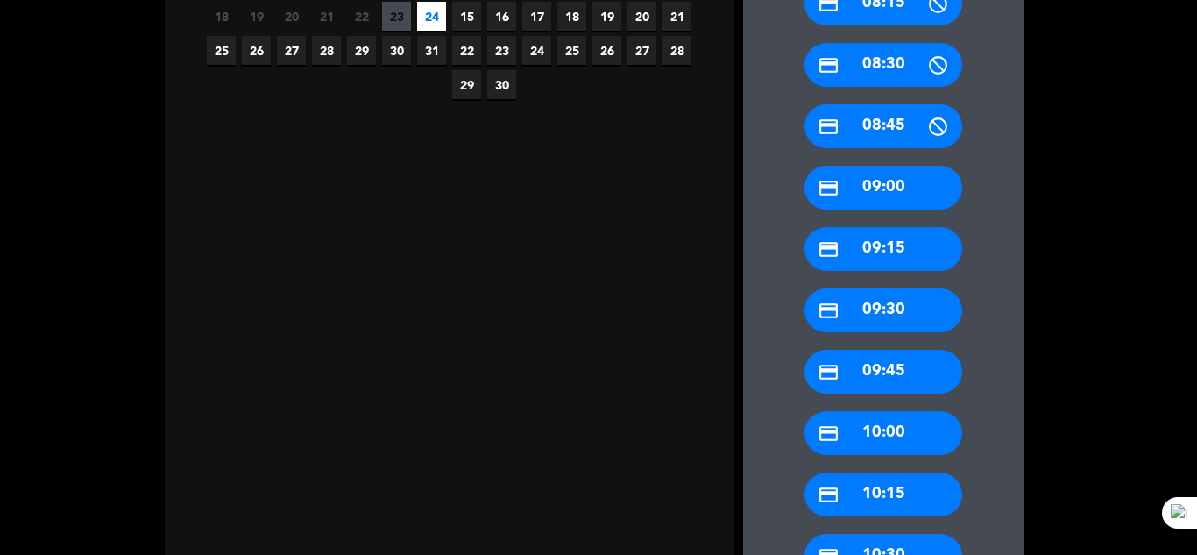
click at [895, 432] on div "credit_card 10:00" at bounding box center [883, 433] width 158 height 44
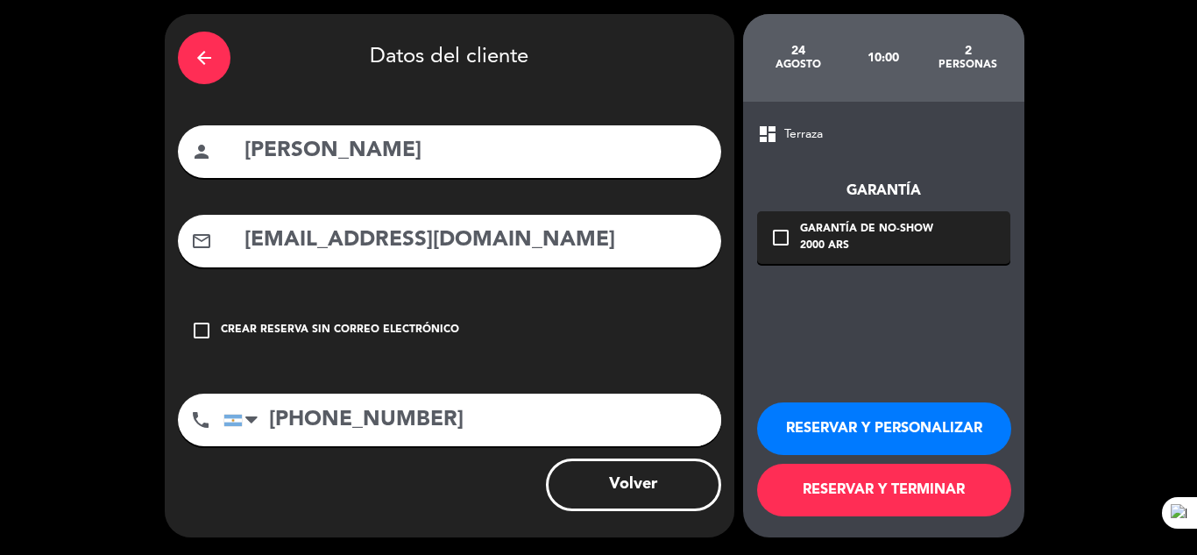
click at [922, 483] on button "RESERVAR Y TERMINAR" at bounding box center [884, 489] width 254 height 53
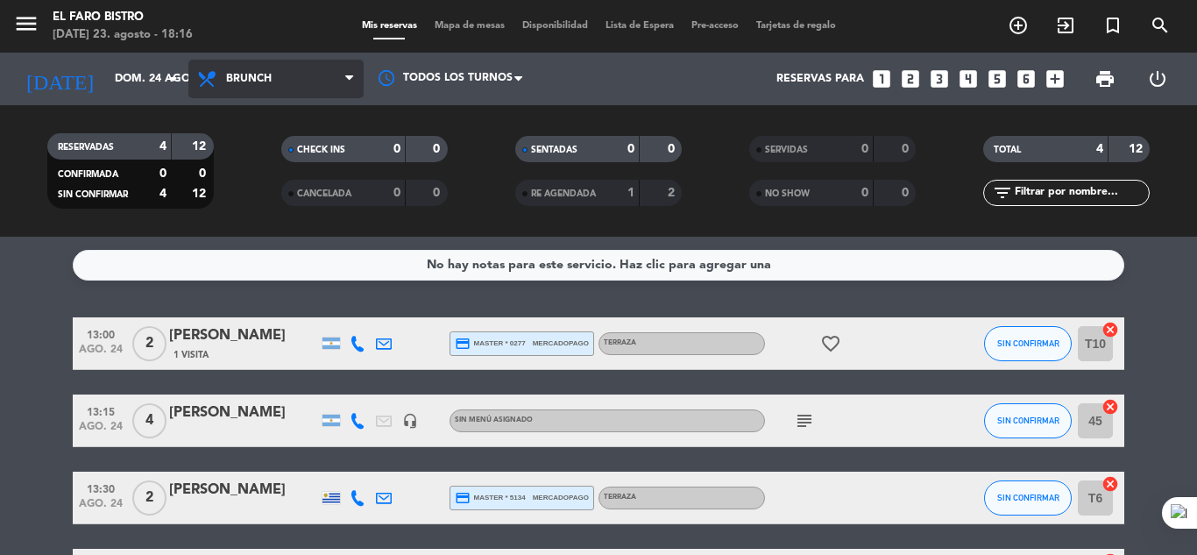
click at [272, 71] on span "Brunch" at bounding box center [275, 79] width 175 height 39
click at [286, 158] on div "menu El Faro Bistro [DATE] 23. agosto - 18:16 Mis reservas Mapa de mesas Dispon…" at bounding box center [598, 118] width 1197 height 237
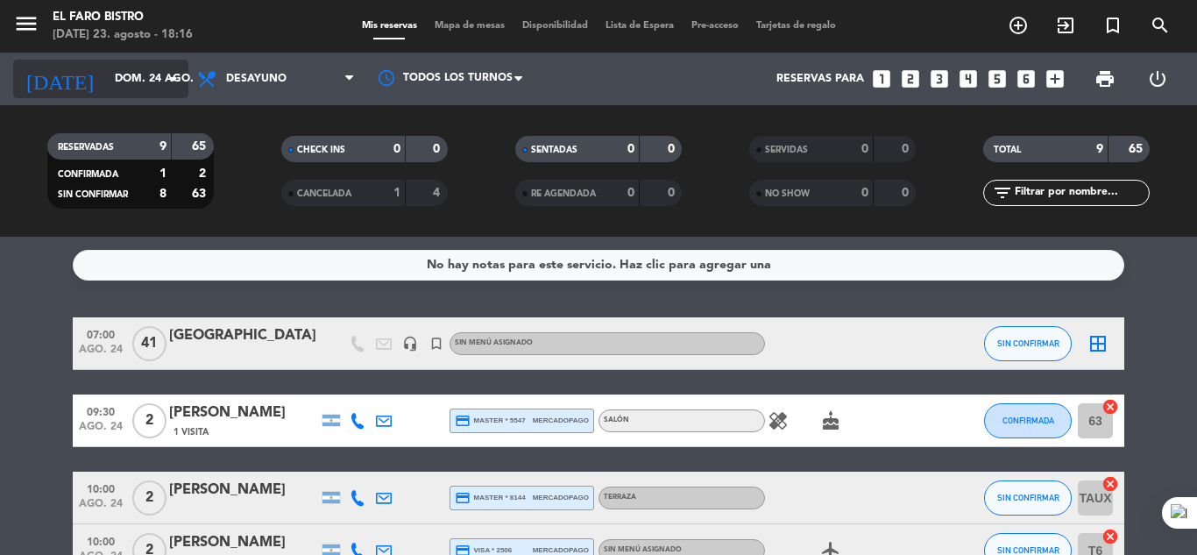
click at [162, 80] on input "dom. 24 ago." at bounding box center [180, 79] width 148 height 30
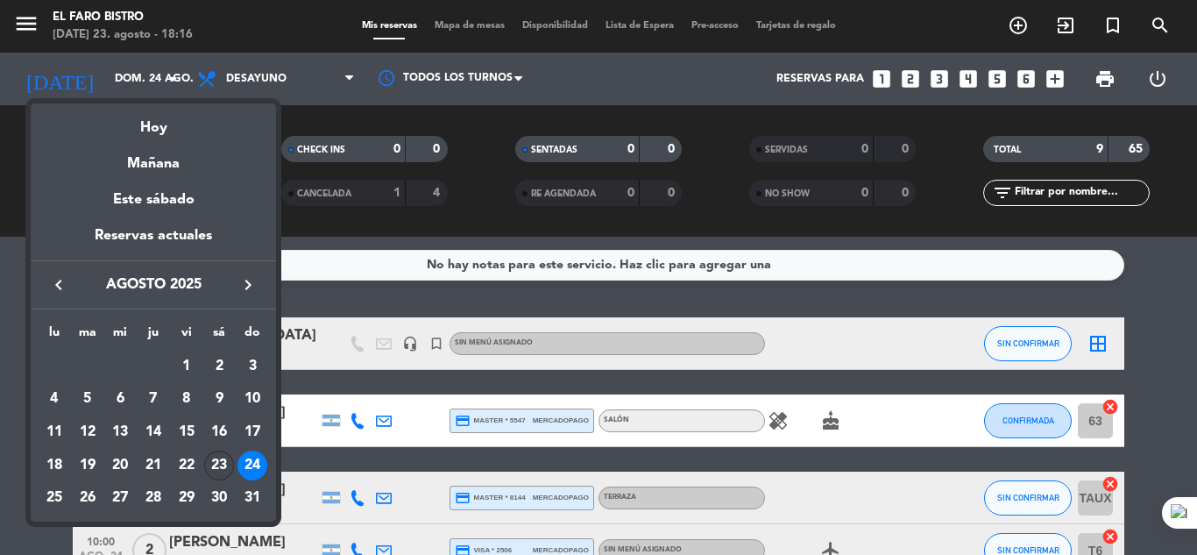
click at [219, 454] on div "23" at bounding box center [219, 465] width 30 height 30
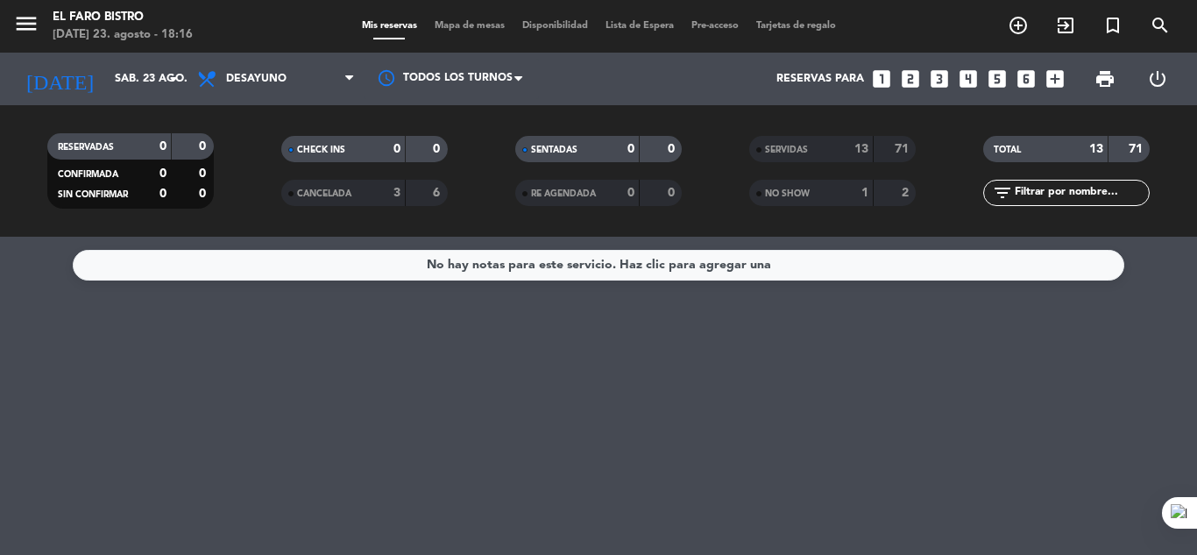
click at [257, 85] on span "Desayuno" at bounding box center [275, 79] width 175 height 39
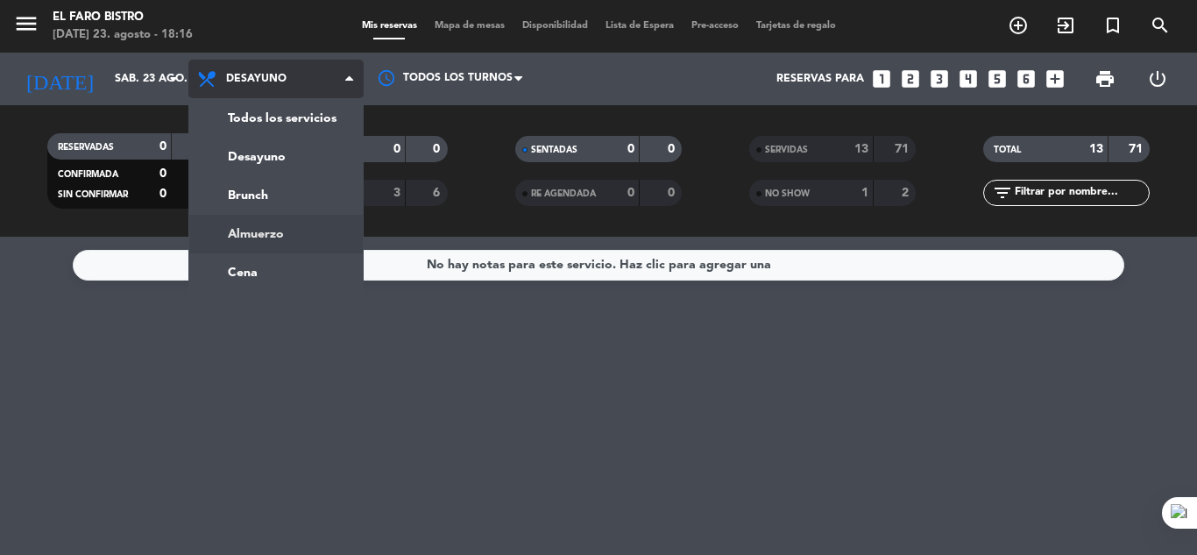
click at [269, 225] on div "menu El Faro Bistro [DATE] 23. agosto - 18:16 Mis reservas Mapa de mesas Dispon…" at bounding box center [598, 118] width 1197 height 237
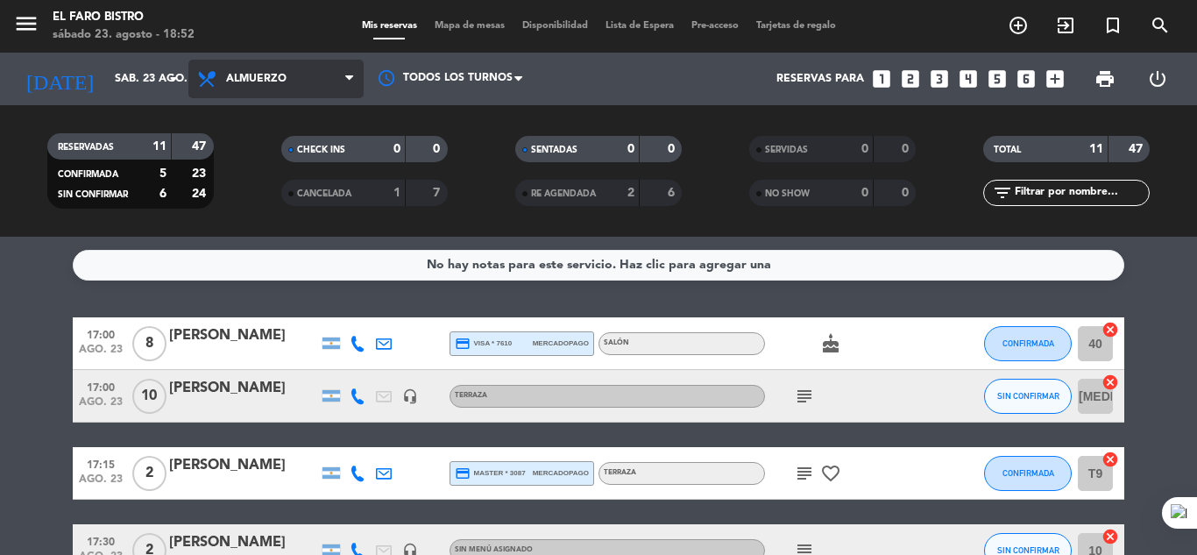
click at [350, 78] on icon at bounding box center [349, 79] width 8 height 14
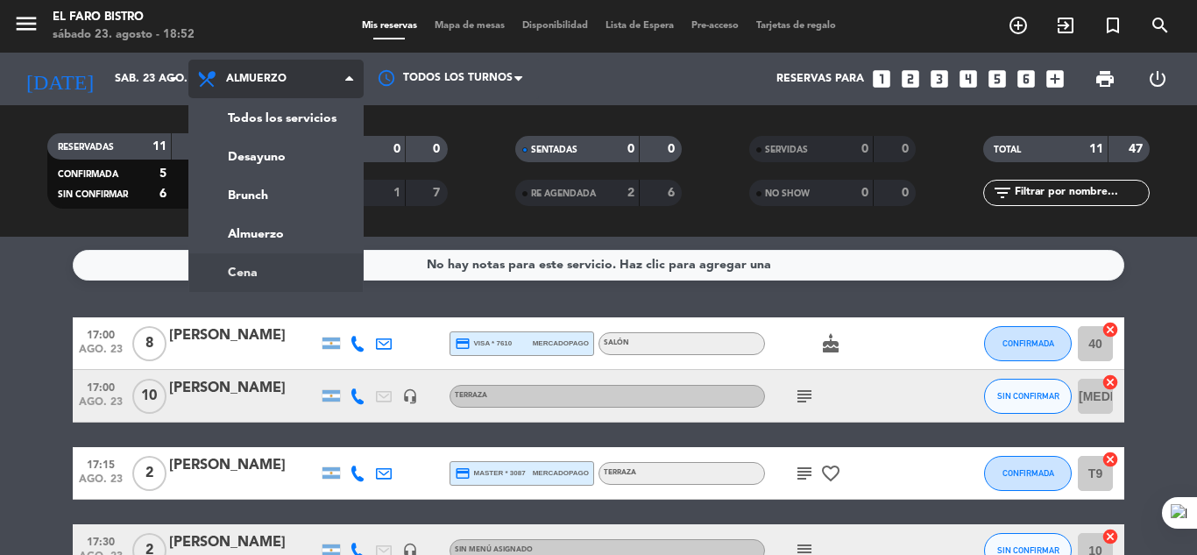
click at [308, 280] on ng-component "menu El Faro Bistro [DATE] 23. agosto - 18:52 Mis reservas Mapa de mesas Dispon…" at bounding box center [598, 277] width 1197 height 555
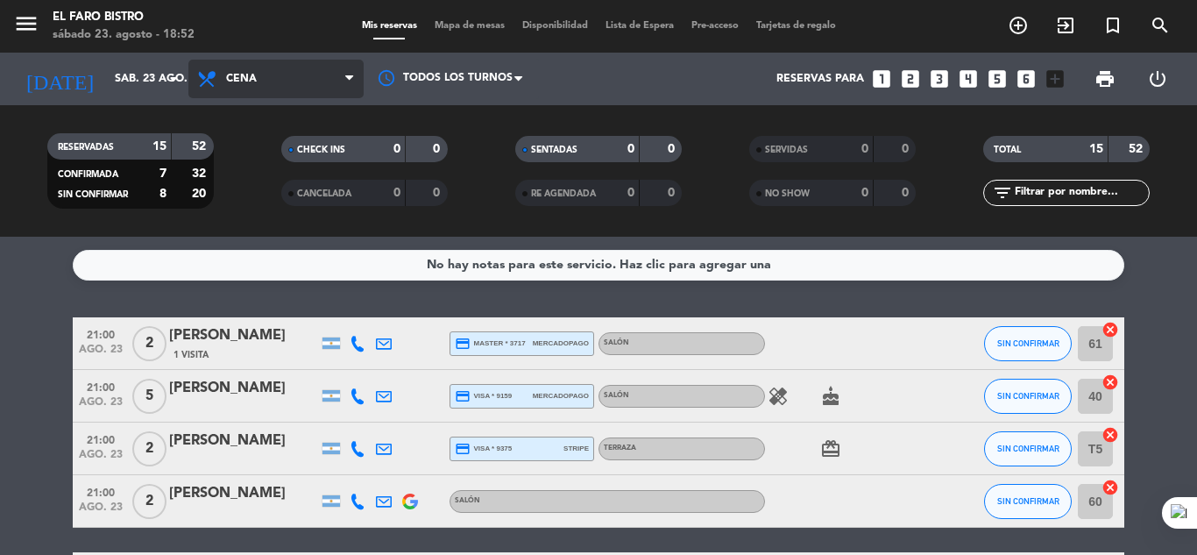
click at [352, 74] on icon at bounding box center [349, 79] width 8 height 14
click at [305, 236] on div "menu El Faro Bistro [DATE] 23. agosto - 18:52 Mis reservas Mapa de mesas Dispon…" at bounding box center [598, 118] width 1197 height 237
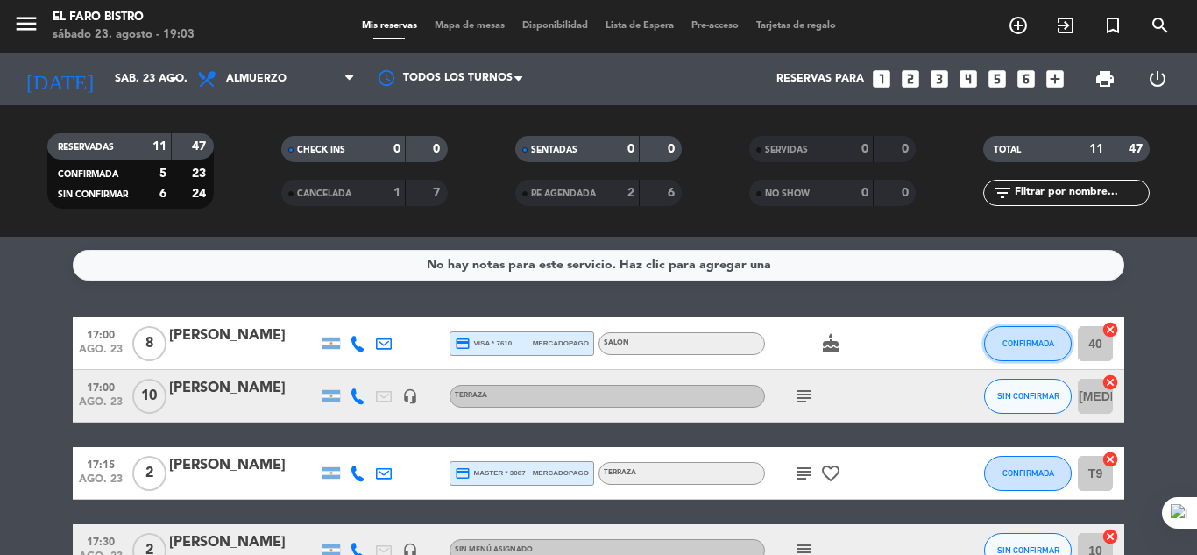
click at [1048, 338] on span "CONFIRMADA" at bounding box center [1028, 343] width 52 height 10
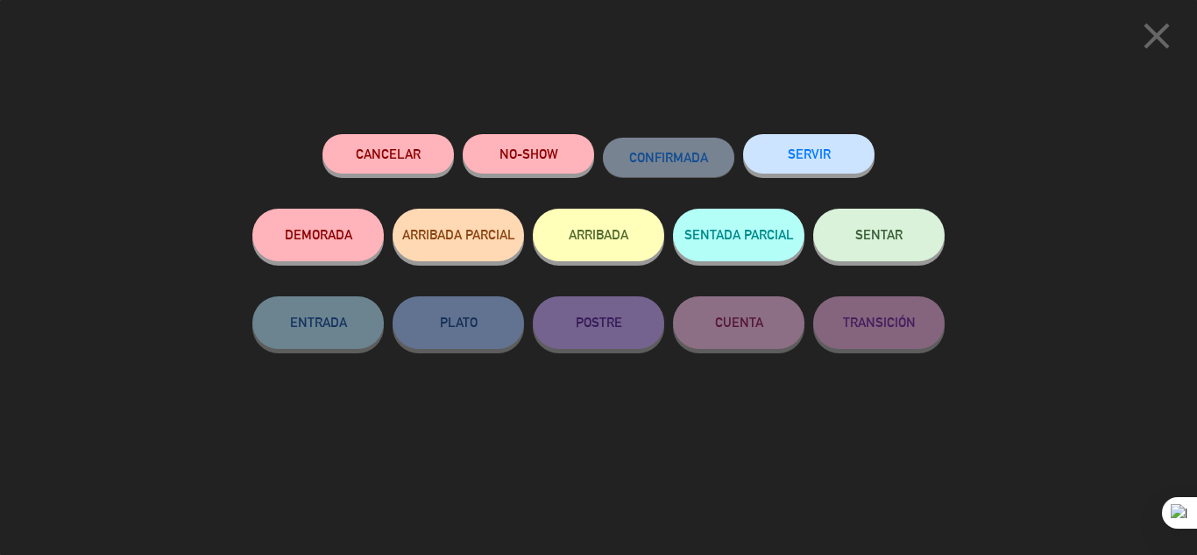
click at [818, 159] on button "SERVIR" at bounding box center [808, 153] width 131 height 39
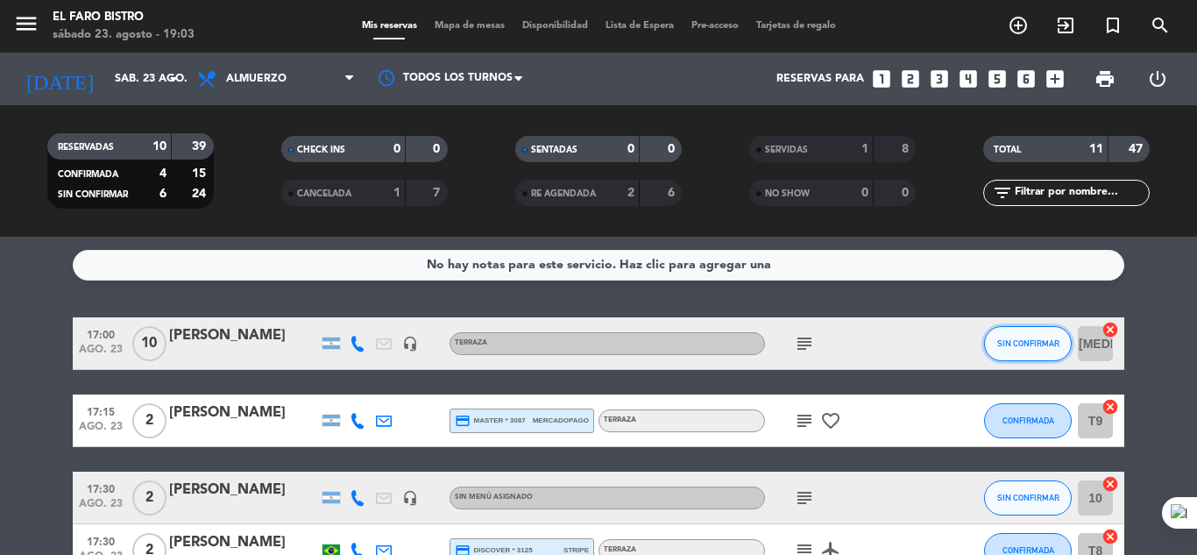
click at [989, 336] on button "SIN CONFIRMAR" at bounding box center [1028, 343] width 88 height 35
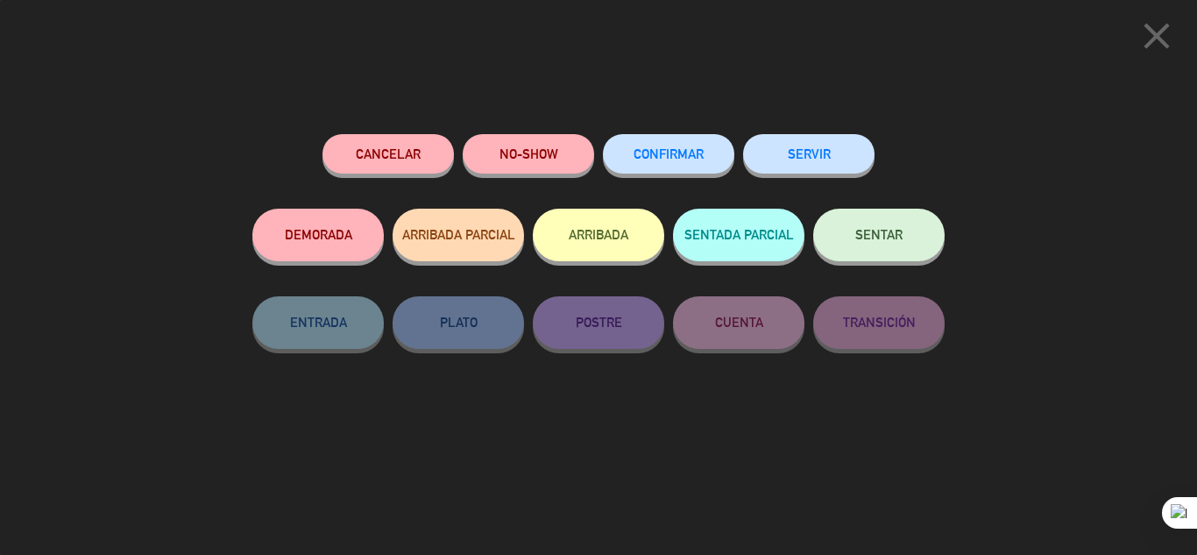
click at [852, 156] on button "SERVIR" at bounding box center [808, 153] width 131 height 39
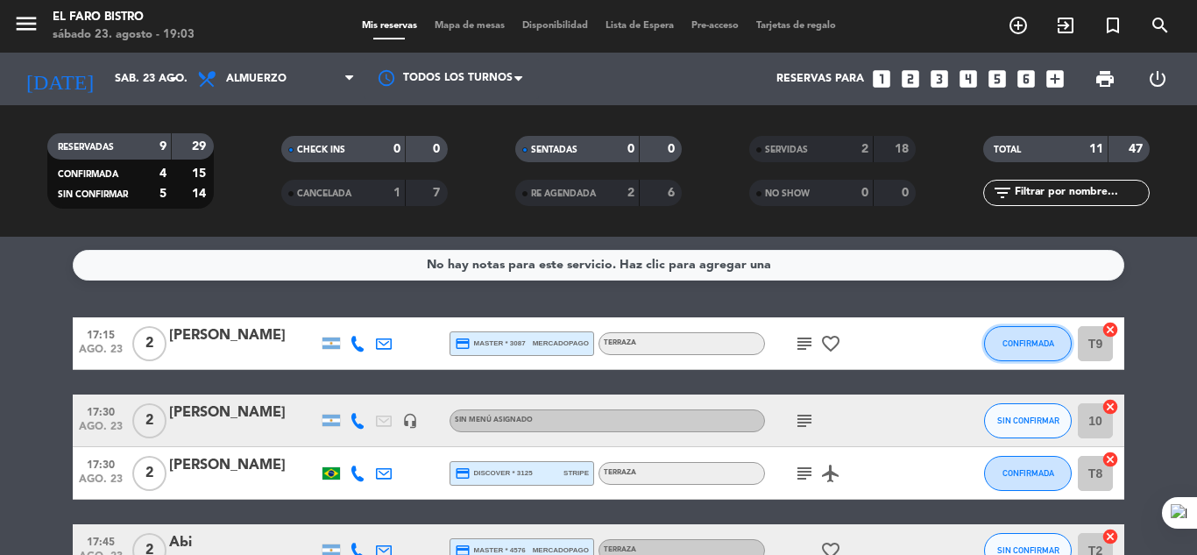
click at [1044, 329] on button "CONFIRMADA" at bounding box center [1028, 343] width 88 height 35
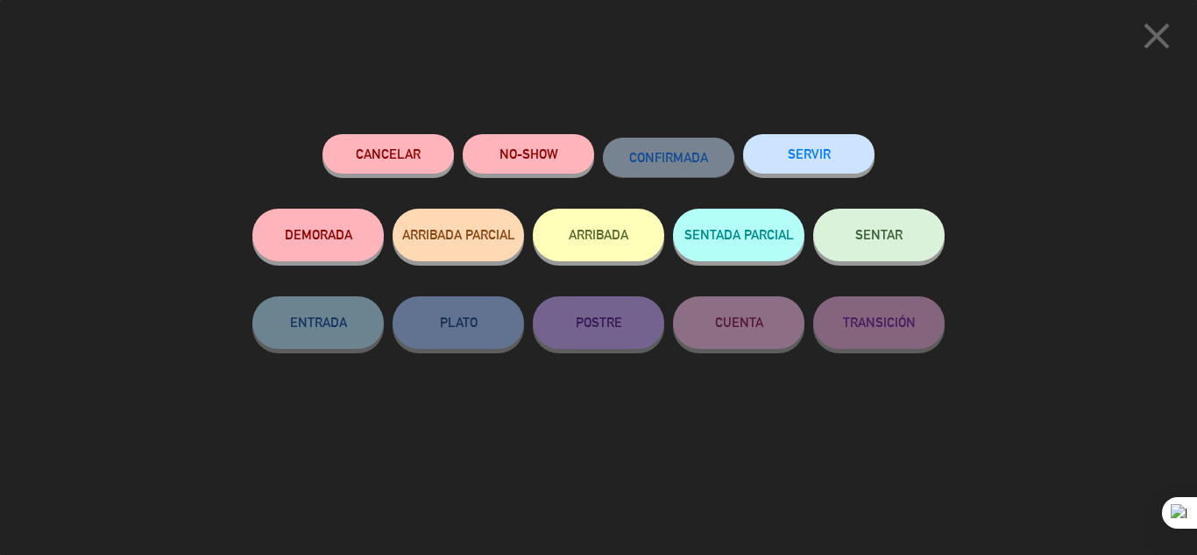
click at [813, 137] on button "SERVIR" at bounding box center [808, 153] width 131 height 39
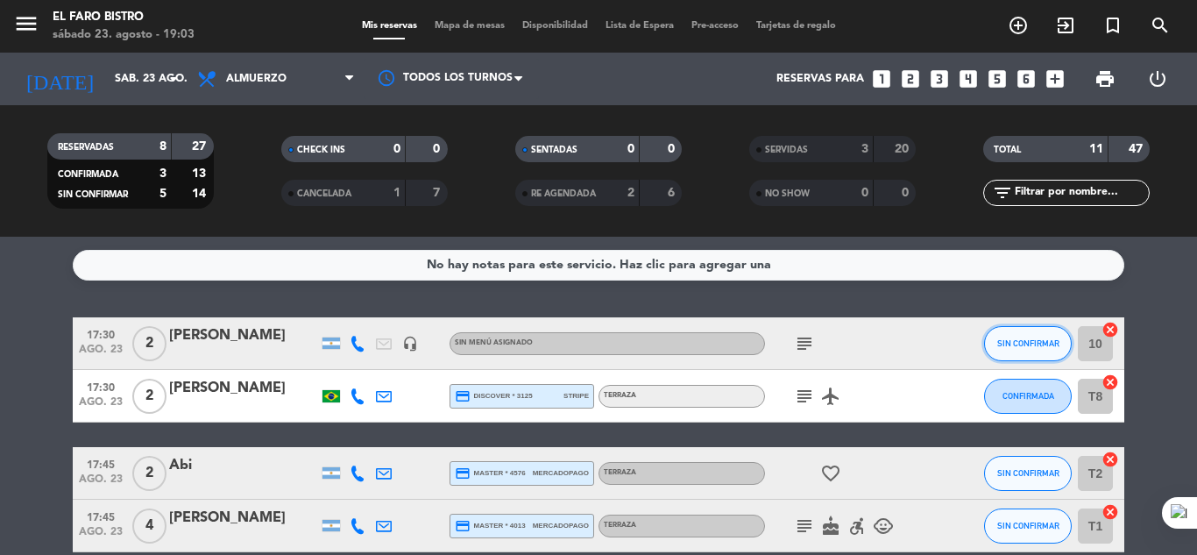
click at [1014, 336] on button "SIN CONFIRMAR" at bounding box center [1028, 343] width 88 height 35
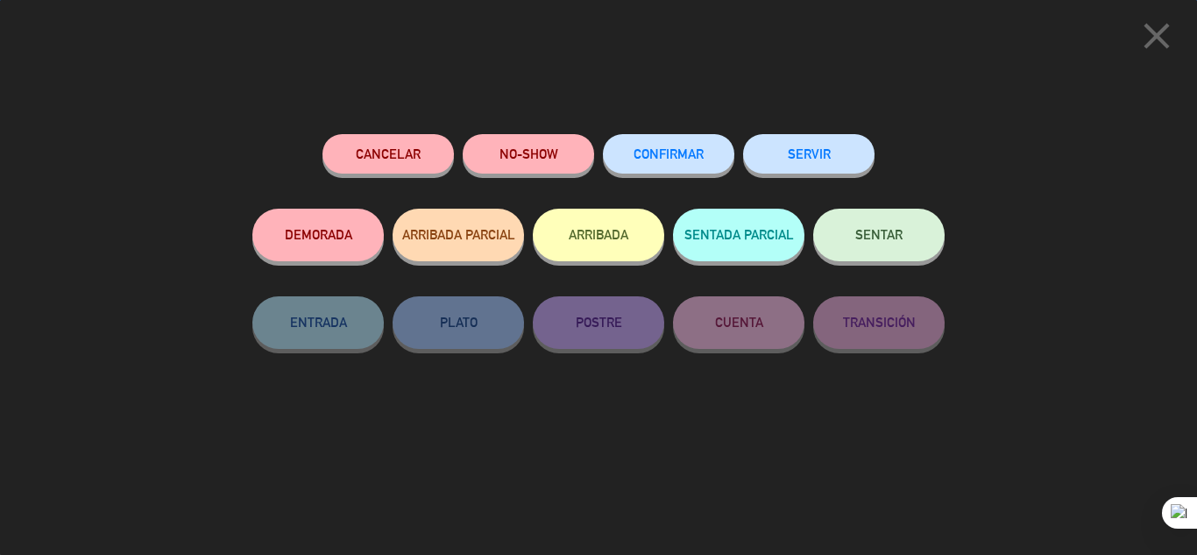
click at [848, 151] on button "SERVIR" at bounding box center [808, 153] width 131 height 39
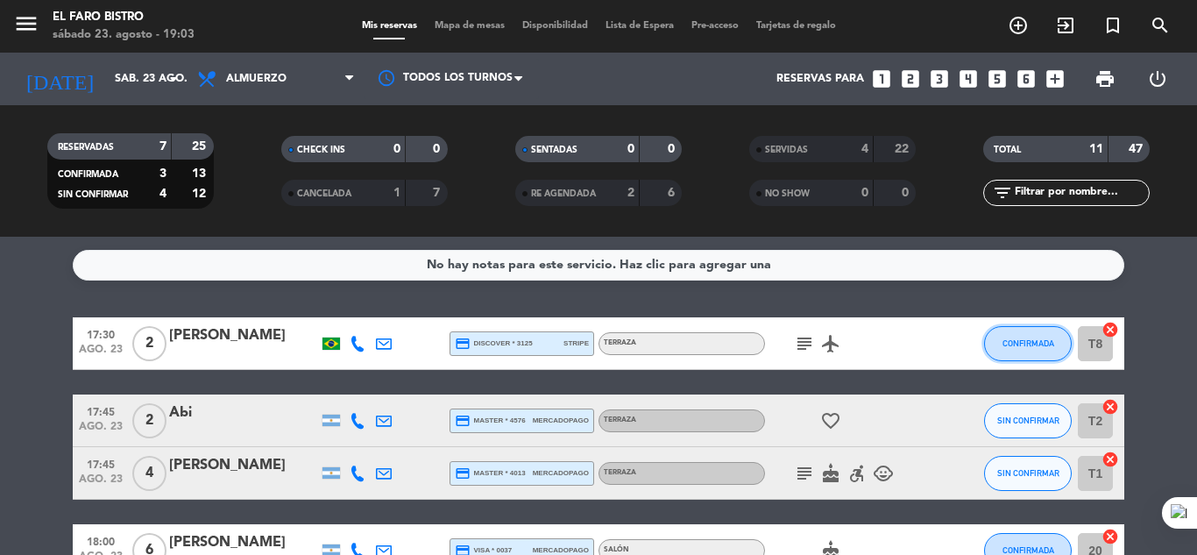
click at [1018, 331] on button "CONFIRMADA" at bounding box center [1028, 343] width 88 height 35
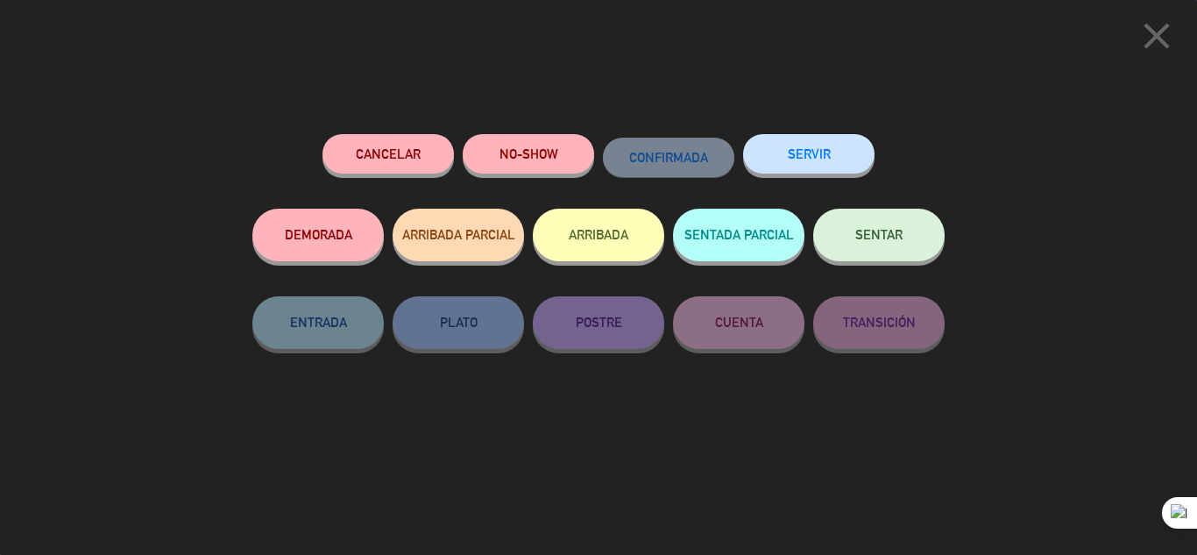
click at [517, 151] on button "NO-SHOW" at bounding box center [528, 153] width 131 height 39
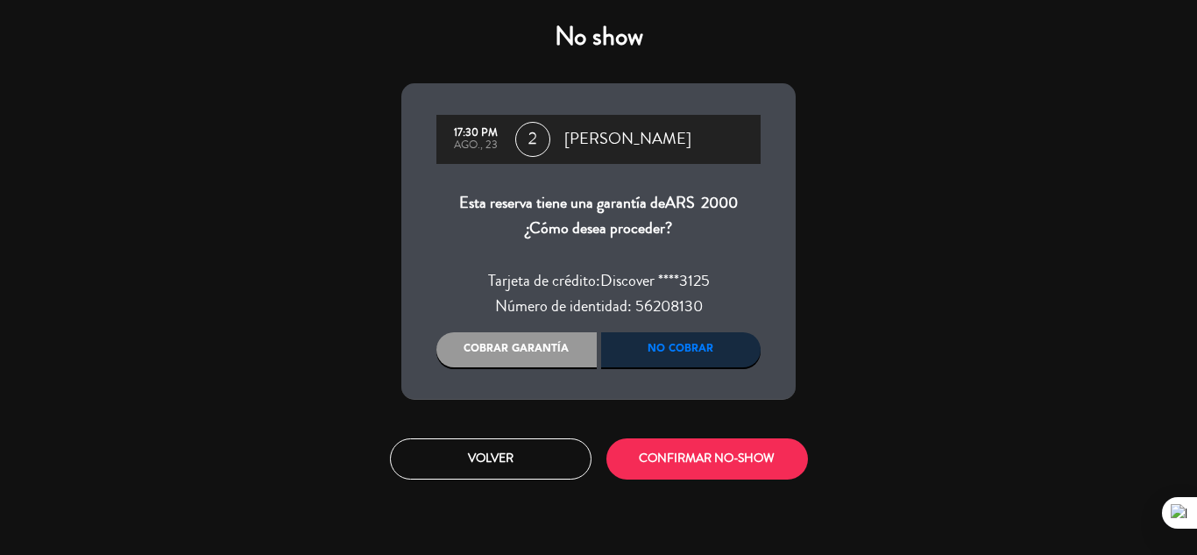
drag, startPoint x: 568, startPoint y: 362, endPoint x: 602, endPoint y: 373, distance: 36.0
click at [570, 362] on div "Cobrar garantía" at bounding box center [516, 349] width 160 height 35
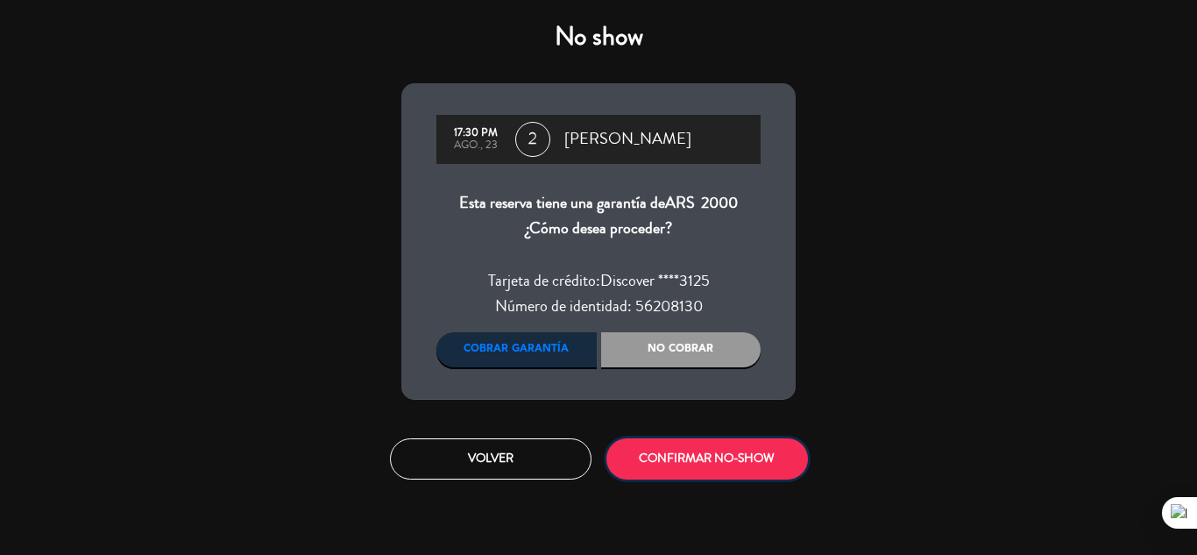
click at [703, 467] on button "CONFIRMAR NO-SHOW" at bounding box center [707, 458] width 202 height 41
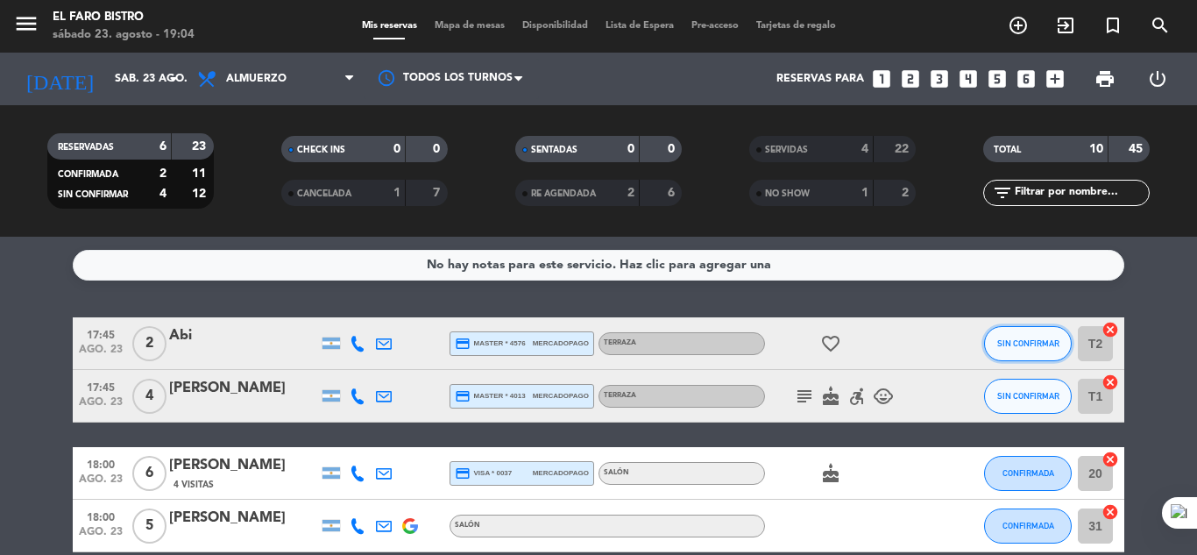
click at [1026, 327] on button "SIN CONFIRMAR" at bounding box center [1028, 343] width 88 height 35
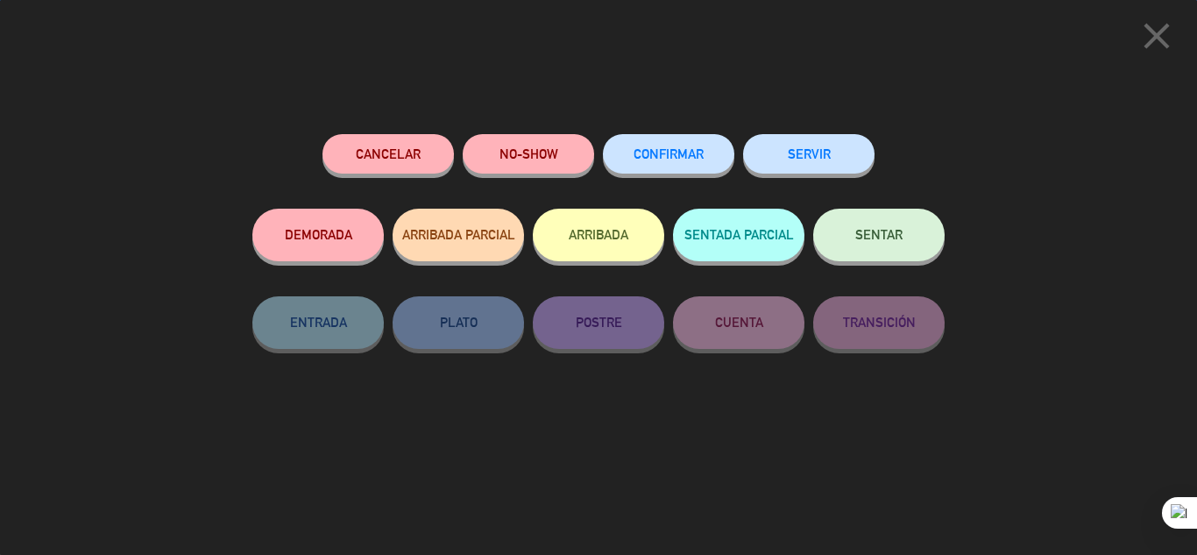
click at [574, 161] on button "NO-SHOW" at bounding box center [528, 153] width 131 height 39
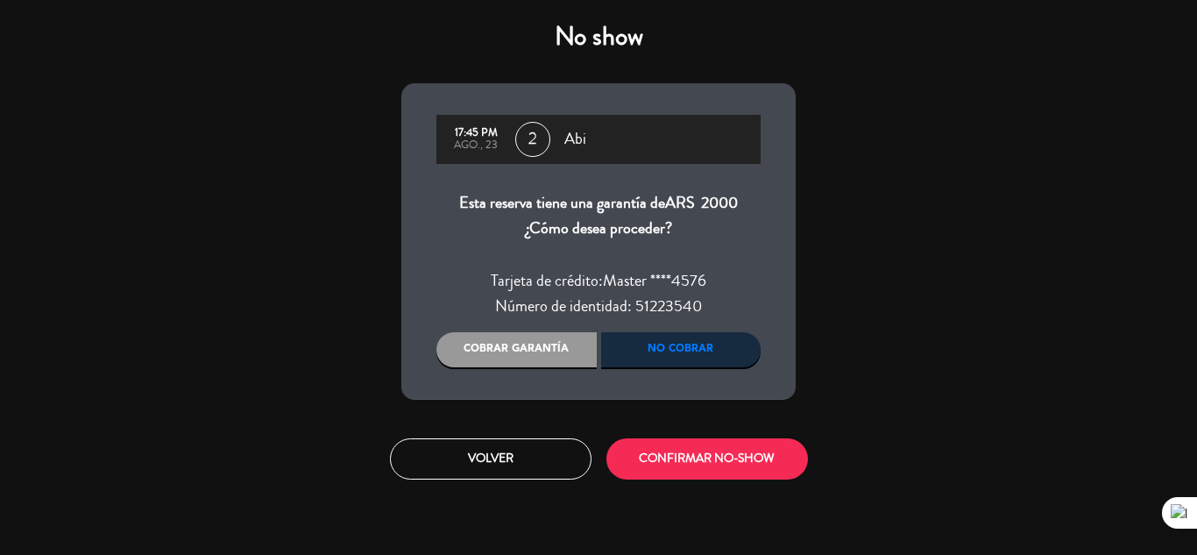
click at [562, 352] on div "Cobrar garantía" at bounding box center [516, 349] width 160 height 35
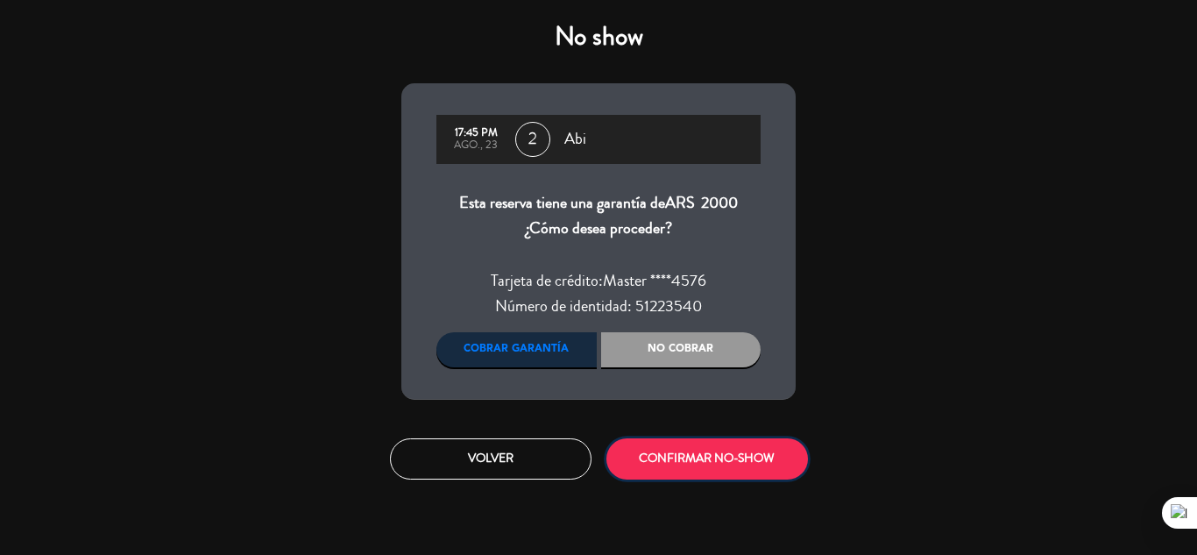
click at [665, 449] on button "CONFIRMAR NO-SHOW" at bounding box center [707, 458] width 202 height 41
click at [680, 464] on button "CONFIRMAR NO-SHOW" at bounding box center [707, 458] width 202 height 41
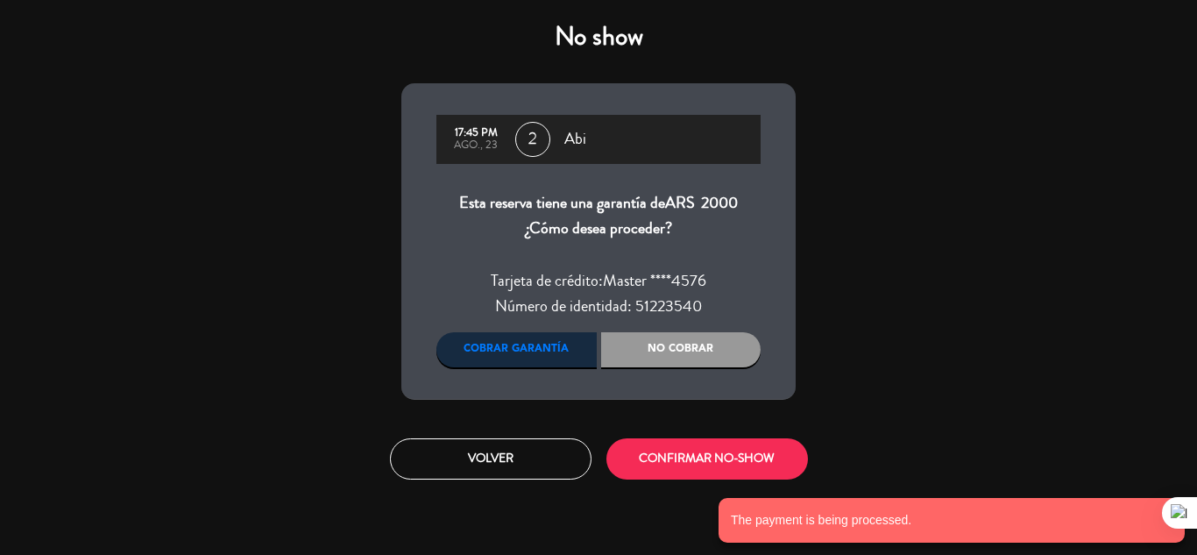
click at [652, 353] on div "No cobrar" at bounding box center [681, 349] width 160 height 35
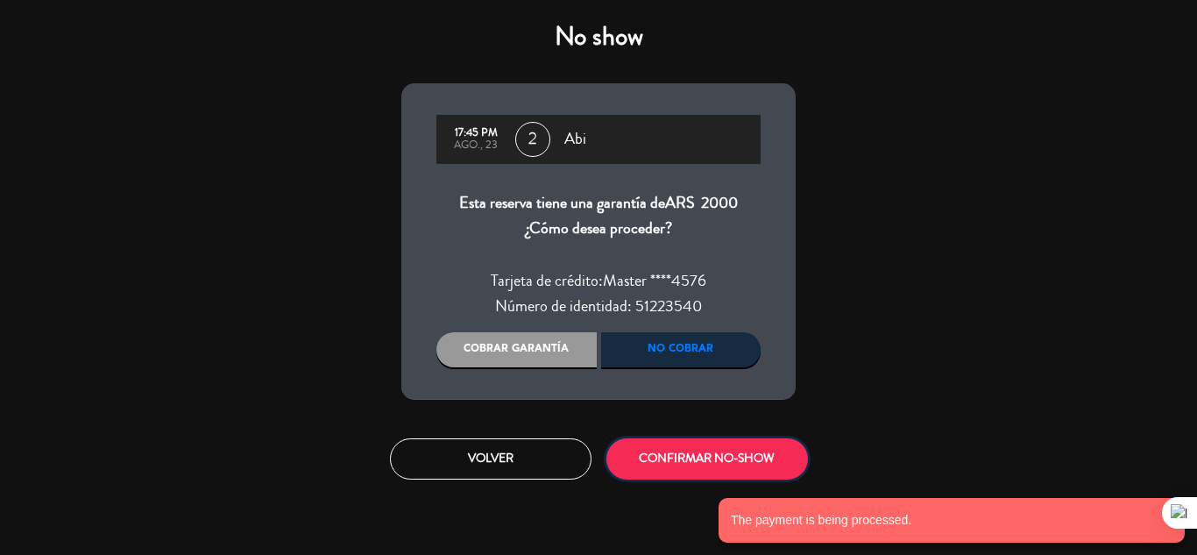
click at [673, 454] on button "CONFIRMAR NO-SHOW" at bounding box center [707, 458] width 202 height 41
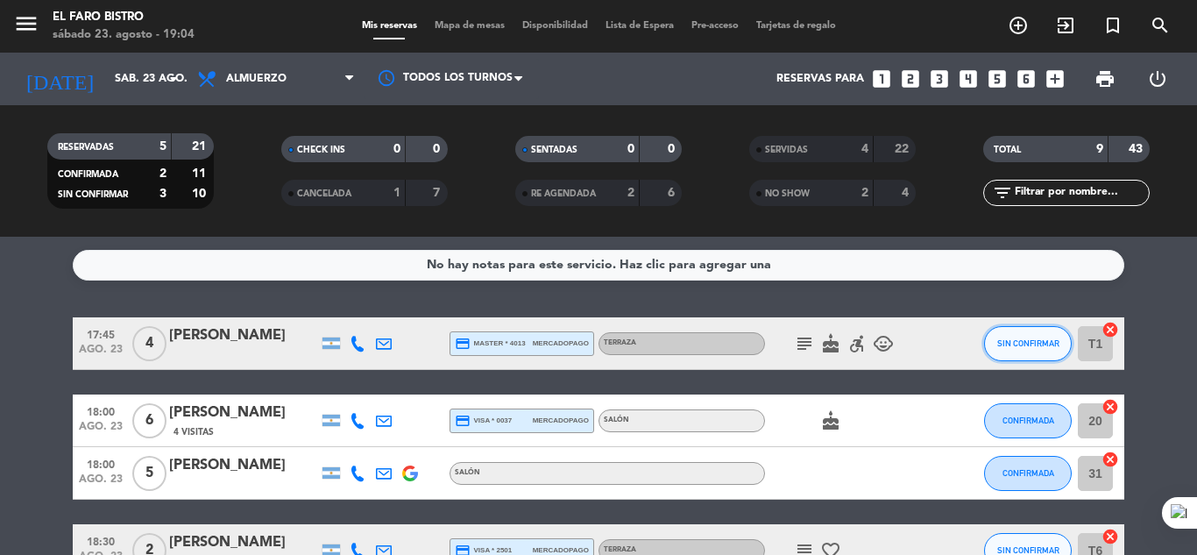
click at [1026, 349] on button "SIN CONFIRMAR" at bounding box center [1028, 343] width 88 height 35
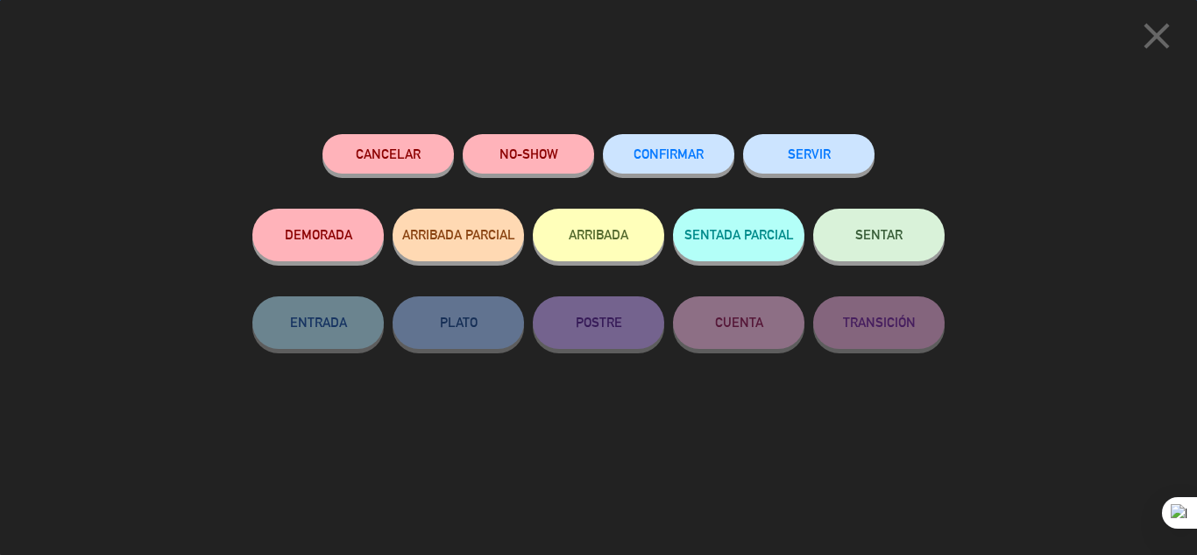
click at [812, 152] on button "SERVIR" at bounding box center [808, 153] width 131 height 39
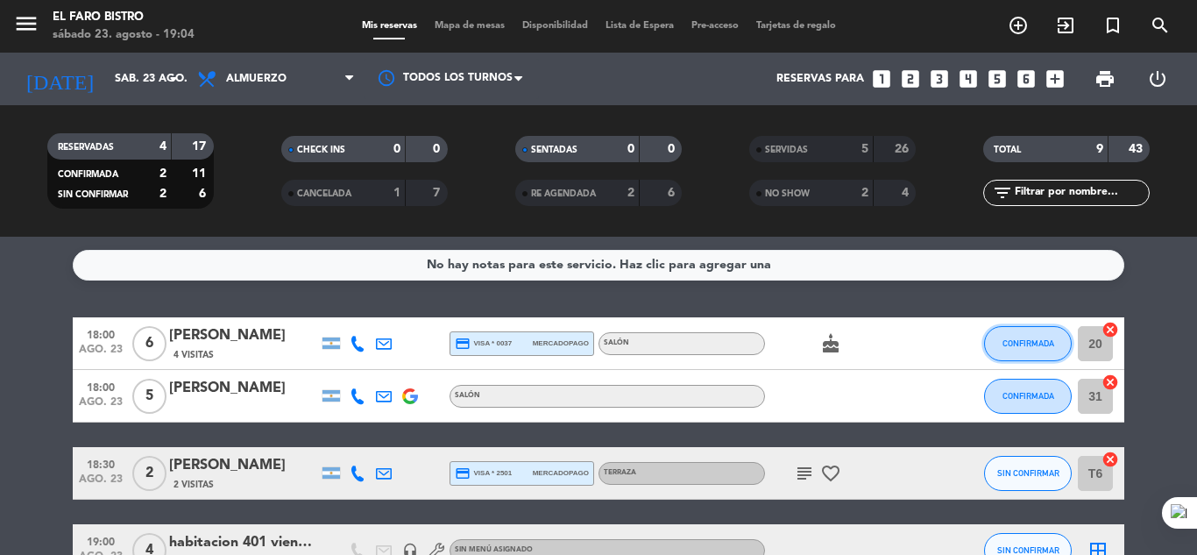
click at [1026, 338] on span "CONFIRMADA" at bounding box center [1028, 343] width 52 height 10
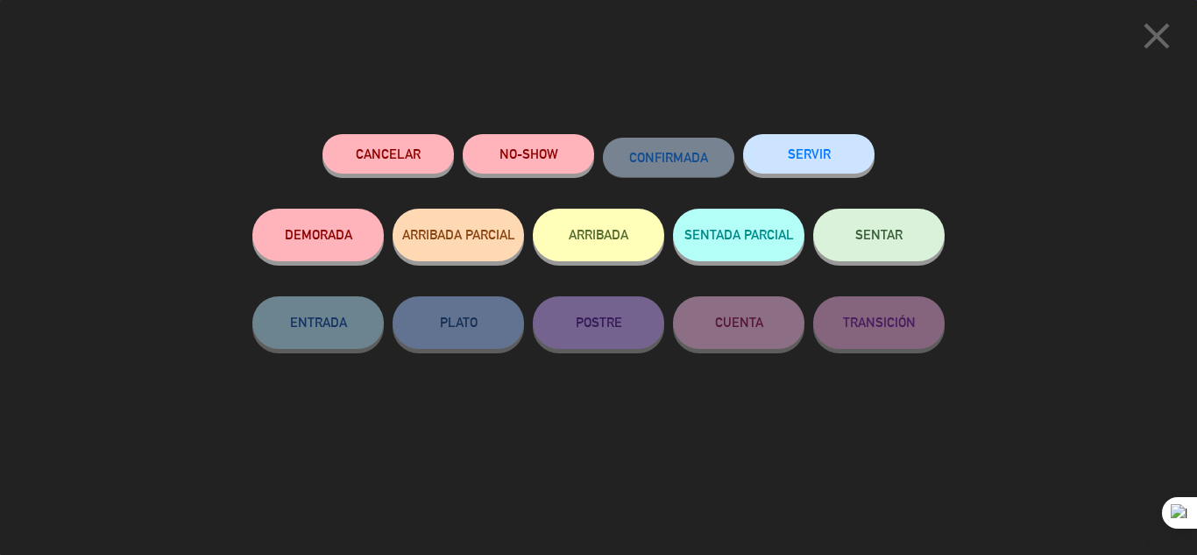
click at [839, 140] on button "SERVIR" at bounding box center [808, 153] width 131 height 39
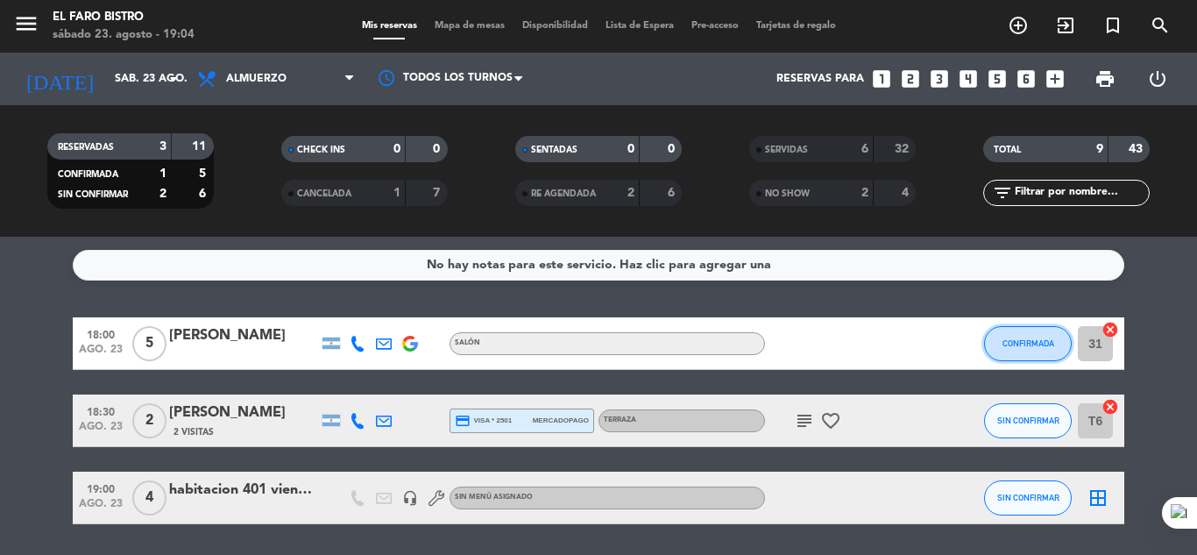
click at [1024, 329] on button "CONFIRMADA" at bounding box center [1028, 343] width 88 height 35
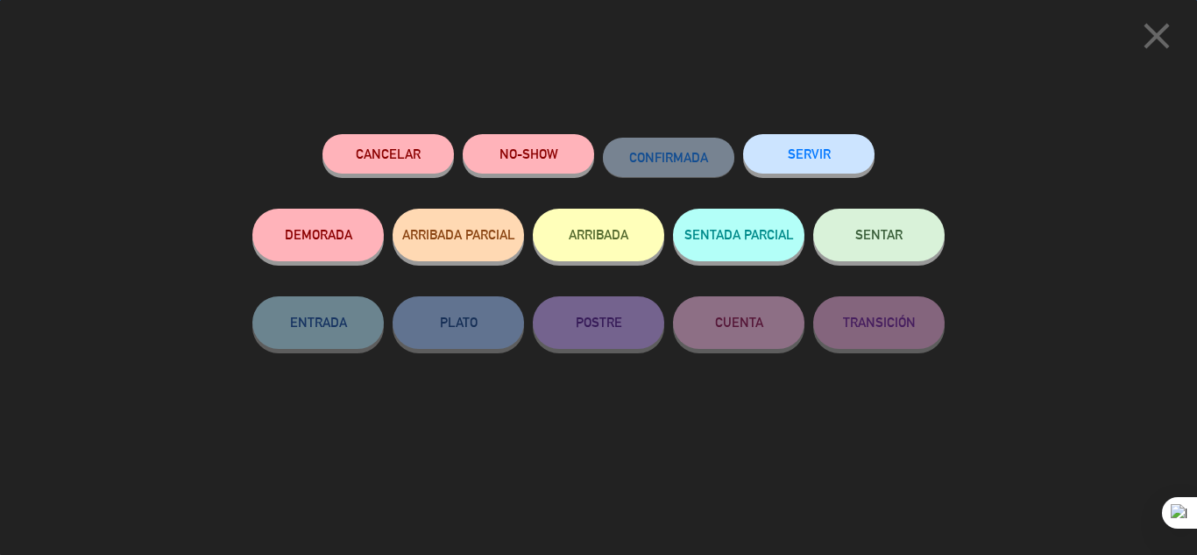
click at [806, 148] on button "SERVIR" at bounding box center [808, 153] width 131 height 39
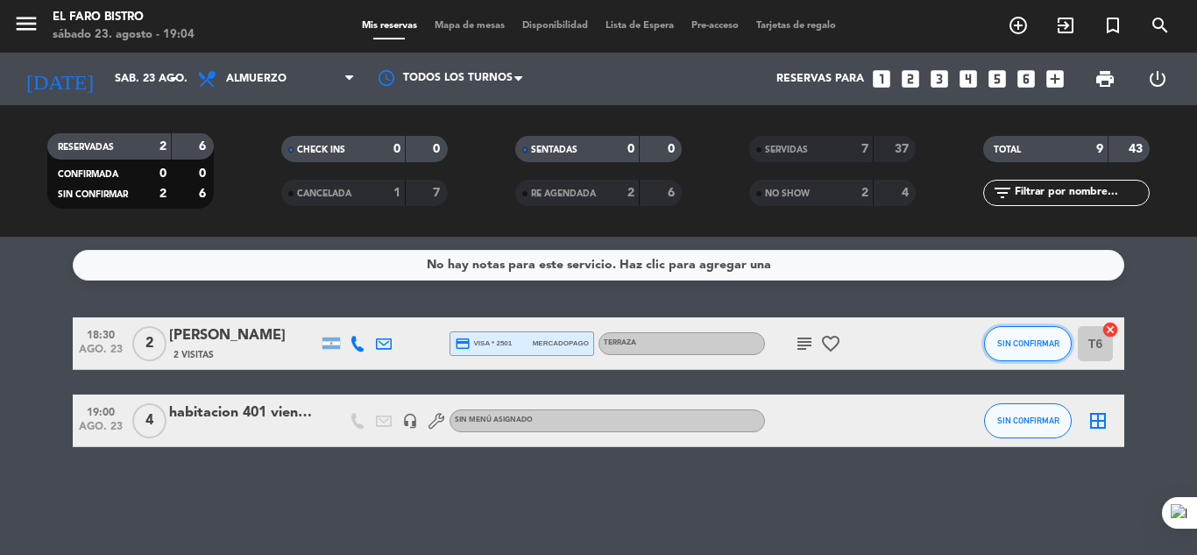
click at [997, 343] on span "SIN CONFIRMAR" at bounding box center [1028, 343] width 62 height 10
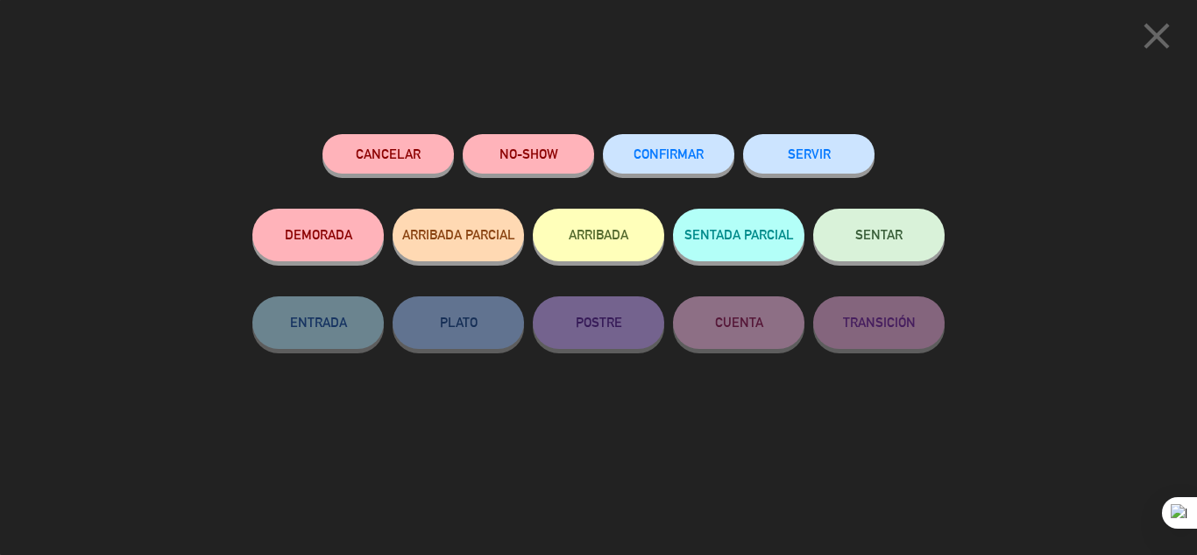
click at [777, 151] on button "SERVIR" at bounding box center [808, 153] width 131 height 39
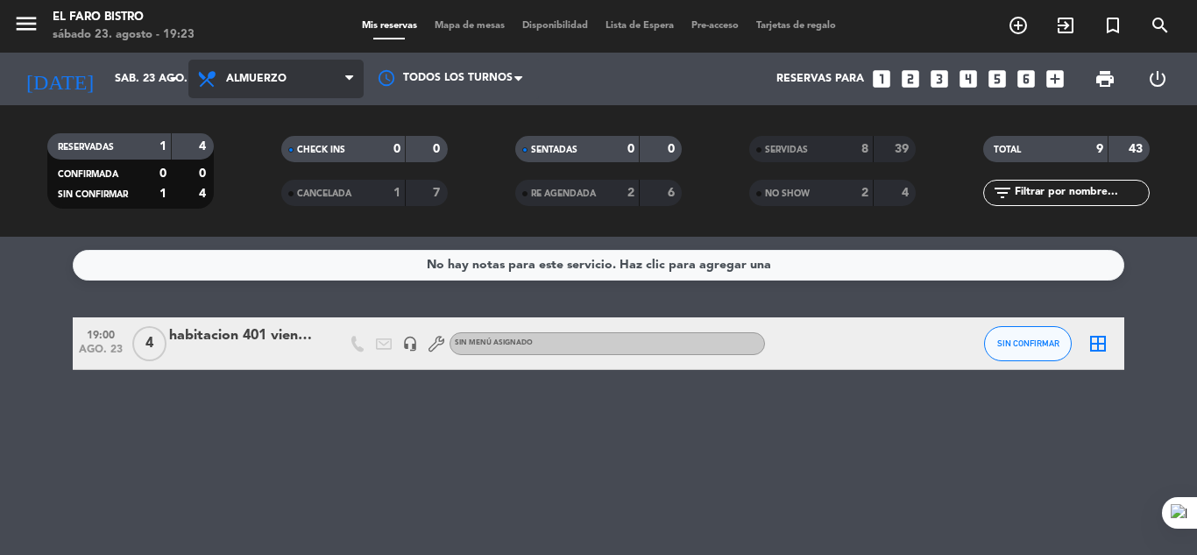
click at [349, 77] on icon at bounding box center [349, 79] width 8 height 14
click at [287, 279] on ng-component "menu El Faro Bistro [DATE] 23. agosto - 19:23 Mis reservas Mapa de mesas Dispon…" at bounding box center [598, 277] width 1197 height 555
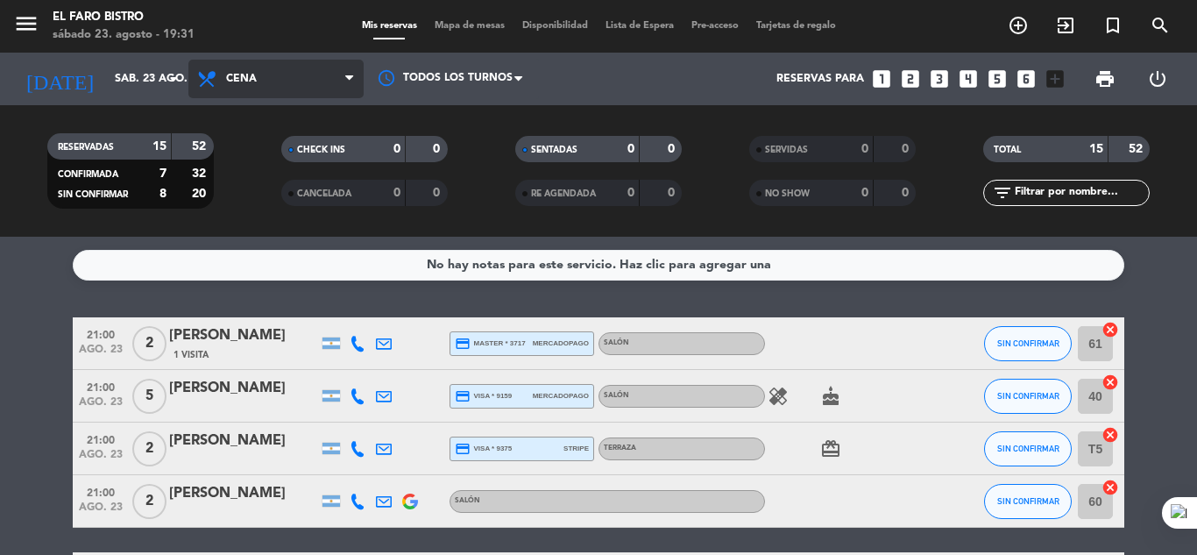
click at [246, 82] on span "Cena" at bounding box center [241, 79] width 31 height 12
click at [242, 235] on div "menu El Faro Bistro [DATE] 23. agosto - 19:31 Mis reservas Mapa de mesas Dispon…" at bounding box center [598, 118] width 1197 height 237
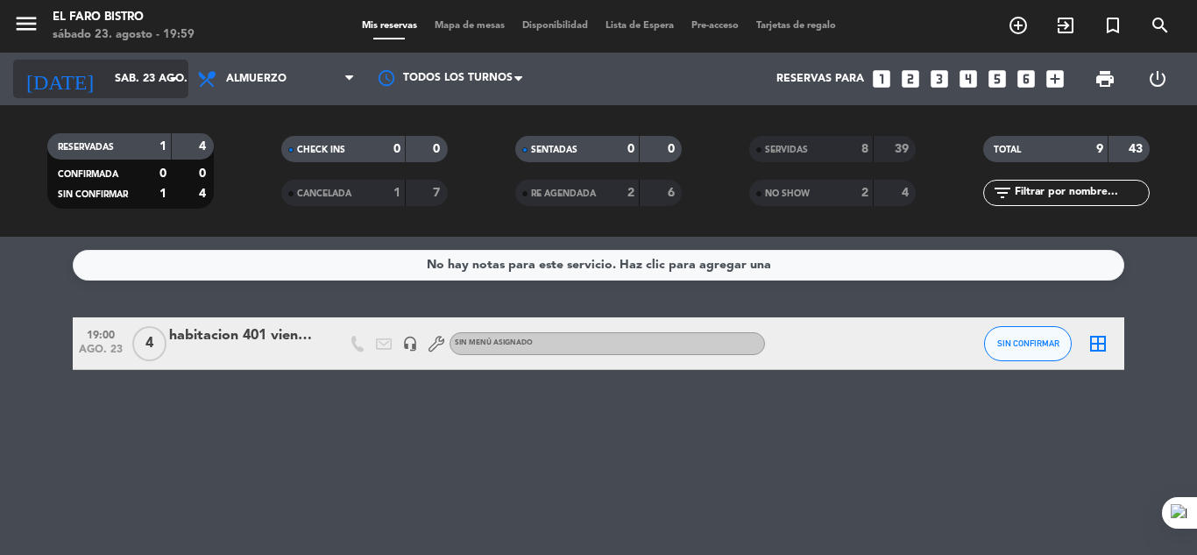
click at [121, 77] on input "sáb. 23 ago." at bounding box center [180, 79] width 148 height 30
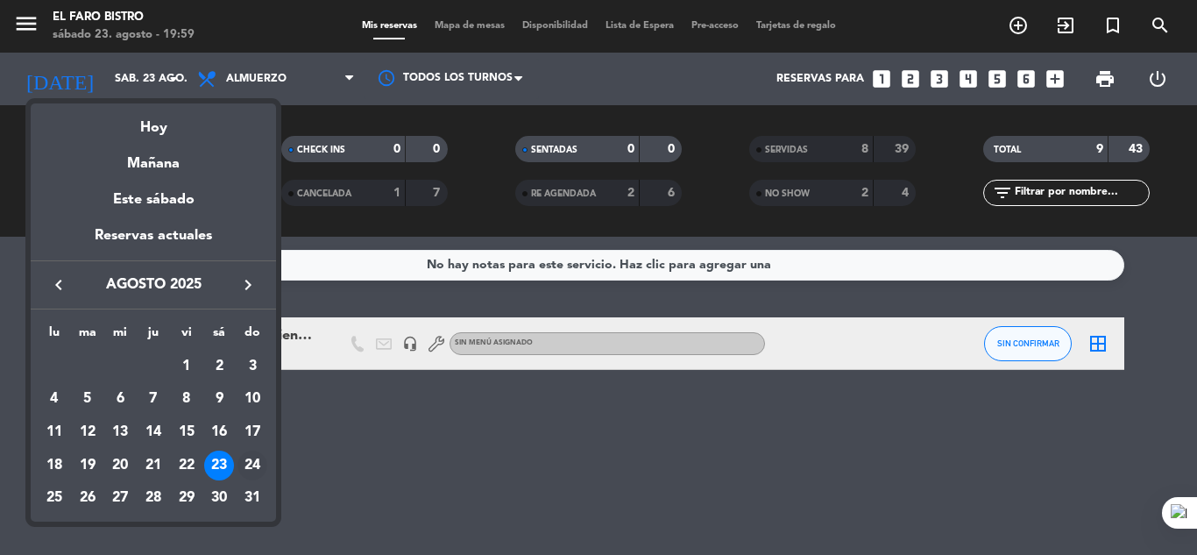
click at [249, 461] on div "24" at bounding box center [252, 465] width 30 height 30
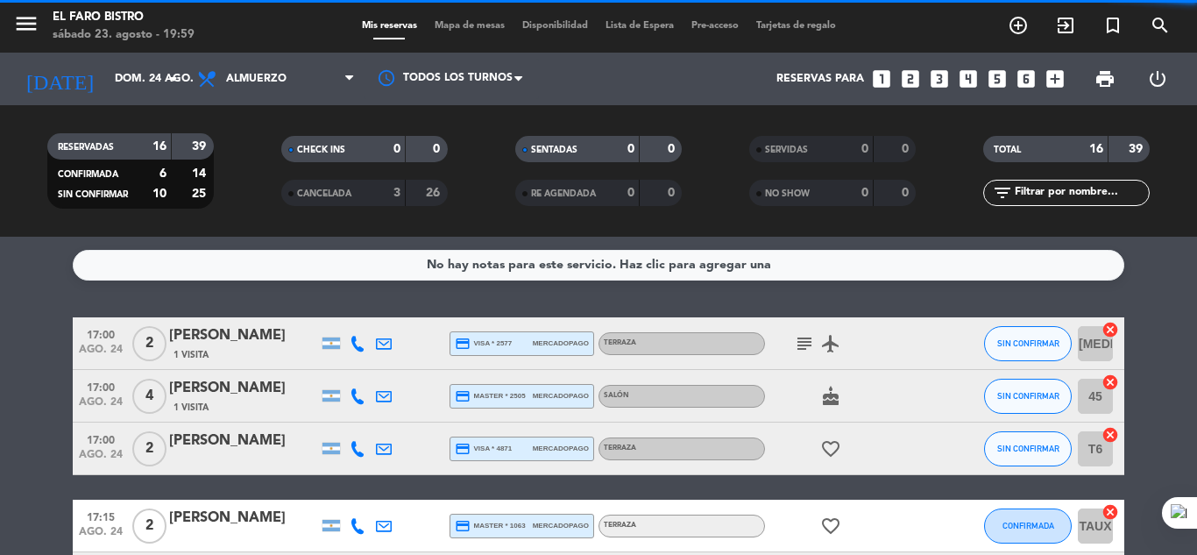
click at [287, 83] on span "Almuerzo" at bounding box center [275, 79] width 175 height 39
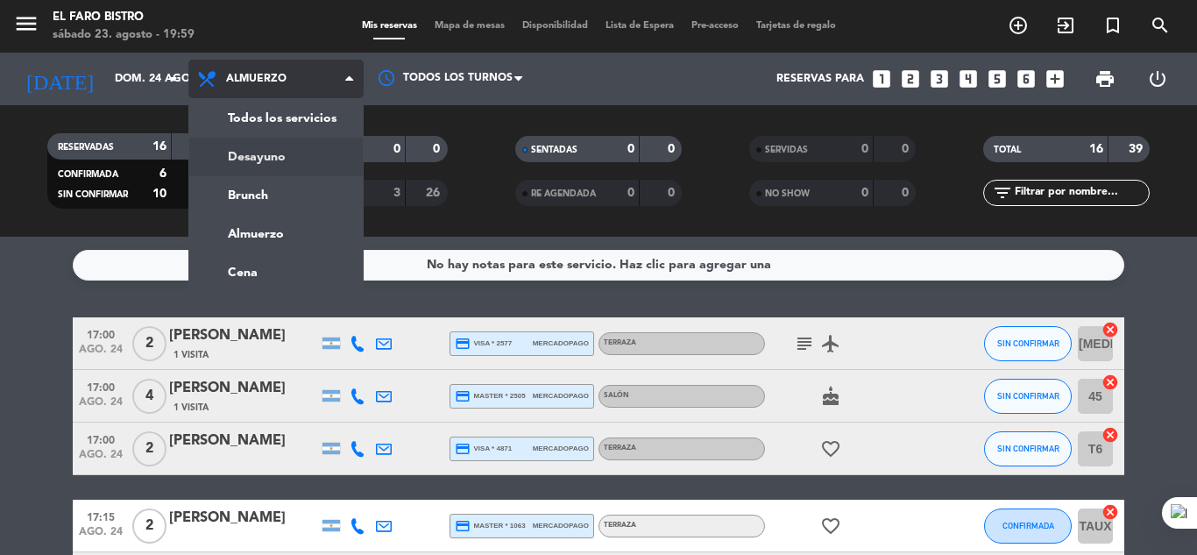
click at [289, 151] on div "menu El Faro Bistro [DATE] 23. agosto - 19:59 Mis reservas Mapa de mesas Dispon…" at bounding box center [598, 118] width 1197 height 237
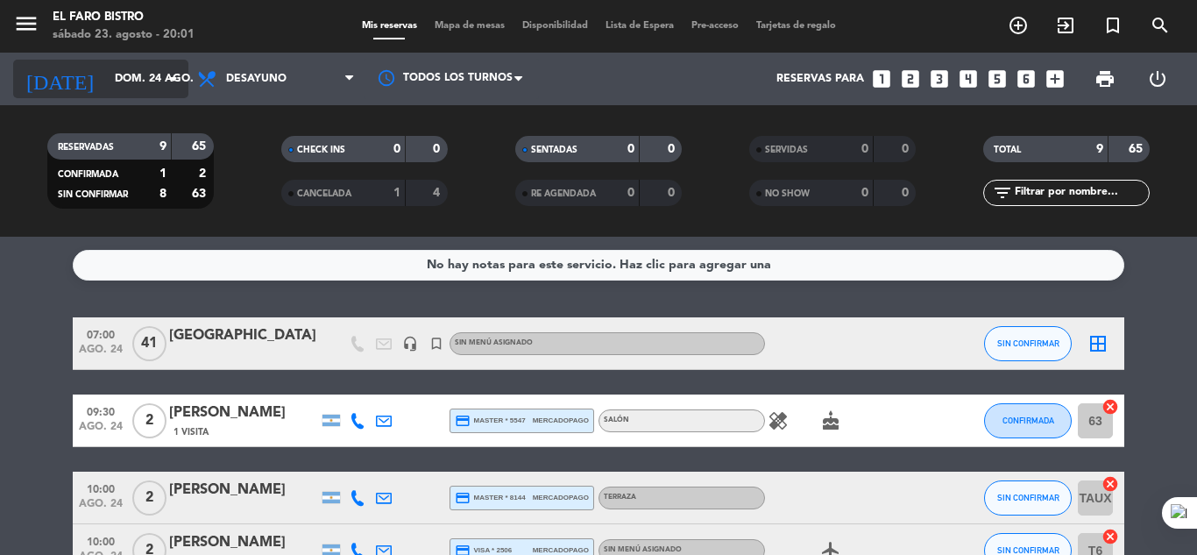
click at [152, 80] on input "dom. 24 ago." at bounding box center [180, 79] width 148 height 30
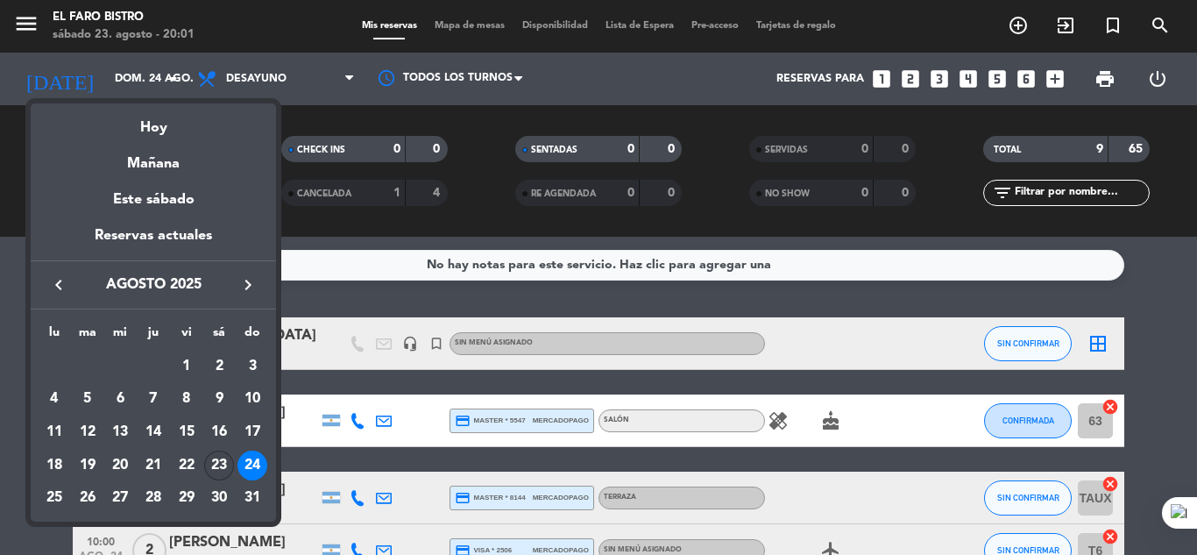
click at [215, 469] on div "23" at bounding box center [219, 465] width 30 height 30
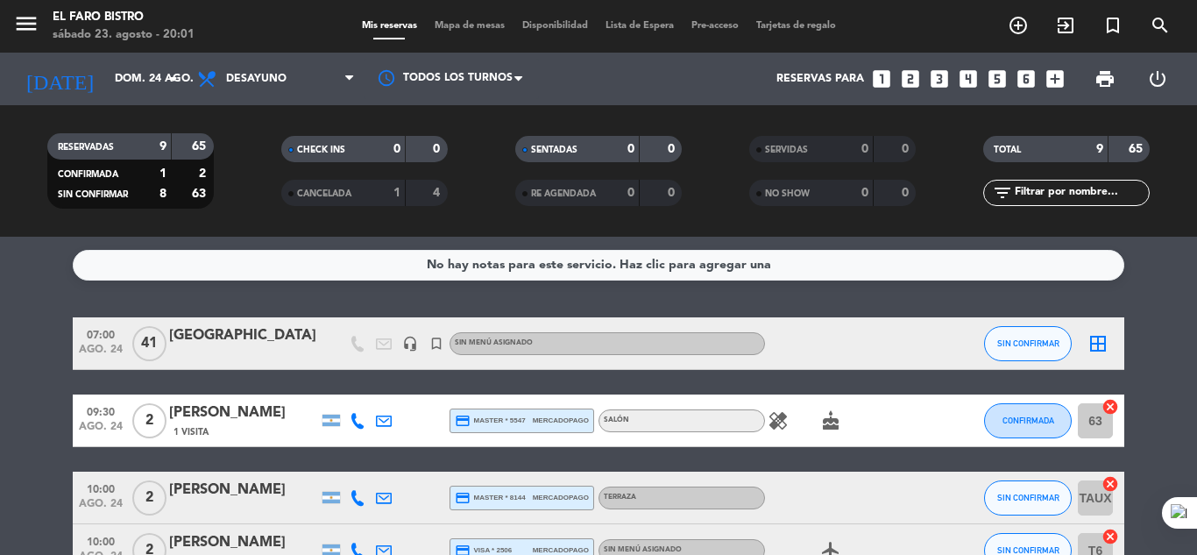
type input "sáb. 23 ago."
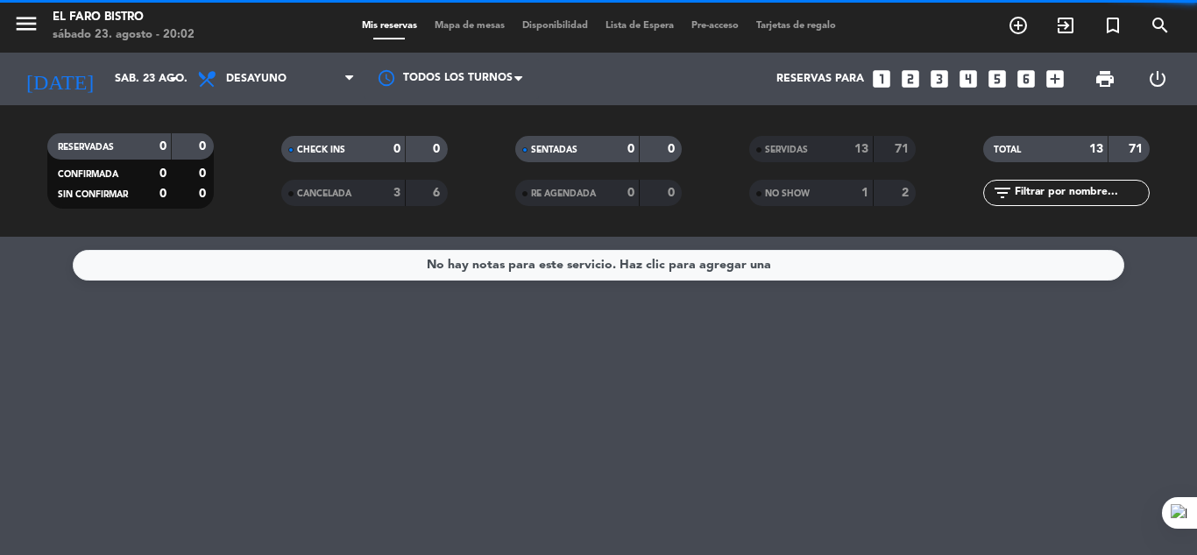
click at [257, 81] on span "Desayuno" at bounding box center [256, 79] width 60 height 12
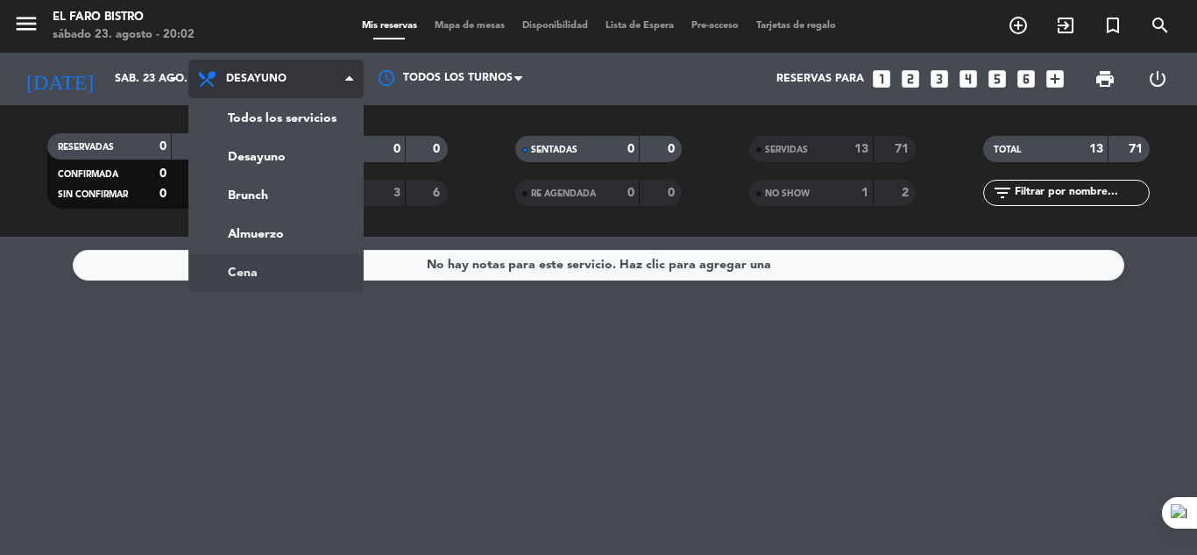
click at [278, 281] on ng-component "menu El Faro Bistro [DATE] 23. agosto - 20:02 Mis reservas Mapa de mesas Dispon…" at bounding box center [598, 277] width 1197 height 555
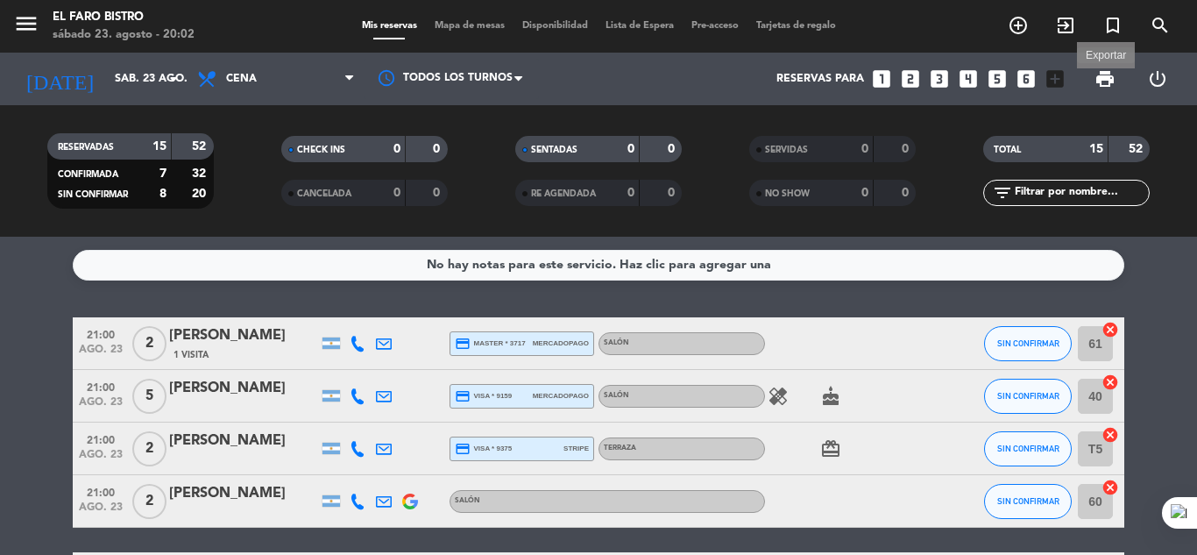
click at [1106, 81] on span "print" at bounding box center [1104, 78] width 21 height 21
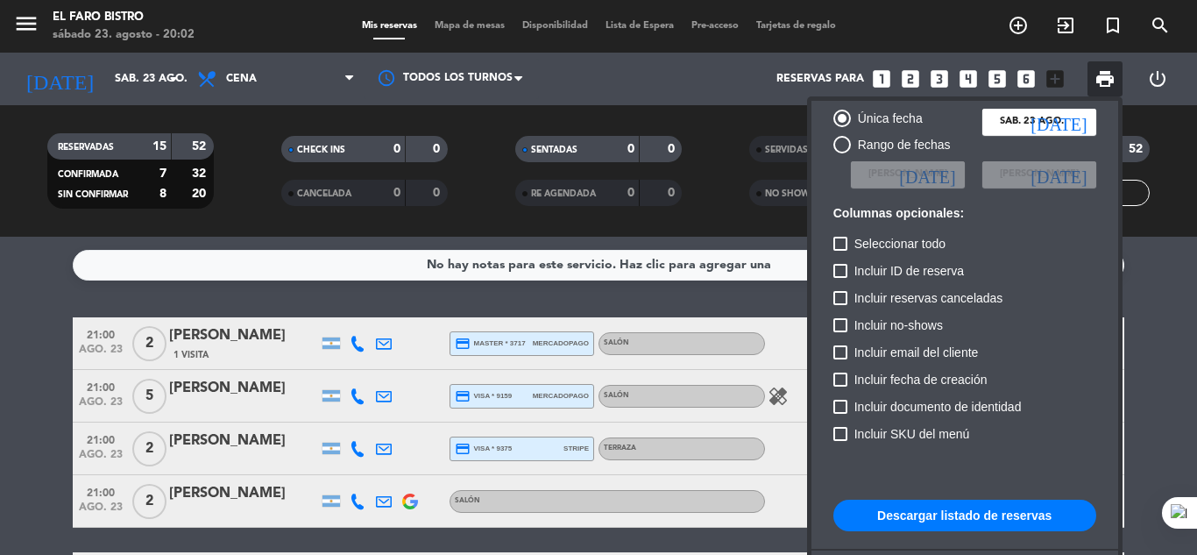
scroll to position [107, 0]
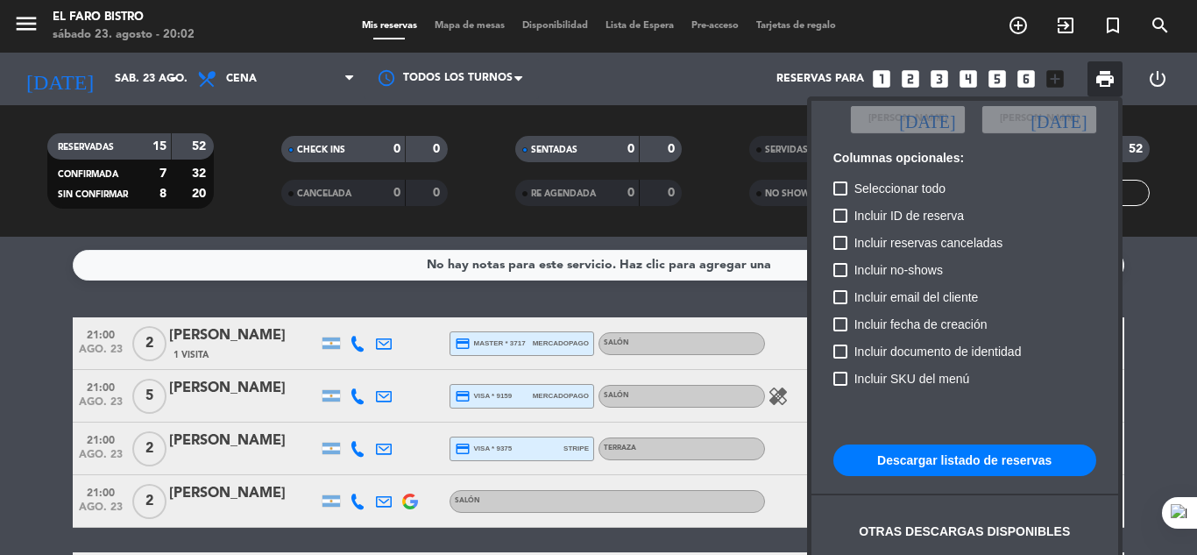
click at [998, 459] on button "Descargar listado de reservas" at bounding box center [964, 460] width 263 height 32
click at [310, 290] on div at bounding box center [598, 277] width 1197 height 555
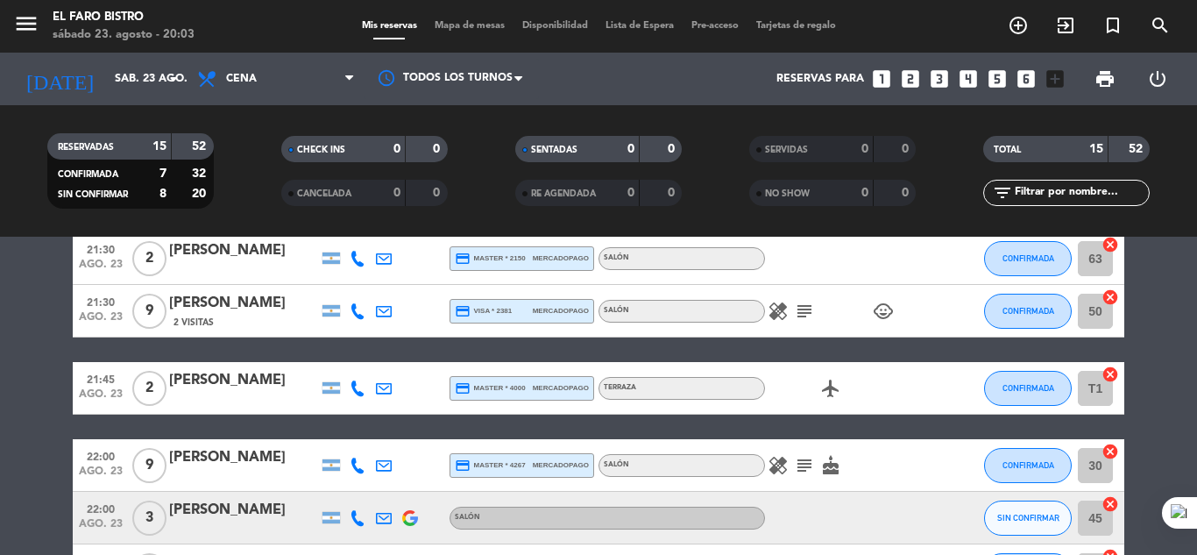
scroll to position [0, 0]
